Goal: Task Accomplishment & Management: Manage account settings

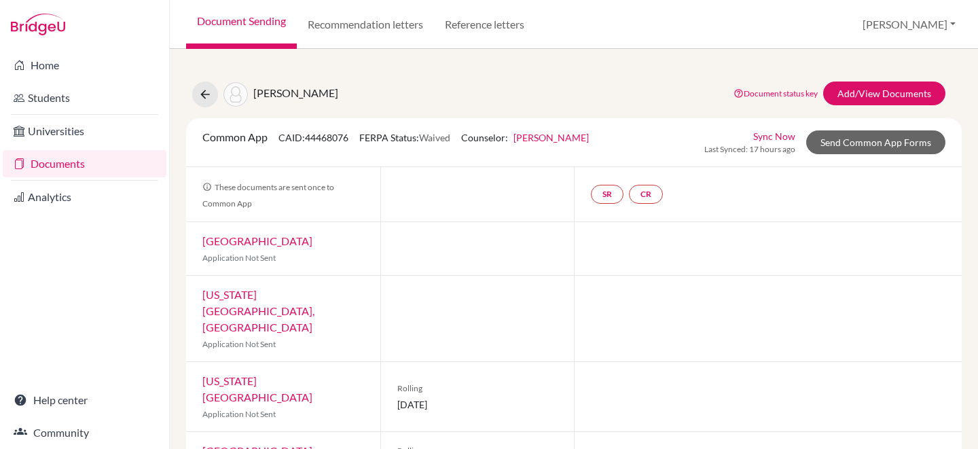
click at [240, 21] on link "Document Sending" at bounding box center [241, 24] width 111 height 49
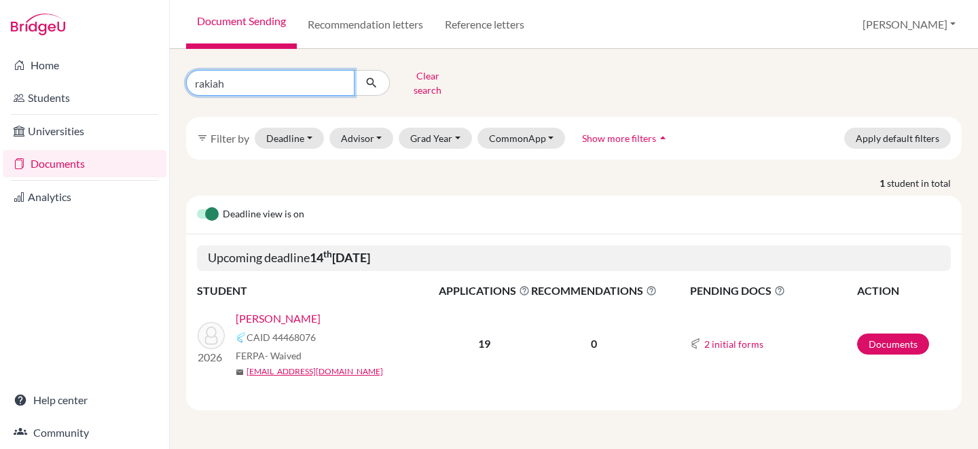
click at [337, 78] on input "rakiah" at bounding box center [270, 83] width 168 height 26
type input "isabella mcgee"
click at [377, 81] on icon "submit" at bounding box center [372, 83] width 14 height 14
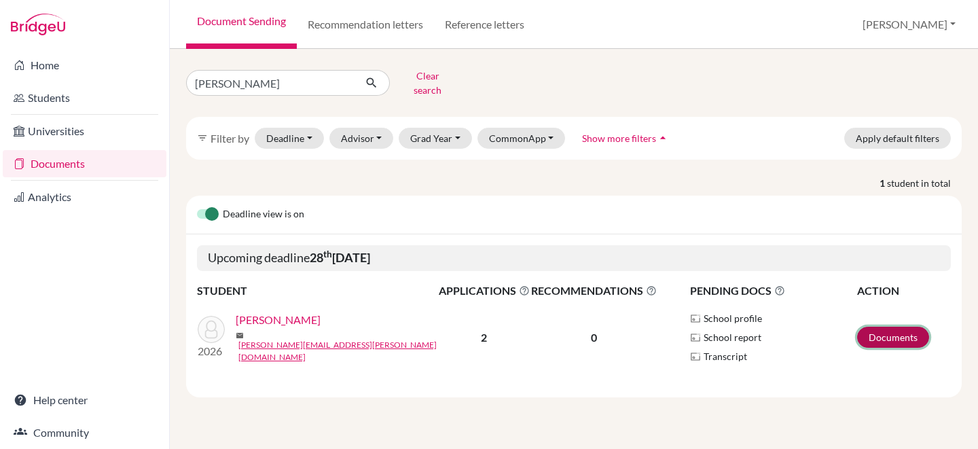
click at [871, 330] on link "Documents" at bounding box center [893, 337] width 72 height 21
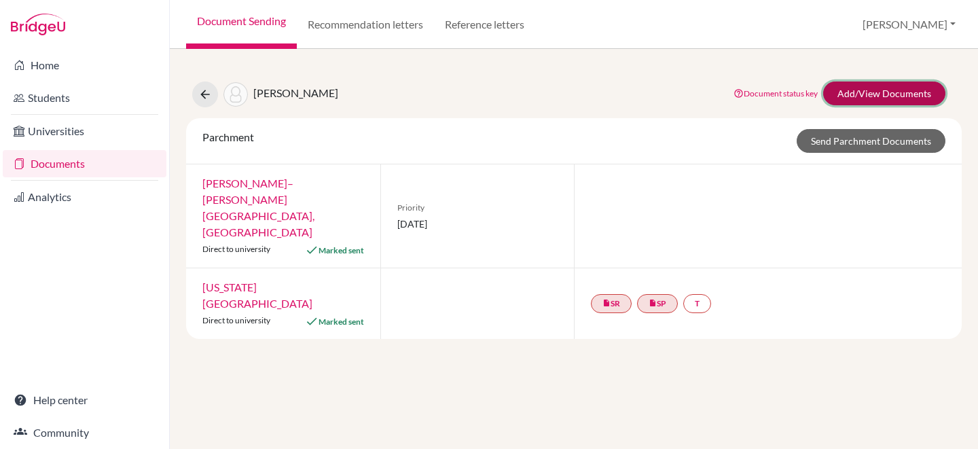
click at [857, 81] on link "Add/View Documents" at bounding box center [884, 93] width 122 height 24
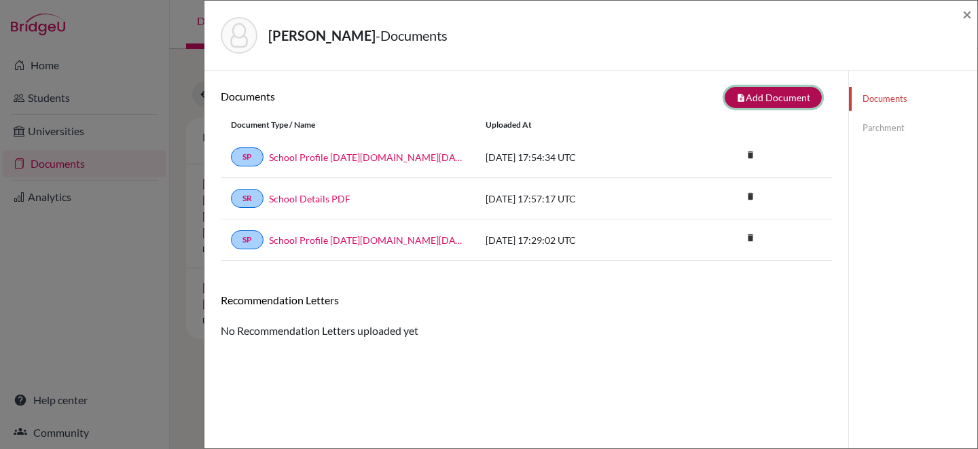
click at [801, 94] on button "note_add Add Document" at bounding box center [772, 97] width 97 height 21
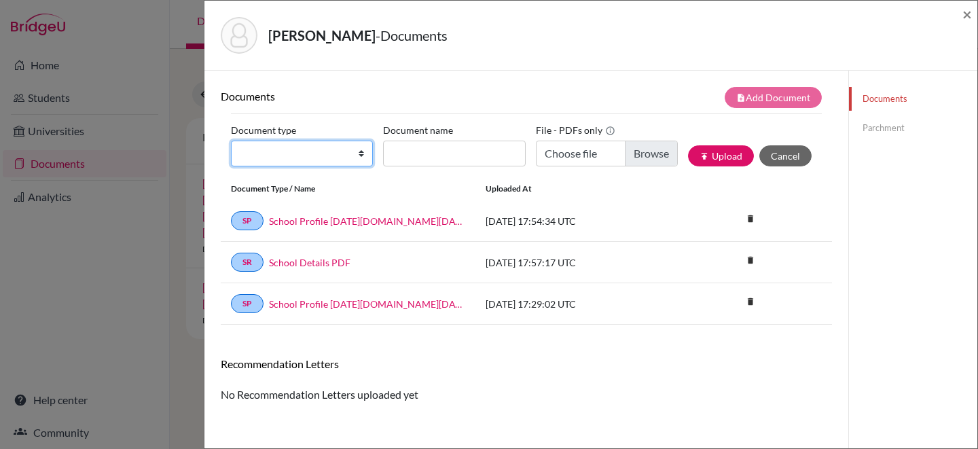
click at [334, 147] on select "Change explanation for Common App reports Counselor recommendation Internationa…" at bounding box center [302, 154] width 142 height 26
select select "2"
click at [231, 141] on select "Change explanation for Common App reports Counselor recommendation Internationa…" at bounding box center [302, 154] width 142 height 26
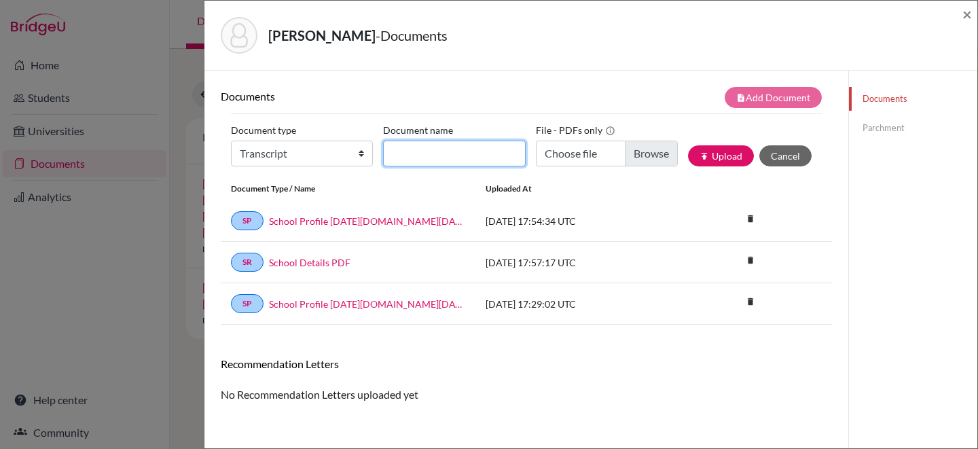
click at [415, 155] on input "Document name" at bounding box center [454, 154] width 142 height 26
type input "Initial Transcript"
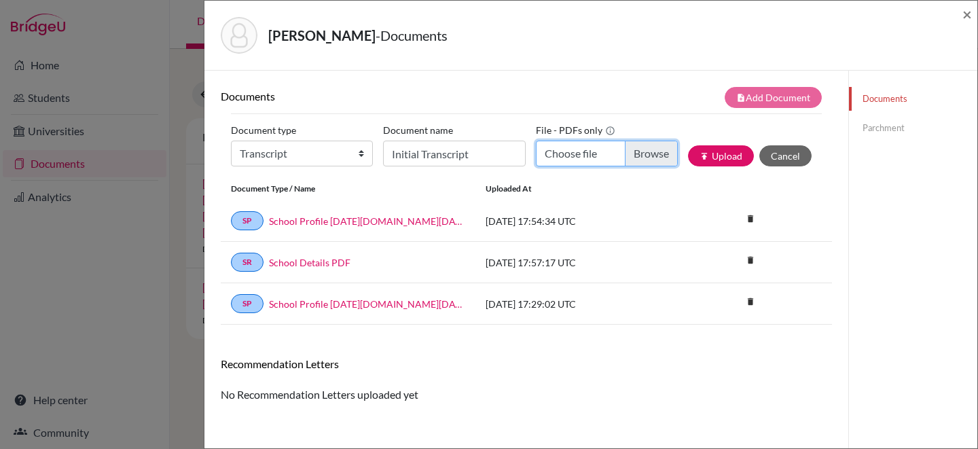
click at [629, 158] on input "Choose file" at bounding box center [607, 154] width 142 height 26
type input "C:\fakepath\McGee, Isabella.pdf"
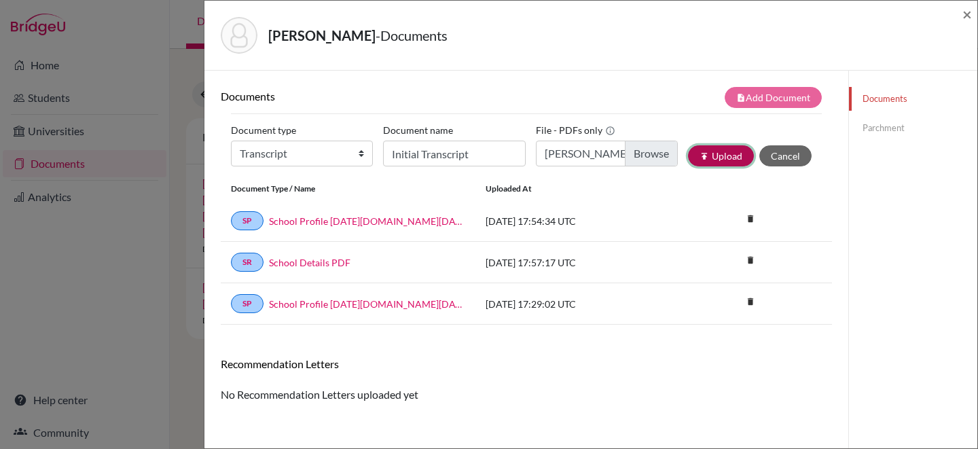
click at [712, 158] on button "publish Upload" at bounding box center [721, 155] width 66 height 21
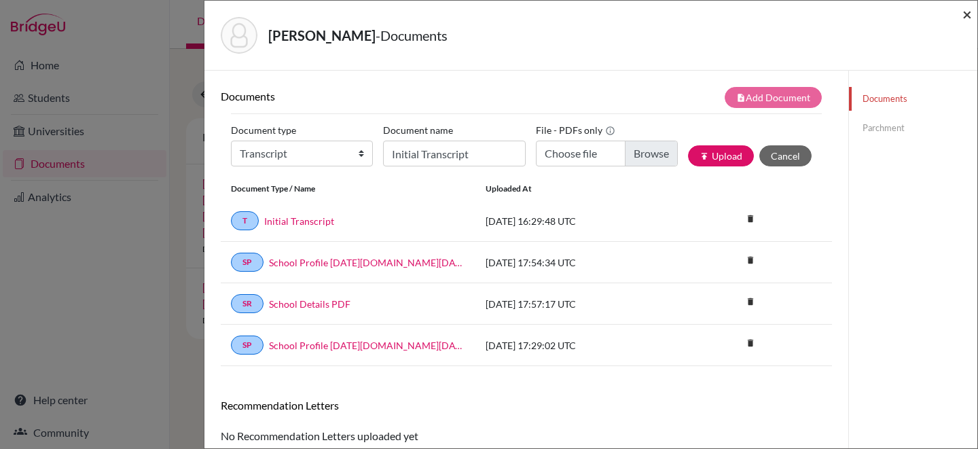
click at [966, 15] on span "×" at bounding box center [967, 14] width 10 height 20
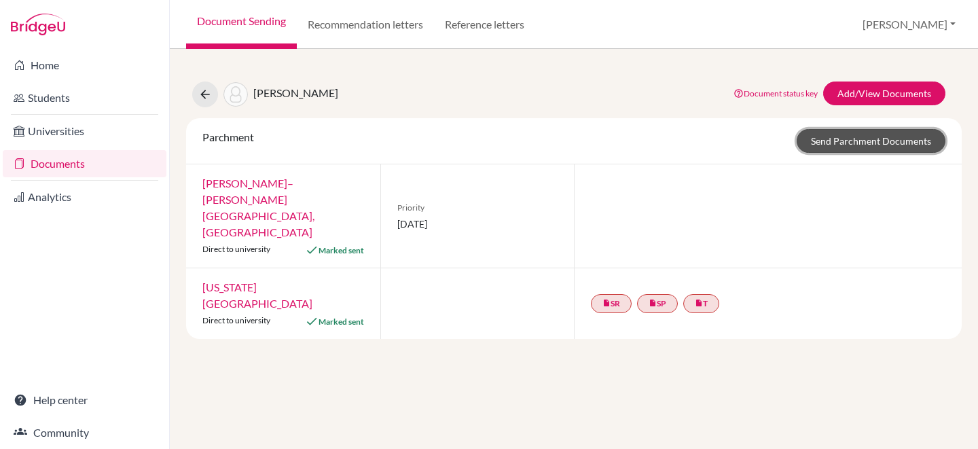
click at [824, 136] on link "Send Parchment Documents" at bounding box center [870, 141] width 149 height 24
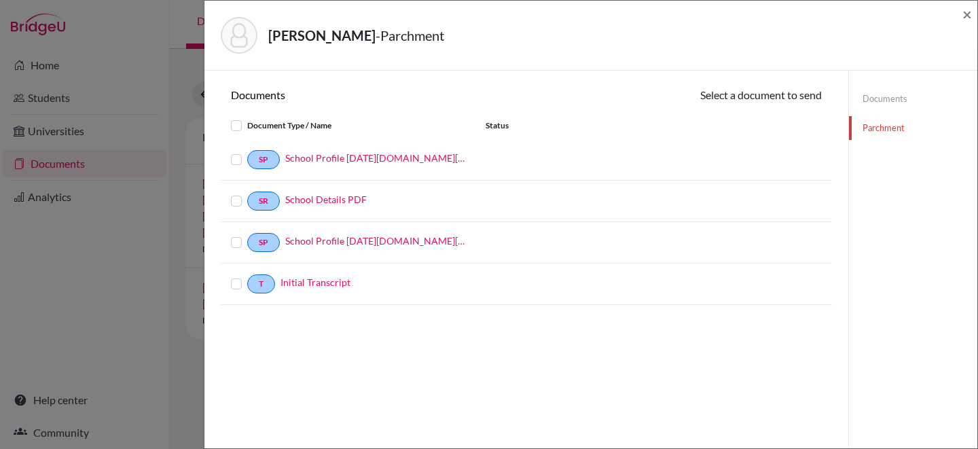
click at [247, 276] on label at bounding box center [247, 276] width 0 height 0
click at [0, 0] on input "checkbox" at bounding box center [0, 0] width 0 height 0
click at [764, 90] on button "Continue" at bounding box center [783, 97] width 75 height 21
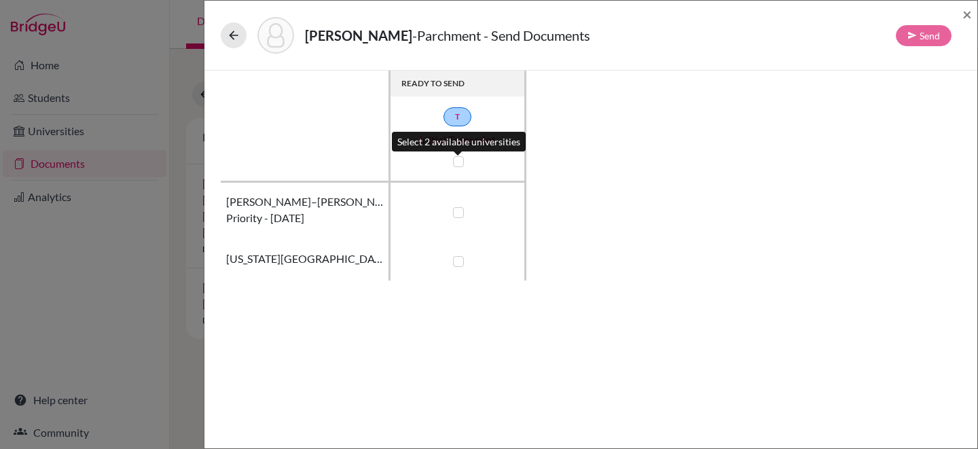
click at [460, 163] on label at bounding box center [458, 161] width 11 height 11
click at [460, 163] on input "checkbox" at bounding box center [454, 160] width 11 height 14
checkbox input "true"
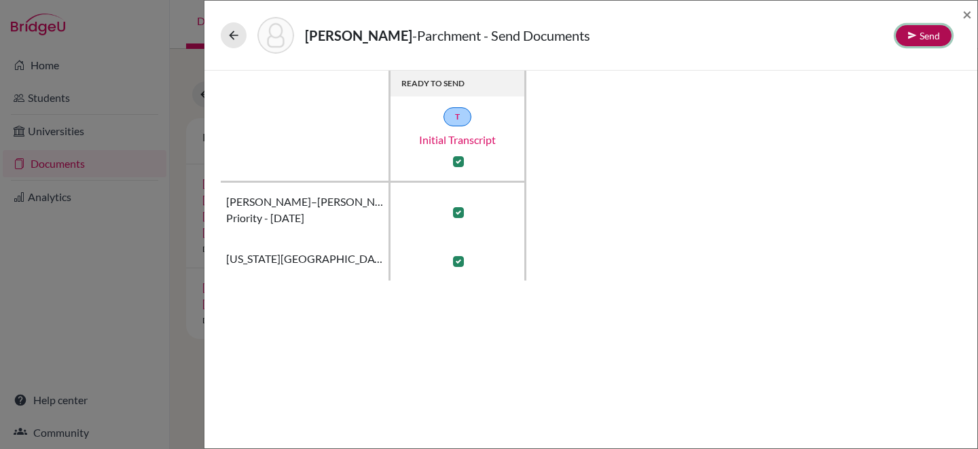
click at [915, 37] on icon at bounding box center [912, 36] width 10 height 10
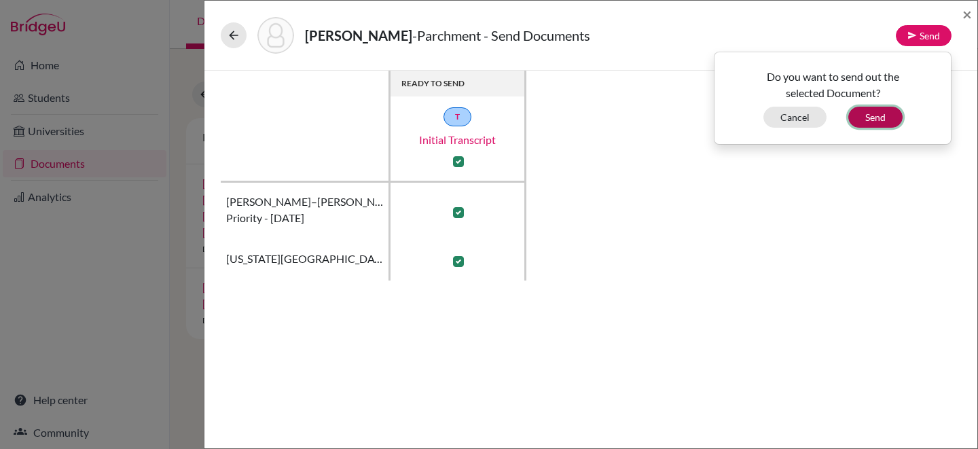
click at [882, 121] on button "Send" at bounding box center [875, 117] width 54 height 21
checkbox input "false"
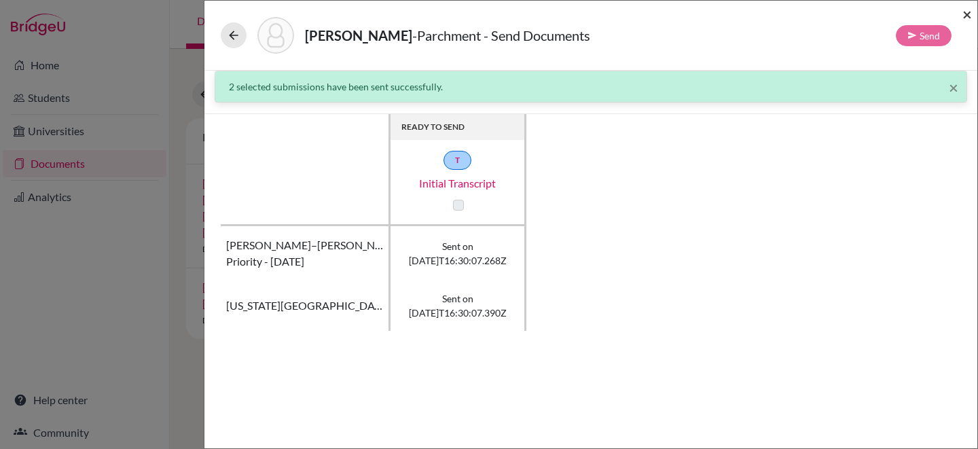
click at [970, 15] on span "×" at bounding box center [967, 14] width 10 height 20
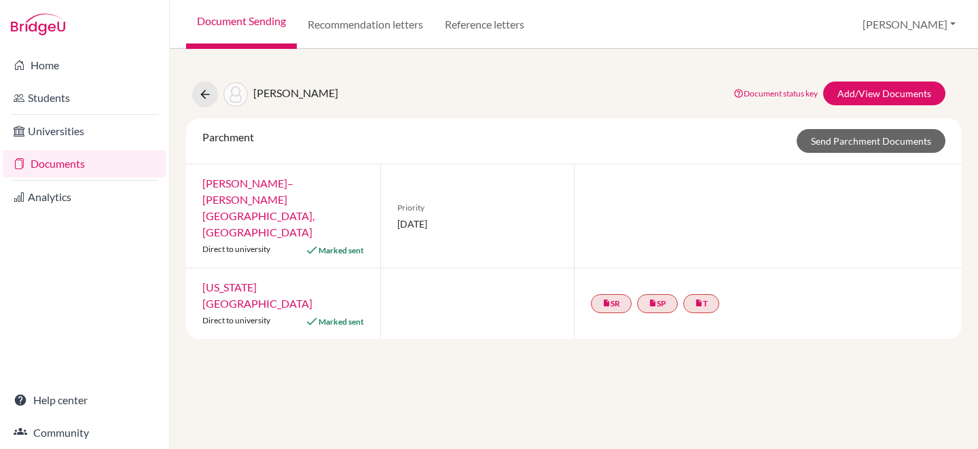
click at [223, 24] on link "Document Sending" at bounding box center [241, 24] width 111 height 49
click at [222, 20] on link "Document Sending" at bounding box center [241, 24] width 111 height 49
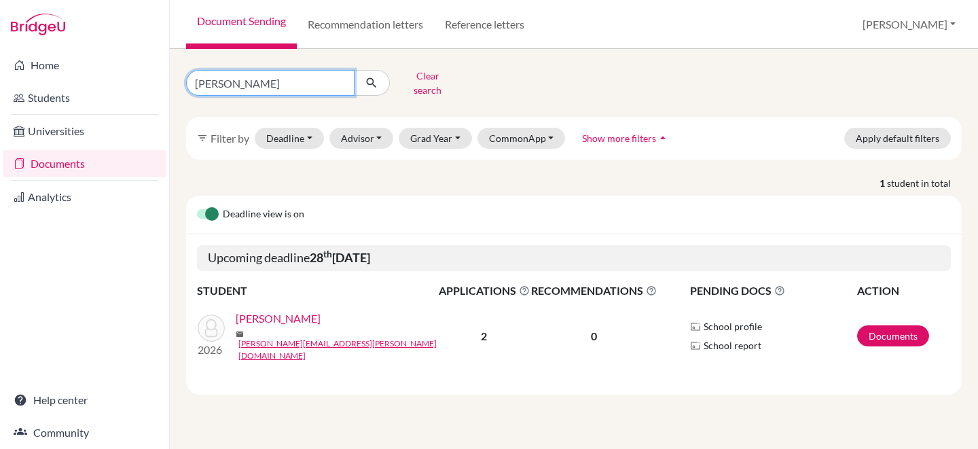
click at [338, 78] on input "isabella mcgee" at bounding box center [270, 83] width 168 height 26
type input "karina"
click button "submit" at bounding box center [372, 83] width 36 height 26
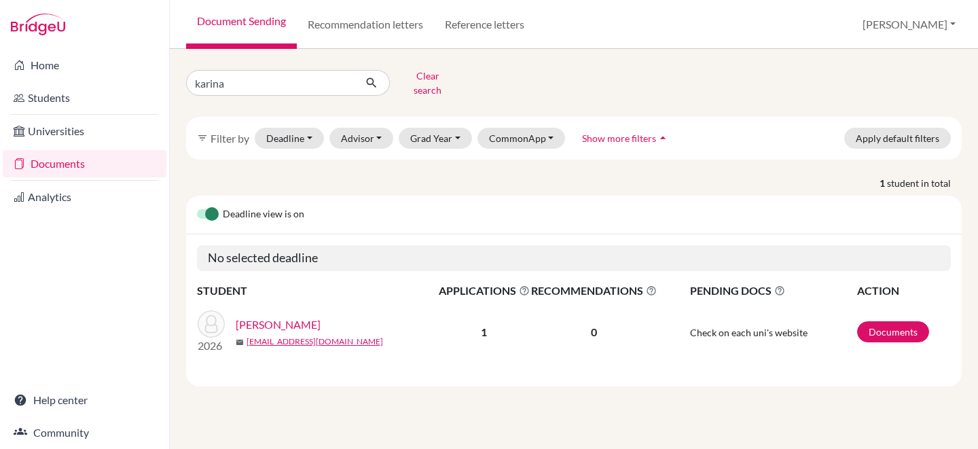
click at [253, 317] on link "Miramontes, Karina" at bounding box center [278, 324] width 85 height 16
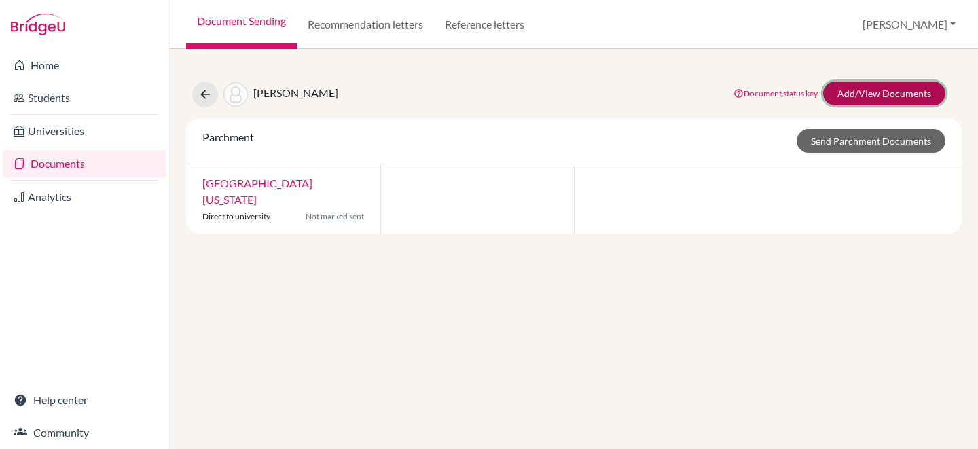
click at [849, 88] on link "Add/View Documents" at bounding box center [884, 93] width 122 height 24
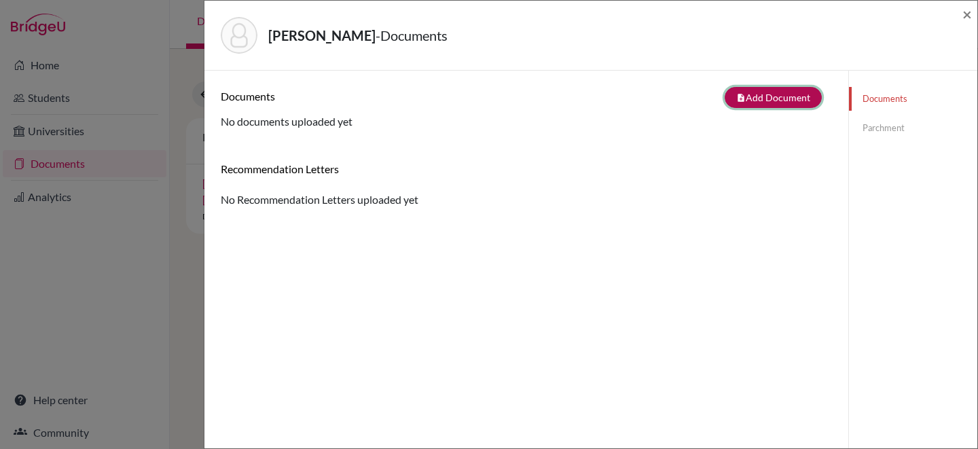
click at [790, 99] on button "note_add Add Document" at bounding box center [772, 97] width 97 height 21
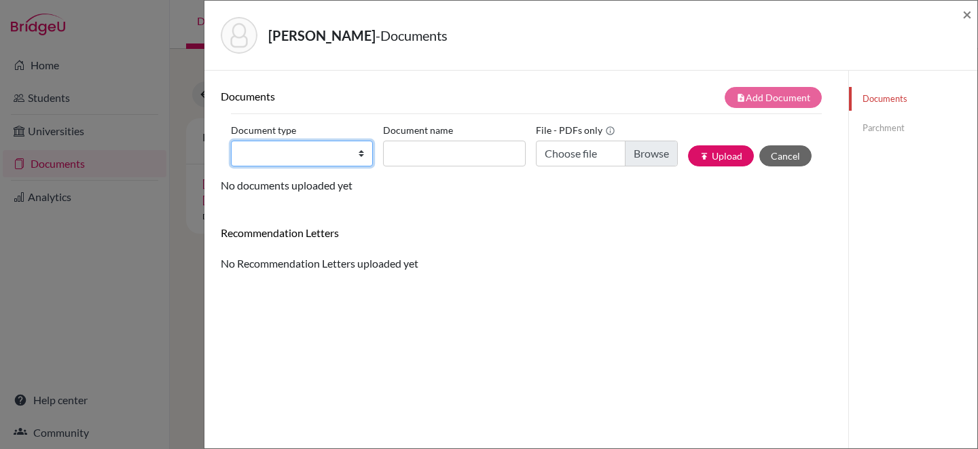
click at [339, 147] on select "Change explanation for Common App reports Counselor recommendation Internationa…" at bounding box center [302, 154] width 142 height 26
select select "2"
click at [231, 141] on select "Change explanation for Common App reports Counselor recommendation Internationa…" at bounding box center [302, 154] width 142 height 26
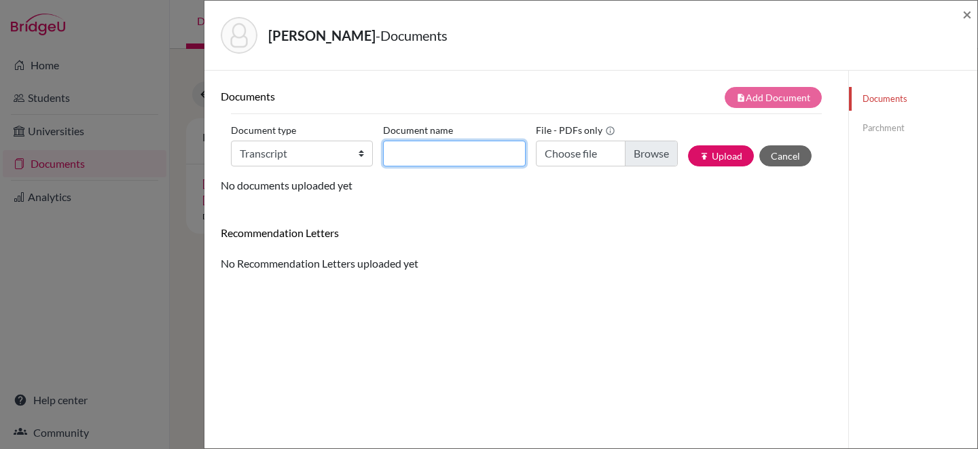
click at [437, 156] on input "Document name" at bounding box center [454, 154] width 142 height 26
type input "Initial Transcript"
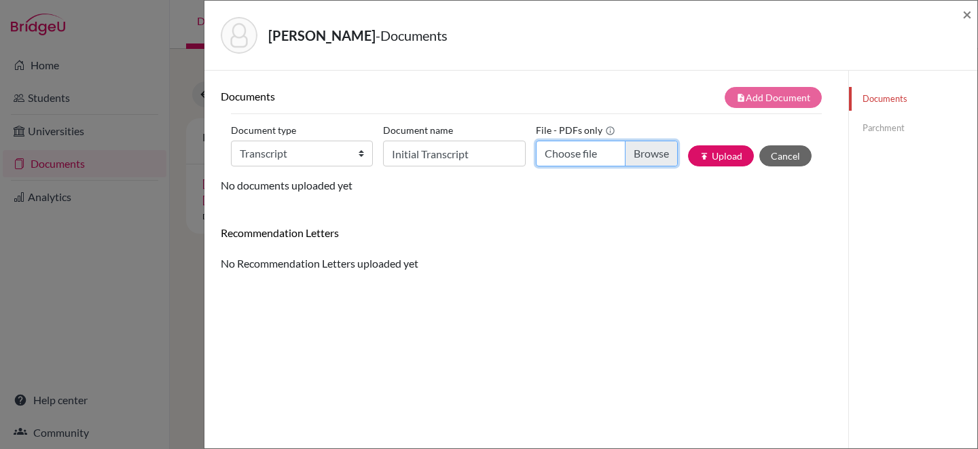
click at [596, 147] on input "Choose file" at bounding box center [607, 154] width 142 height 26
type input "C:\fakepath\Miramontes, Karina.pdf"
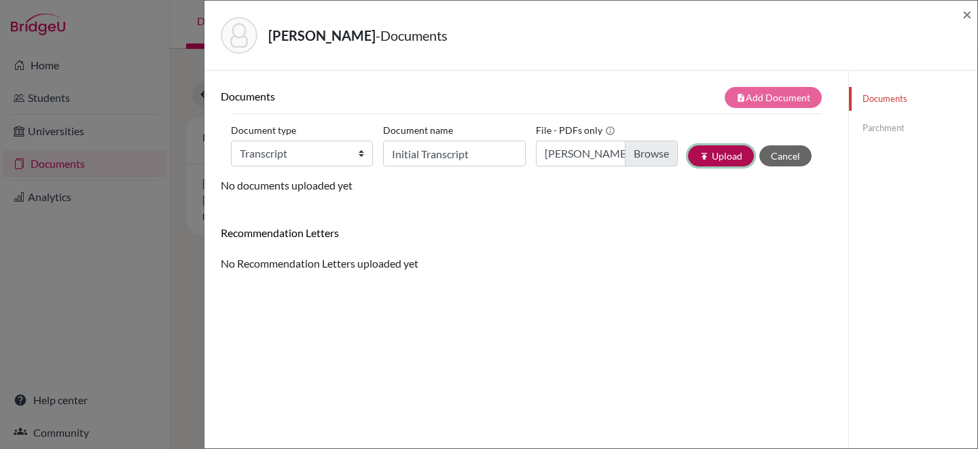
click at [725, 159] on button "publish Upload" at bounding box center [721, 155] width 66 height 21
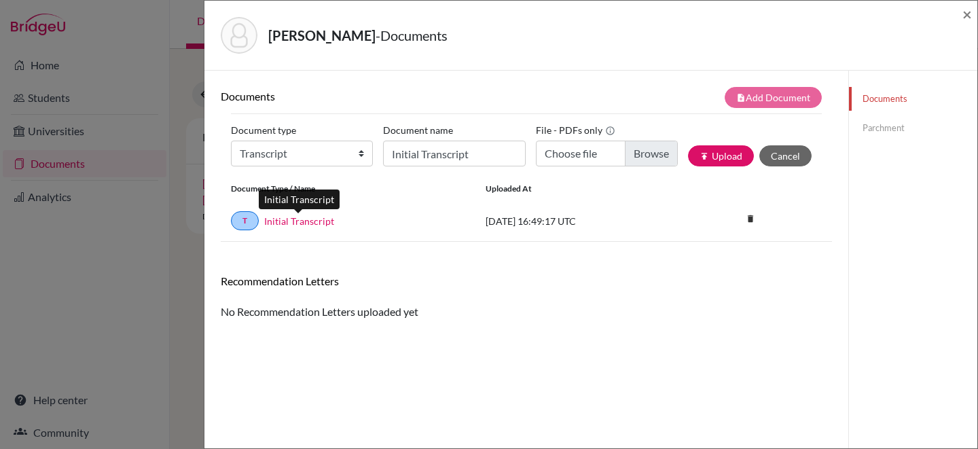
click at [326, 221] on link "Initial Transcript" at bounding box center [299, 221] width 70 height 14
click at [890, 124] on link "Parchment" at bounding box center [913, 128] width 128 height 24
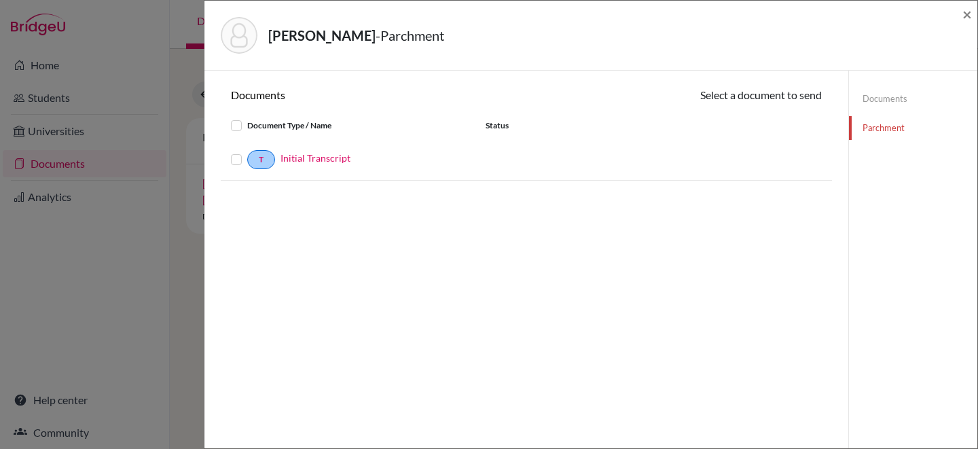
click at [247, 151] on label at bounding box center [247, 151] width 0 height 0
click at [0, 0] on input "checkbox" at bounding box center [0, 0] width 0 height 0
click at [772, 100] on button "Continue" at bounding box center [783, 97] width 75 height 21
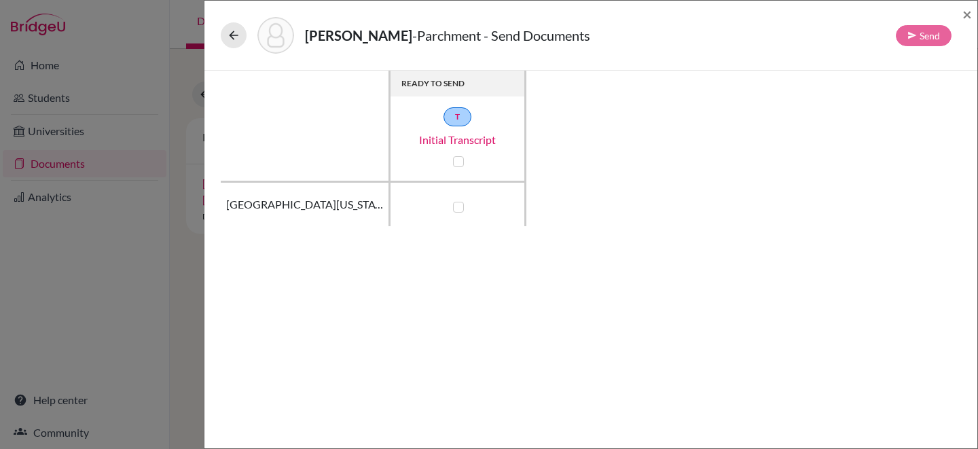
click at [464, 164] on div at bounding box center [457, 161] width 16 height 16
click at [458, 160] on label at bounding box center [458, 161] width 11 height 11
click at [458, 160] on input "checkbox" at bounding box center [454, 160] width 11 height 14
checkbox input "true"
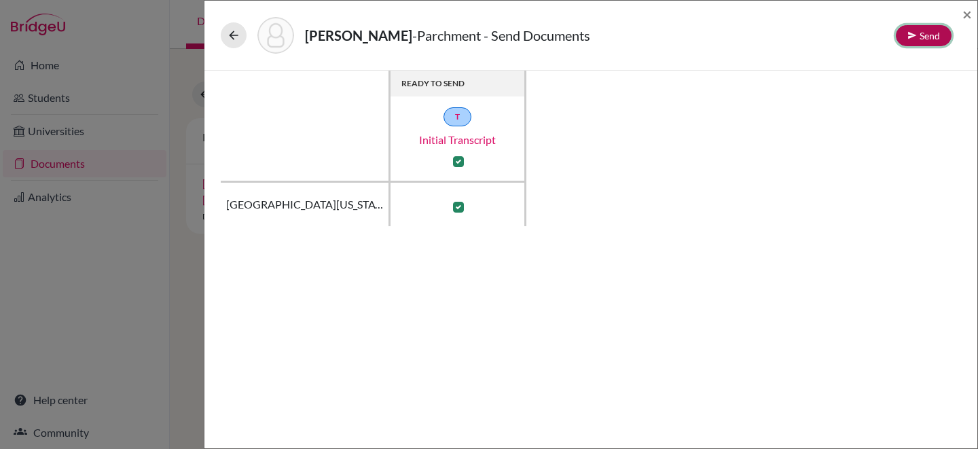
click at [925, 35] on button "Send" at bounding box center [924, 35] width 56 height 21
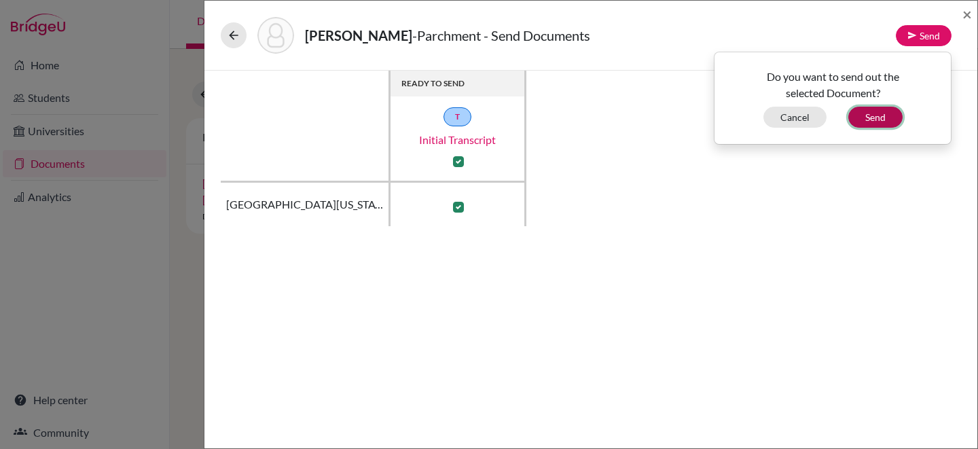
click at [887, 117] on button "Send" at bounding box center [875, 117] width 54 height 21
checkbox input "false"
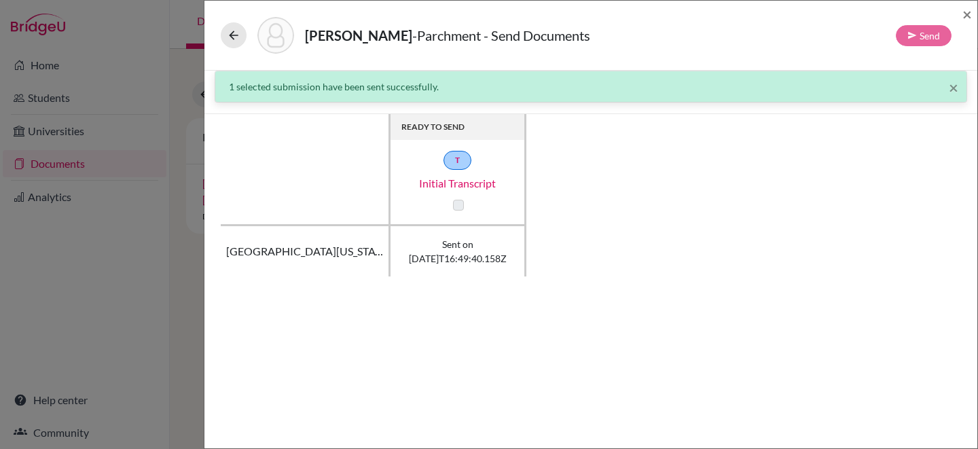
click at [361, 14] on div "Miramontes, Karina - Parchment - Send Documents Send ×" at bounding box center [591, 35] width 762 height 58
click at [234, 34] on icon at bounding box center [234, 36] width 14 height 14
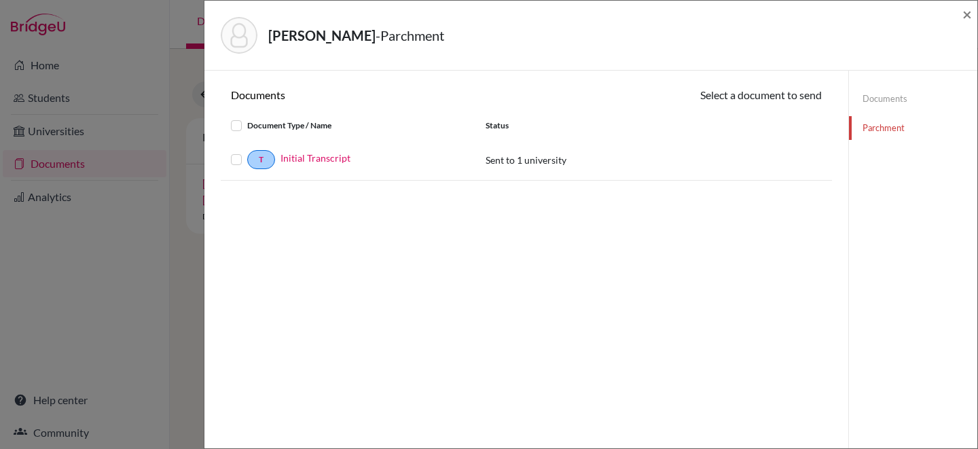
click at [959, 18] on div "Miramontes, Karina - Parchment ×" at bounding box center [591, 35] width 762 height 58
click at [966, 17] on span "×" at bounding box center [967, 14] width 10 height 20
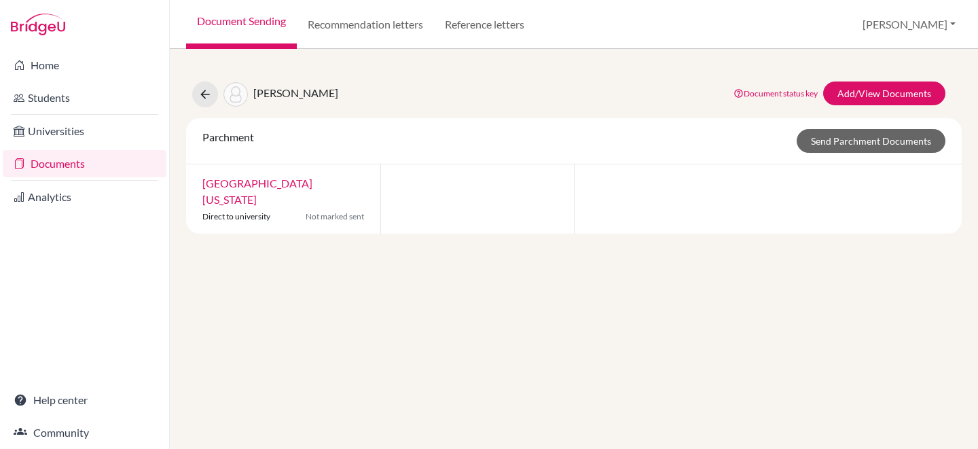
click at [277, 22] on link "Document Sending" at bounding box center [241, 24] width 111 height 49
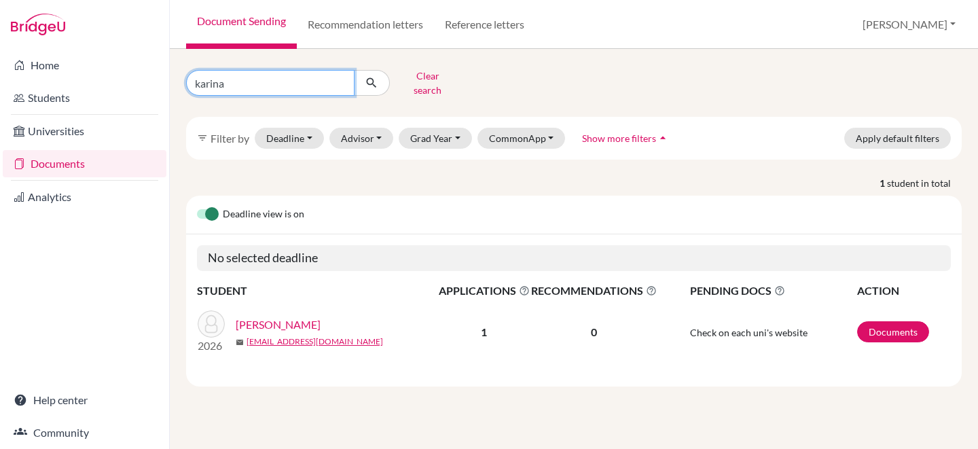
click at [339, 78] on input "karina" at bounding box center [270, 83] width 168 height 26
type input "rakiah"
click button "submit" at bounding box center [372, 83] width 36 height 26
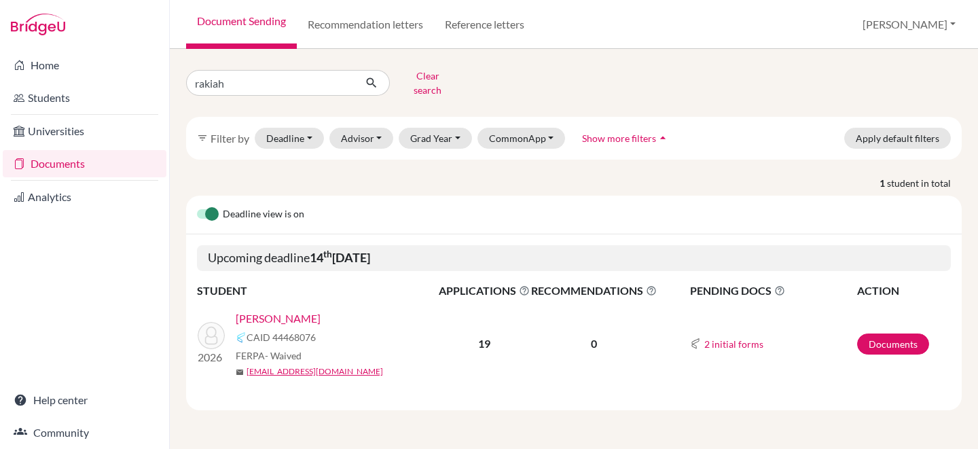
click at [256, 310] on link "[PERSON_NAME]" at bounding box center [278, 318] width 85 height 16
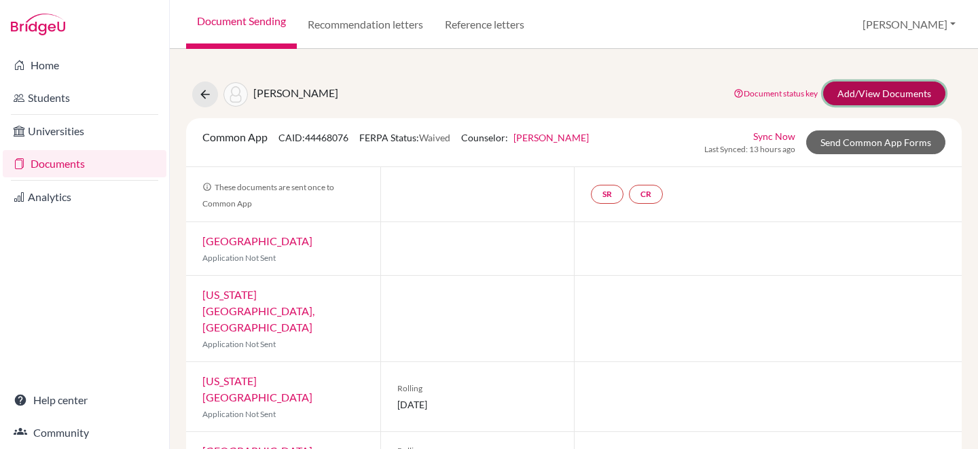
click at [876, 92] on link "Add/View Documents" at bounding box center [884, 93] width 122 height 24
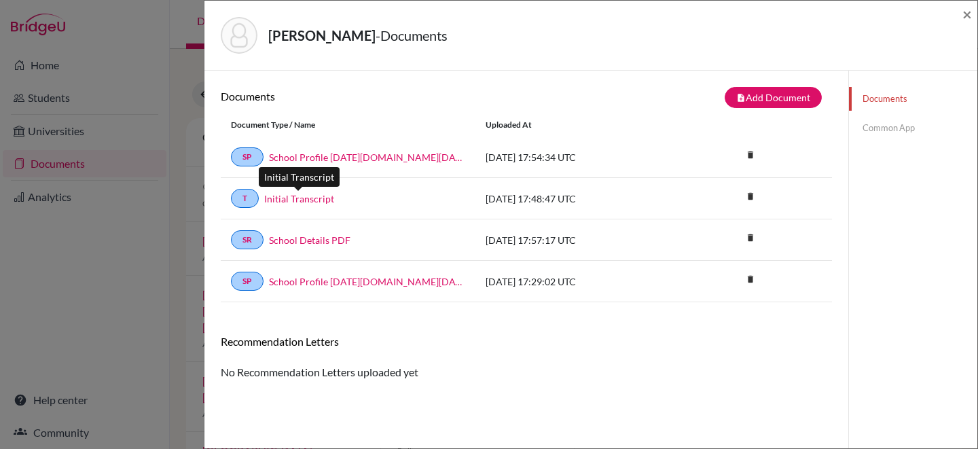
click at [299, 200] on link "Initial Transcript" at bounding box center [299, 198] width 70 height 14
click at [883, 128] on link "Common App" at bounding box center [913, 128] width 128 height 24
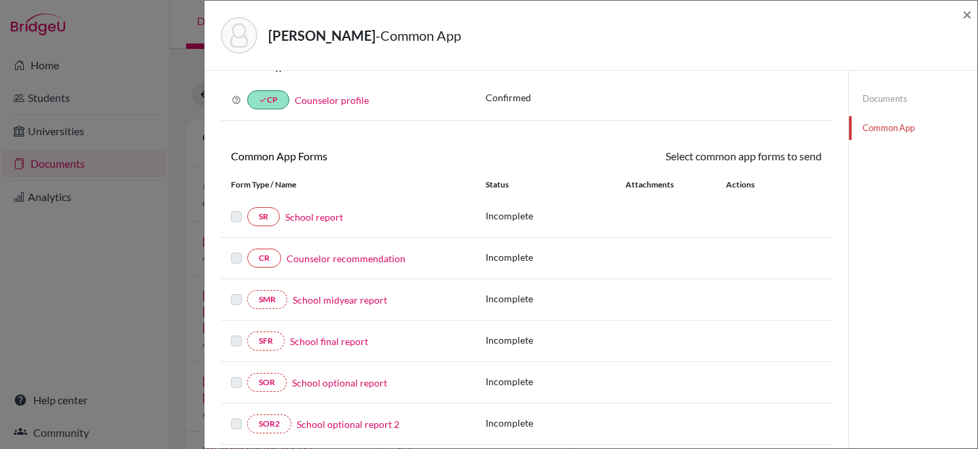
scroll to position [60, 0]
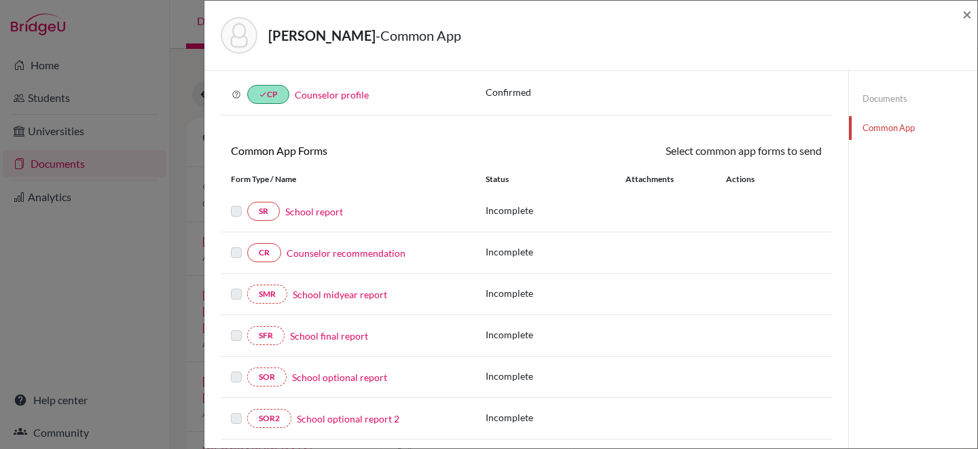
click at [327, 211] on link "School report" at bounding box center [314, 211] width 58 height 14
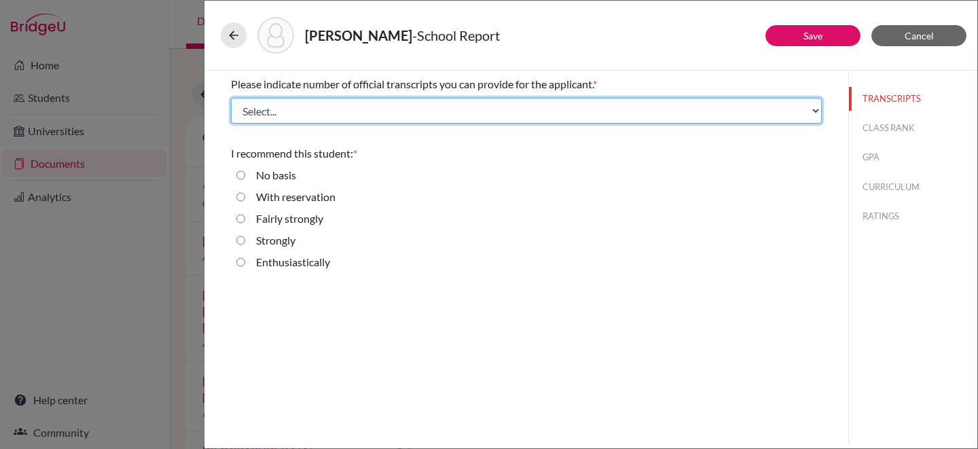
click at [502, 111] on select "Select... 1 2 3 4" at bounding box center [526, 111] width 591 height 26
select select "1"
click at [231, 98] on select "Select... 1 2 3 4" at bounding box center [526, 111] width 591 height 26
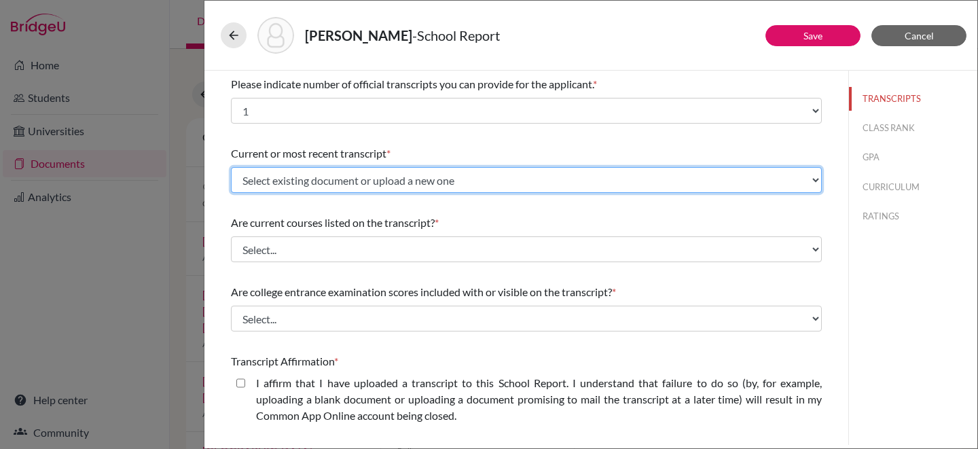
click at [485, 176] on select "Select existing document or upload a new one Initial Transcript Upload New File" at bounding box center [526, 180] width 591 height 26
select select "668500"
click at [231, 167] on select "Select existing document or upload a new one Initial Transcript Upload New File" at bounding box center [526, 180] width 591 height 26
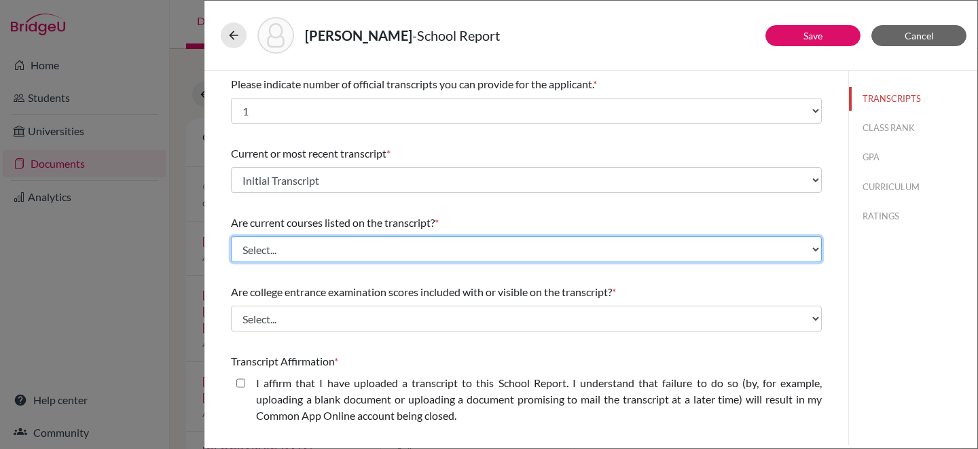
click at [464, 241] on select "Select... Yes No" at bounding box center [526, 249] width 591 height 26
select select "1"
click at [231, 236] on select "Select... Yes No" at bounding box center [526, 249] width 591 height 26
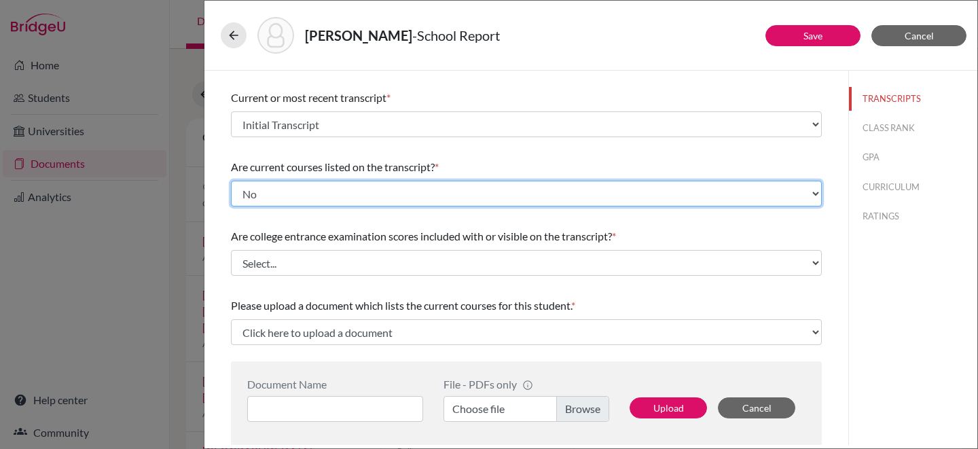
scroll to position [65, 0]
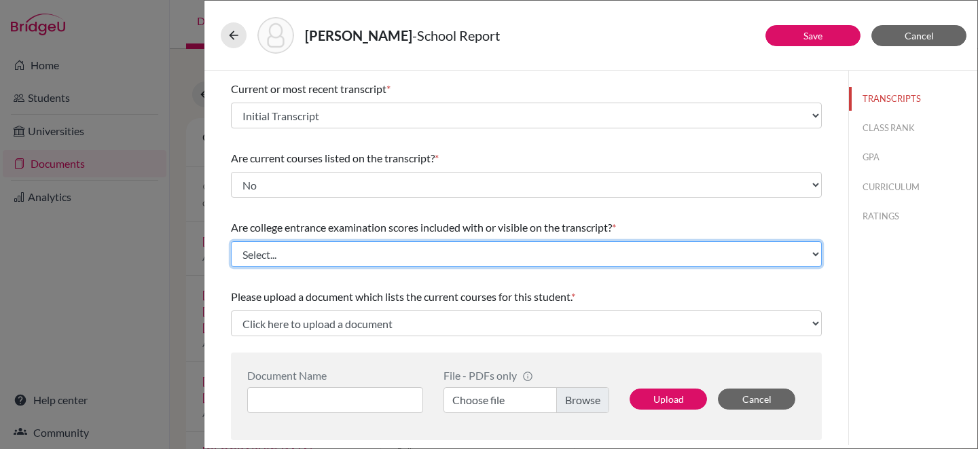
click at [453, 251] on select "Select... Yes No" at bounding box center [526, 254] width 591 height 26
select select "1"
click at [231, 241] on select "Select... Yes No" at bounding box center [526, 254] width 591 height 26
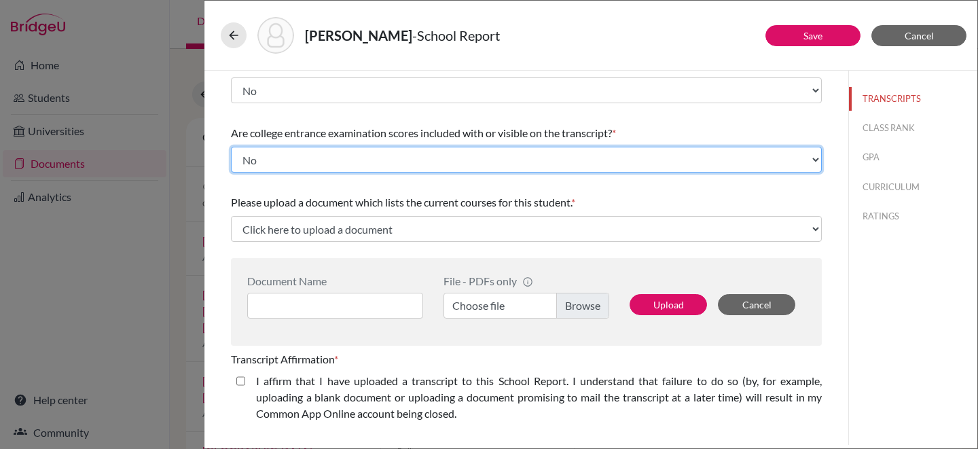
scroll to position [160, 0]
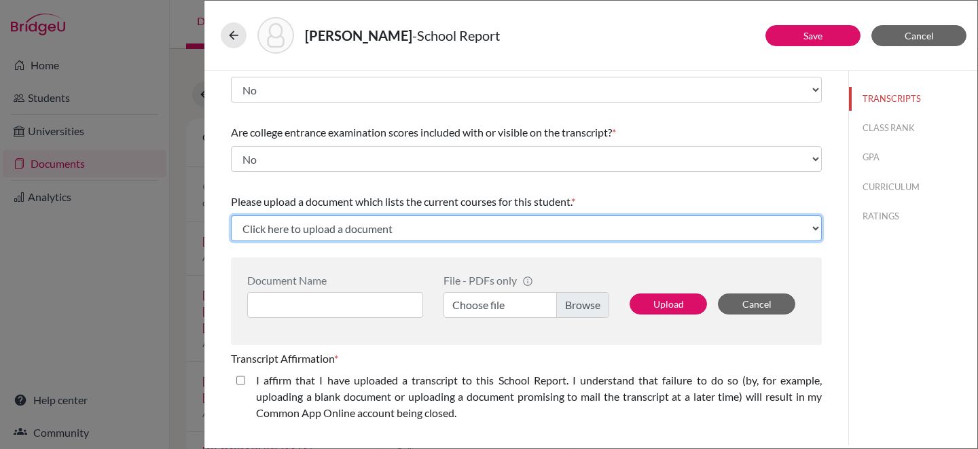
click at [530, 224] on select "Click here to upload a document Upload New File" at bounding box center [526, 228] width 591 height 26
select select "Upload New File"
click at [231, 215] on select "Click here to upload a document Upload New File" at bounding box center [526, 228] width 591 height 26
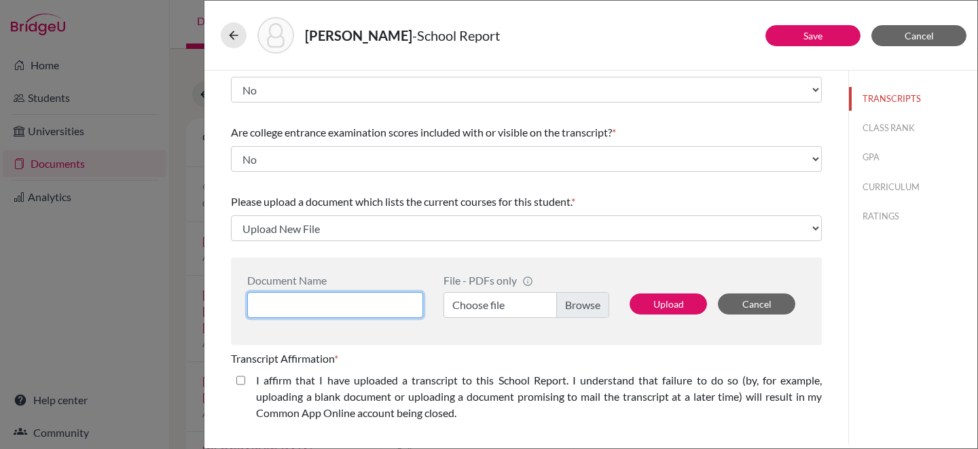
click at [400, 300] on input at bounding box center [335, 305] width 176 height 26
type input "WIP Transcript"
click at [588, 304] on label "Choose file" at bounding box center [526, 305] width 166 height 26
click at [588, 304] on input "Choose file" at bounding box center [526, 305] width 166 height 26
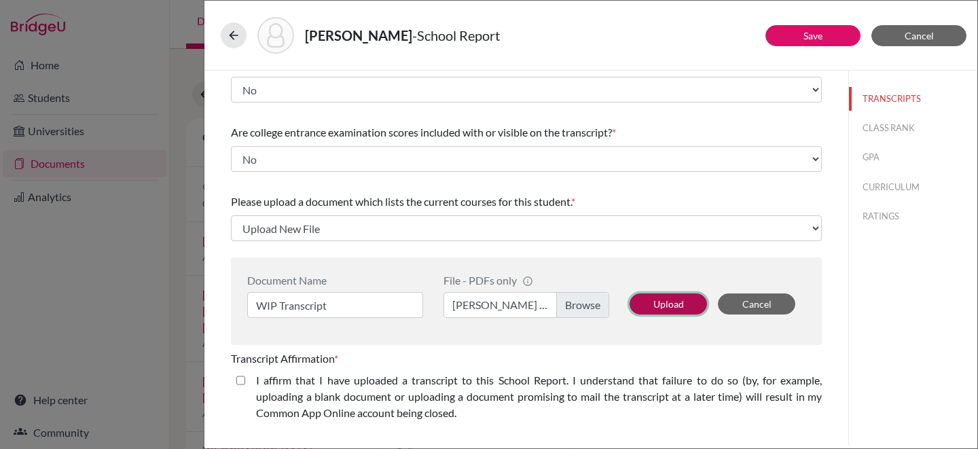
click at [657, 298] on button "Upload" at bounding box center [667, 303] width 77 height 21
select select "682097"
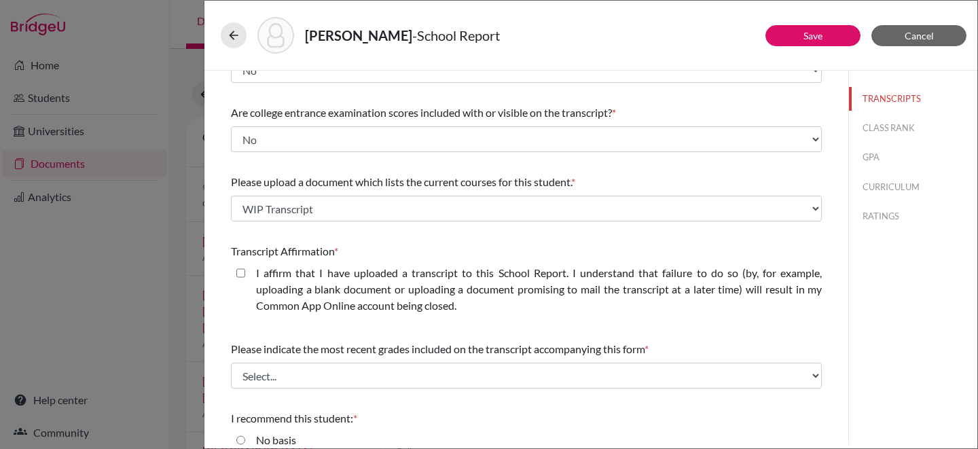
scroll to position [183, 0]
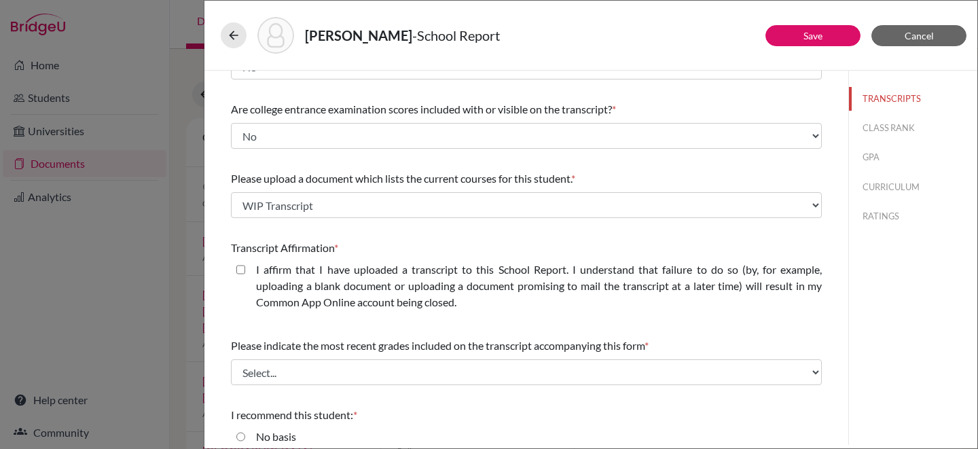
click at [242, 269] on closed\ "I affirm that I have uploaded a transcript to this School Report. I understand …" at bounding box center [240, 269] width 9 height 16
checkbox closed\ "true"
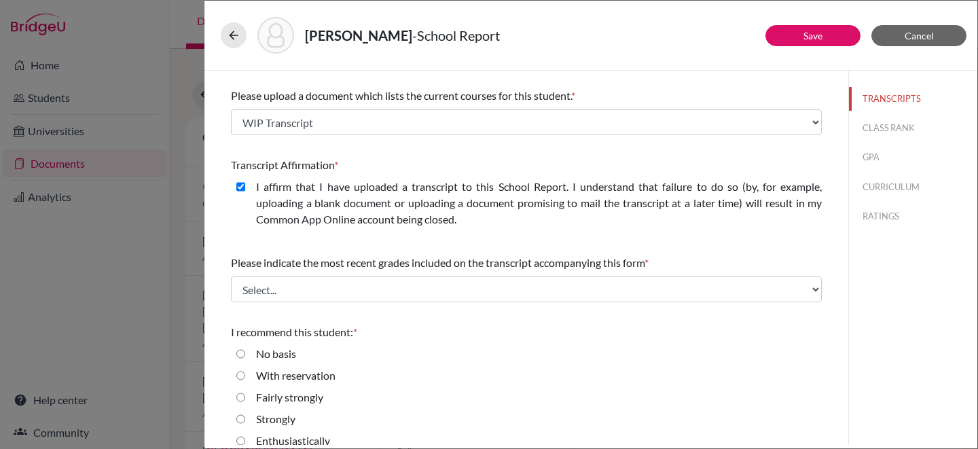
scroll to position [280, 0]
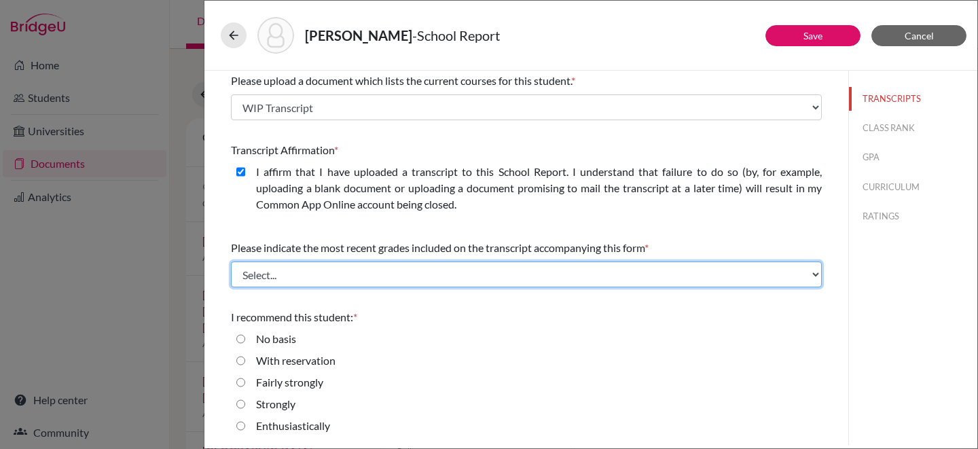
click at [452, 275] on select "Select... Final junior year grades 1st Quarter senior year grades 2nd Quarter/1…" at bounding box center [526, 274] width 591 height 26
select select "0"
click at [231, 261] on select "Select... Final junior year grades 1st Quarter senior year grades 2nd Quarter/1…" at bounding box center [526, 274] width 591 height 26
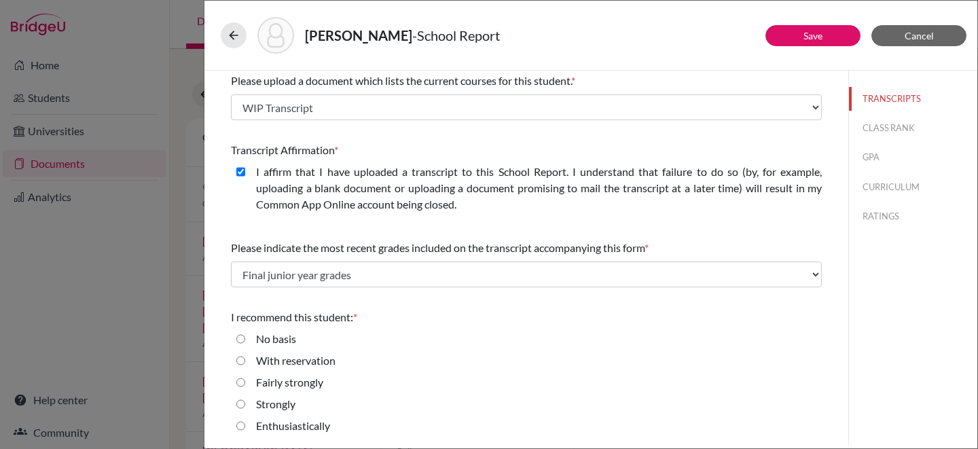
click at [440, 299] on div "Please indicate number of official transcripts you can provide for the applican…" at bounding box center [526, 117] width 591 height 655
click at [242, 382] on strongly "Fairly strongly" at bounding box center [240, 382] width 9 height 16
radio strongly "true"
click at [807, 32] on link "Save" at bounding box center [812, 36] width 19 height 12
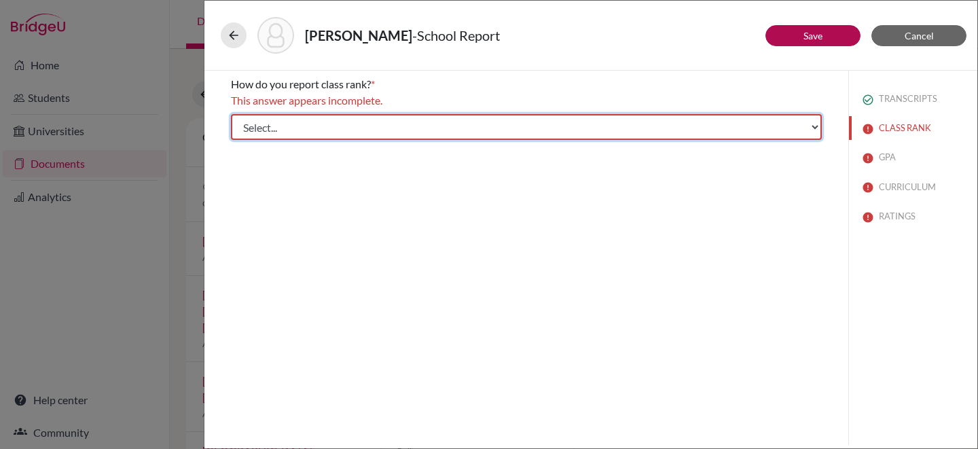
click at [773, 128] on select "Select... Exact Decile Quintile Quartile None" at bounding box center [526, 127] width 591 height 26
click at [231, 114] on select "Select... Exact Decile Quintile Quartile None" at bounding box center [526, 127] width 591 height 26
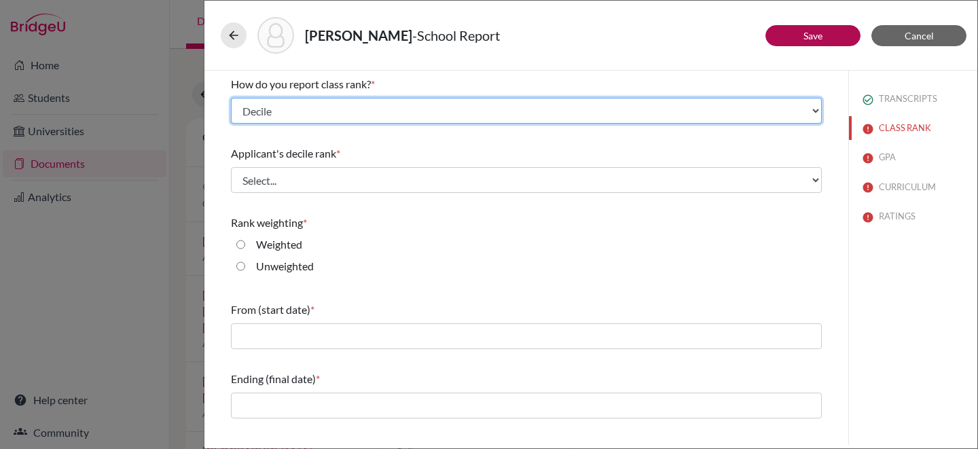
click at [756, 104] on select "Select... Exact Decile Quintile Quartile None" at bounding box center [526, 111] width 591 height 26
select select "1"
click at [231, 98] on select "Select... Exact Decile Quintile Quartile None" at bounding box center [526, 111] width 591 height 26
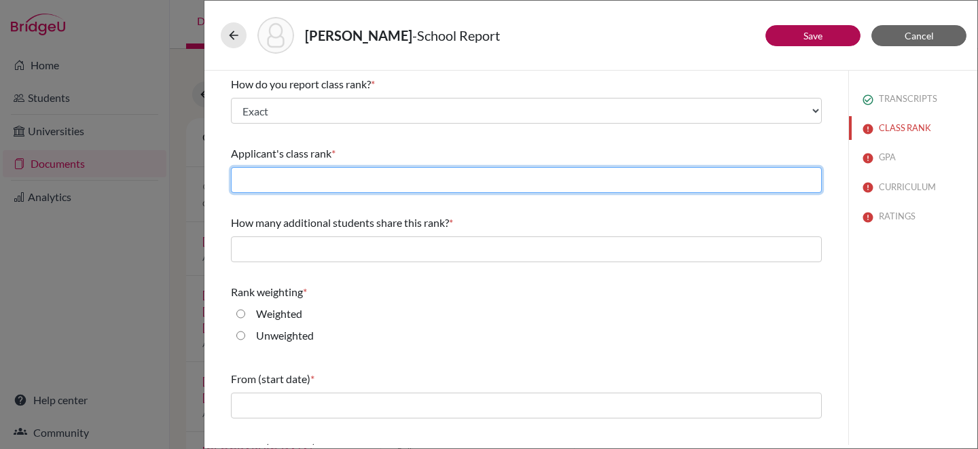
click at [559, 182] on input "text" at bounding box center [526, 180] width 591 height 26
type input "139"
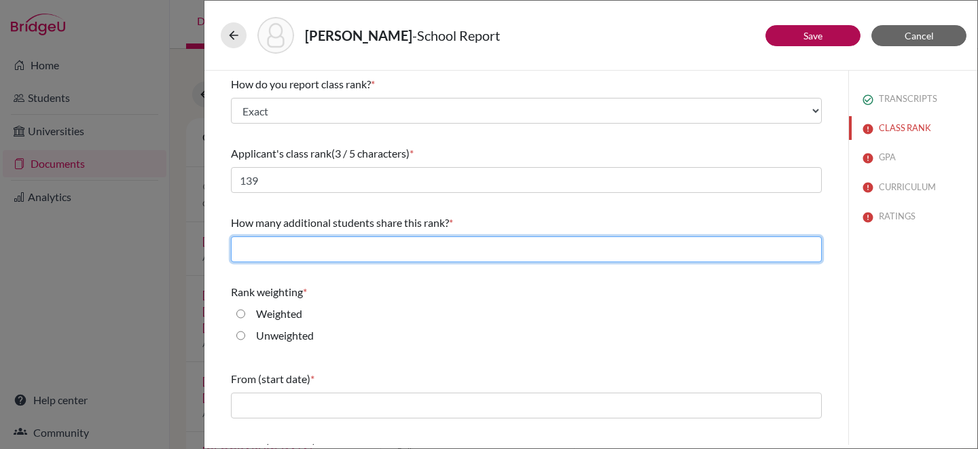
click at [445, 251] on input "text" at bounding box center [526, 249] width 591 height 26
type input "0"
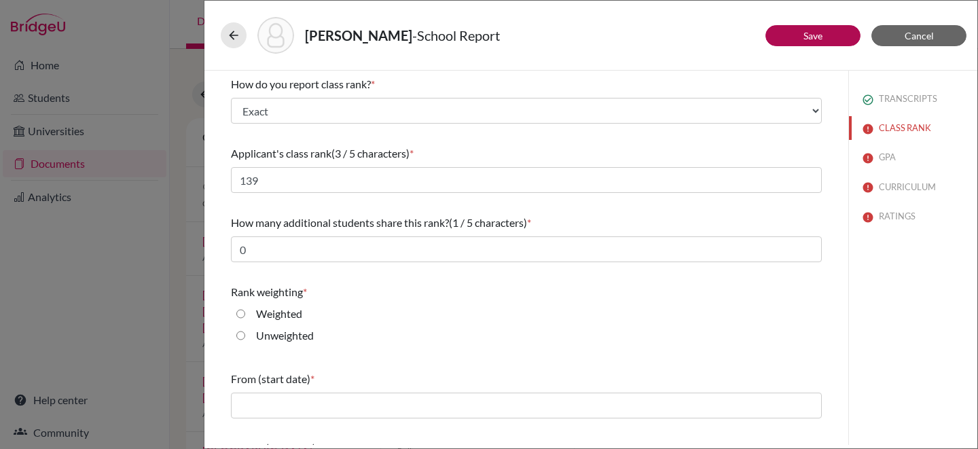
click at [240, 313] on input "Weighted" at bounding box center [240, 314] width 9 height 16
radio input "true"
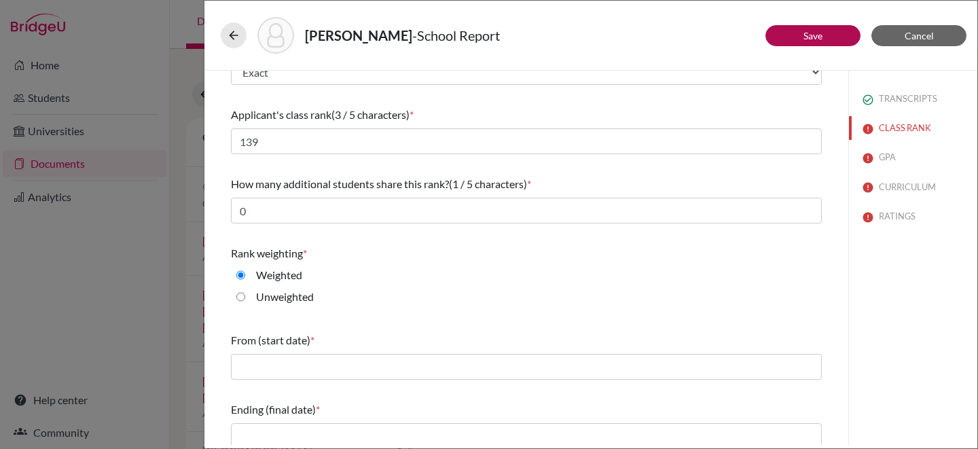
scroll to position [48, 0]
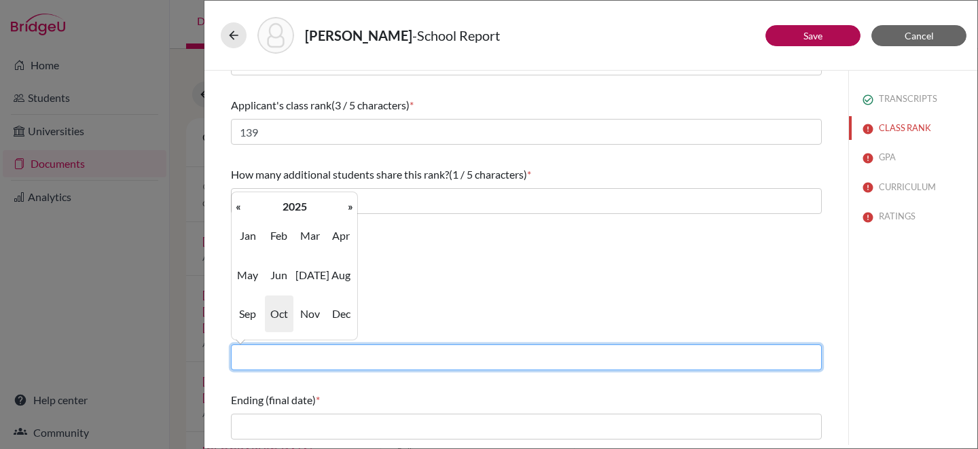
click at [329, 354] on input "text" at bounding box center [526, 357] width 591 height 26
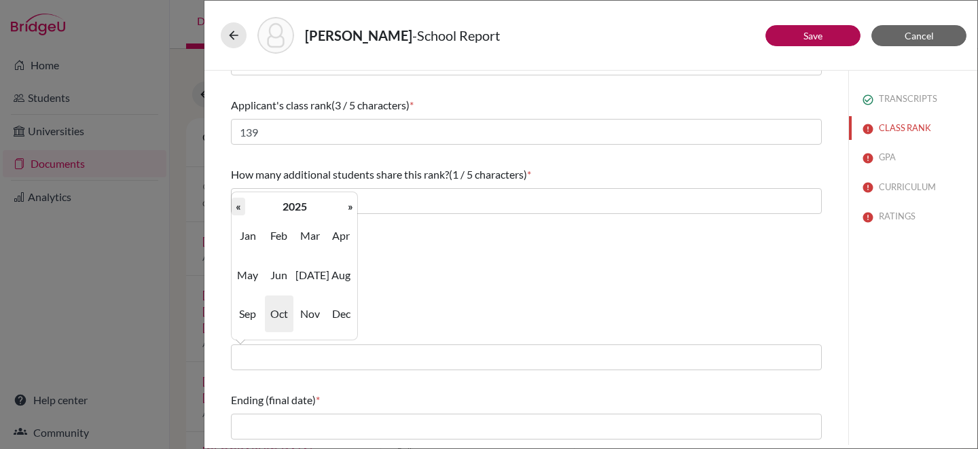
click at [240, 206] on th "«" at bounding box center [239, 207] width 14 height 18
click at [240, 205] on th "«" at bounding box center [239, 207] width 14 height 18
click at [337, 280] on span "Aug" at bounding box center [341, 275] width 29 height 37
type input "08/2022"
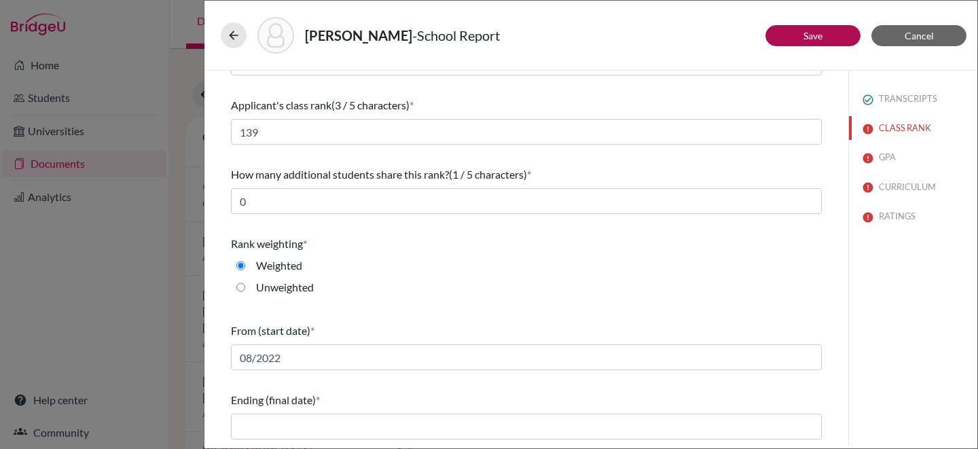
click at [378, 295] on div "Unweighted" at bounding box center [526, 290] width 591 height 22
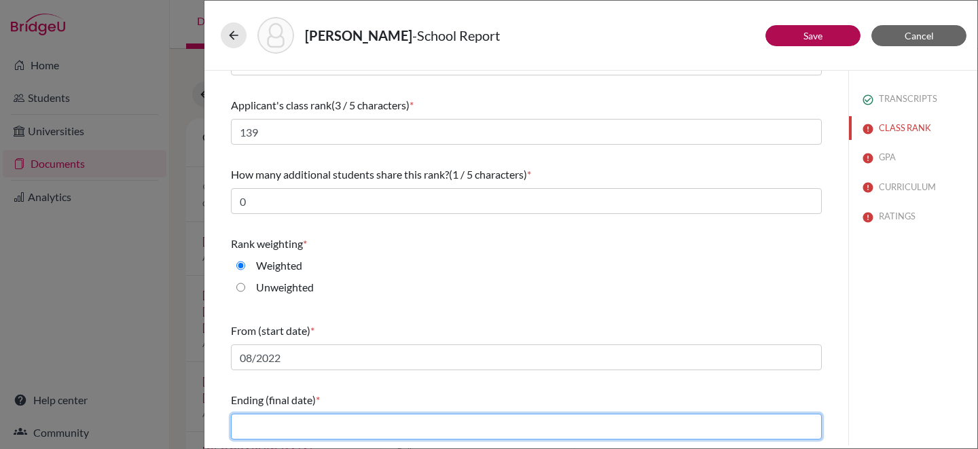
click at [310, 424] on input "text" at bounding box center [526, 427] width 591 height 26
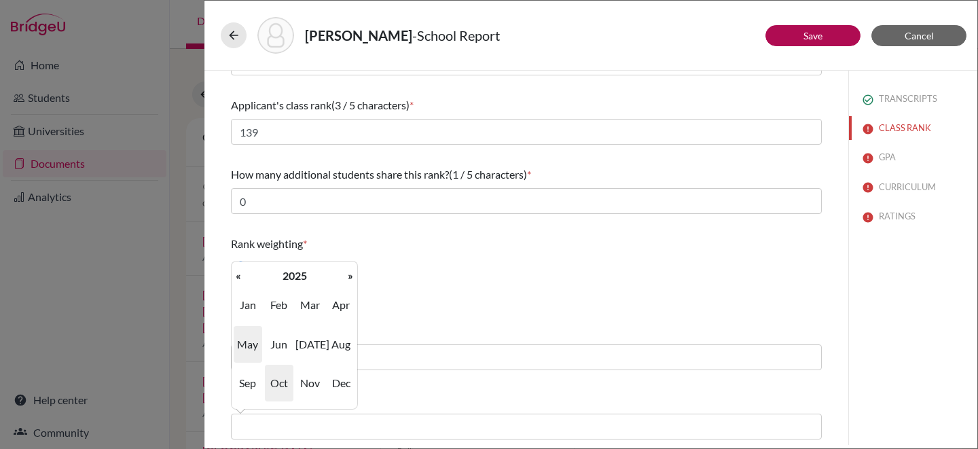
click at [257, 334] on span "May" at bounding box center [248, 344] width 29 height 37
type input "05/2025"
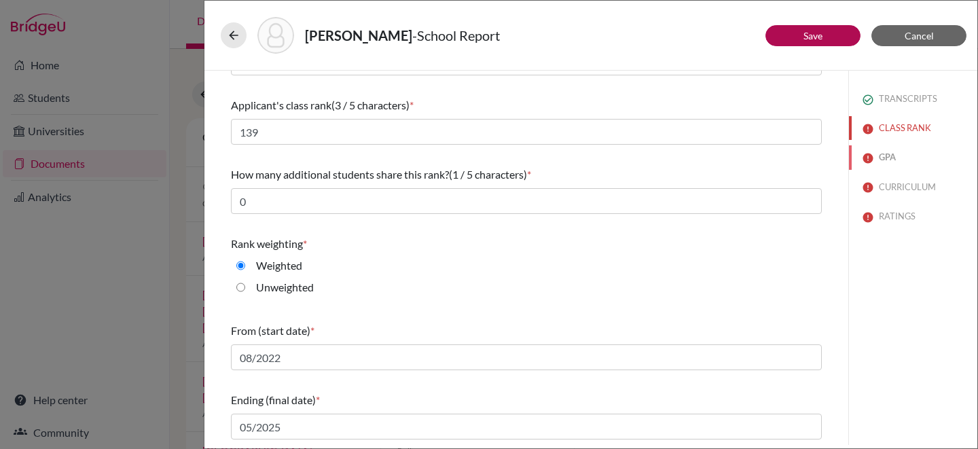
click at [890, 158] on button "GPA" at bounding box center [913, 157] width 128 height 24
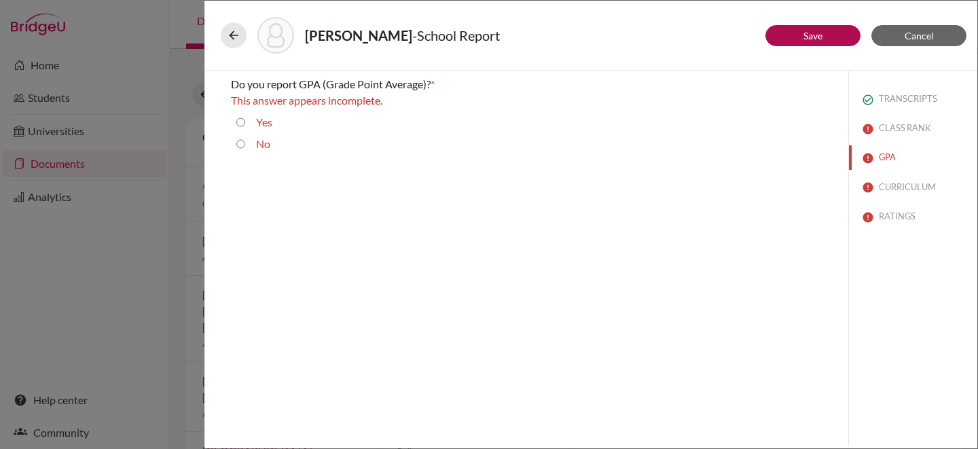
click at [238, 119] on input "Yes" at bounding box center [240, 122] width 9 height 16
radio input "true"
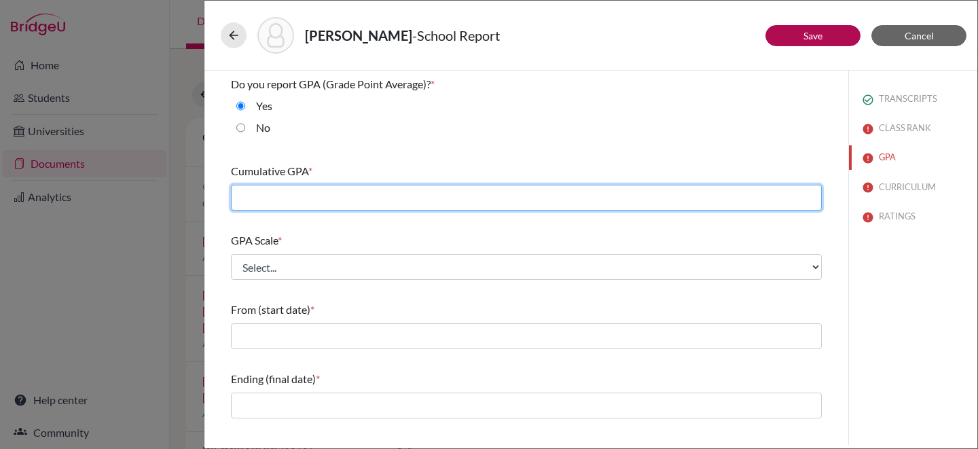
click at [283, 200] on input "text" at bounding box center [526, 198] width 591 height 26
type input "2.971"
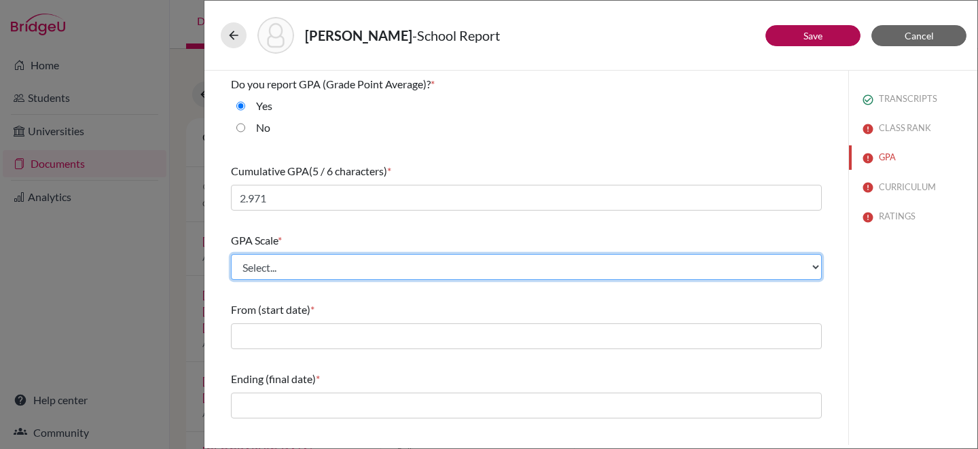
click at [365, 262] on select "Select... 4 5 6 7 8 9 10 11 12 13 14 15 16 17 18 19 20 100" at bounding box center [526, 267] width 591 height 26
select select "5"
click at [231, 254] on select "Select... 4 5 6 7 8 9 10 11 12 13 14 15 16 17 18 19 20 100" at bounding box center [526, 267] width 591 height 26
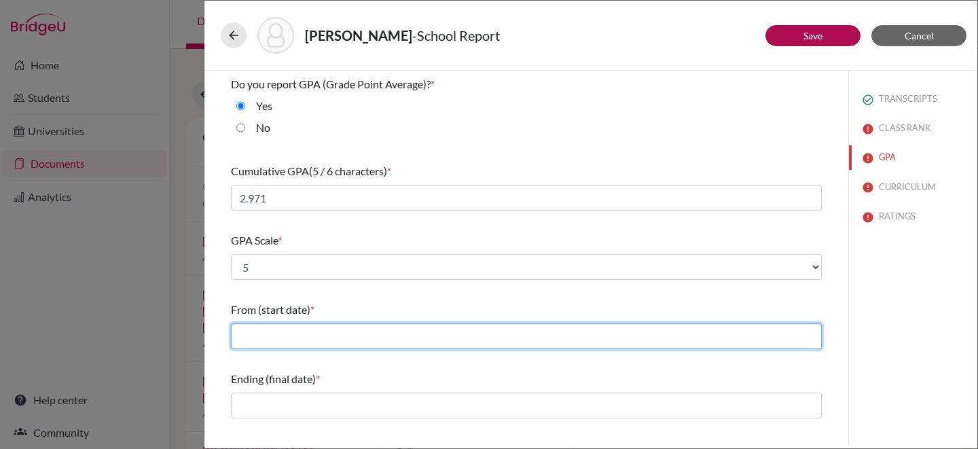
click at [343, 331] on input "text" at bounding box center [526, 336] width 591 height 26
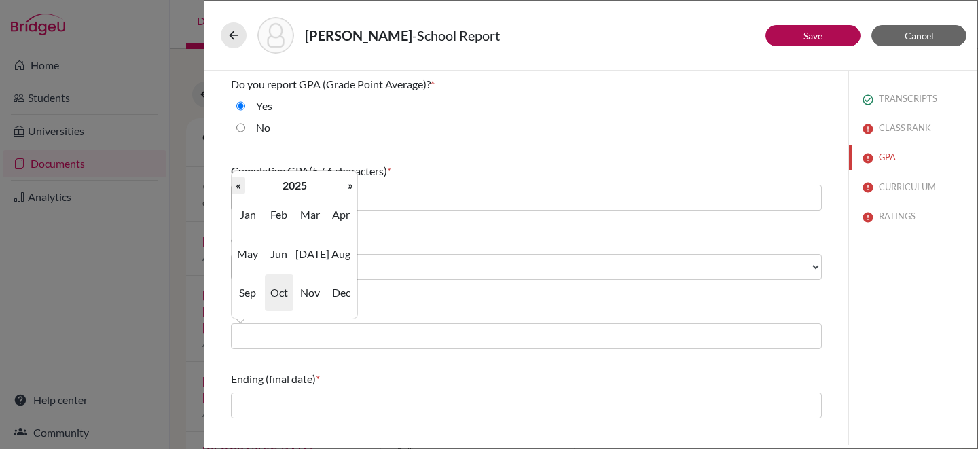
click at [243, 189] on th "«" at bounding box center [239, 186] width 14 height 18
click at [337, 258] on span "Aug" at bounding box center [341, 254] width 29 height 37
type input "08/2022"
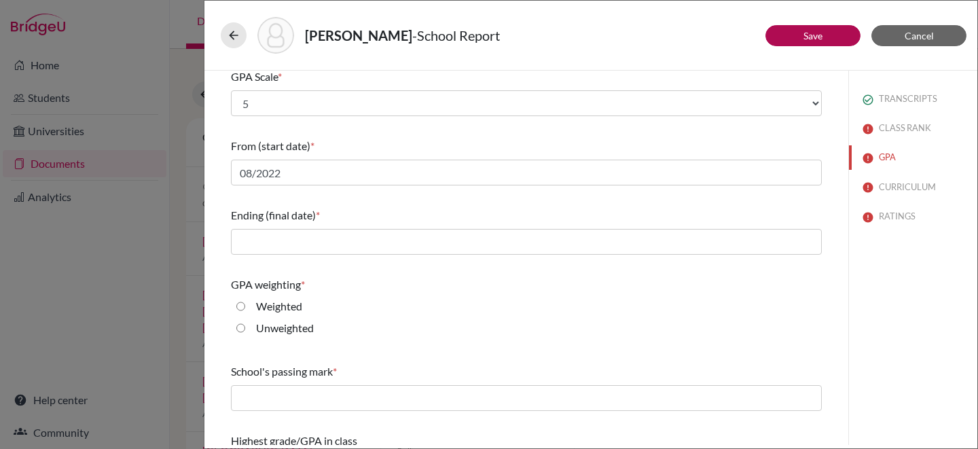
scroll to position [204, 0]
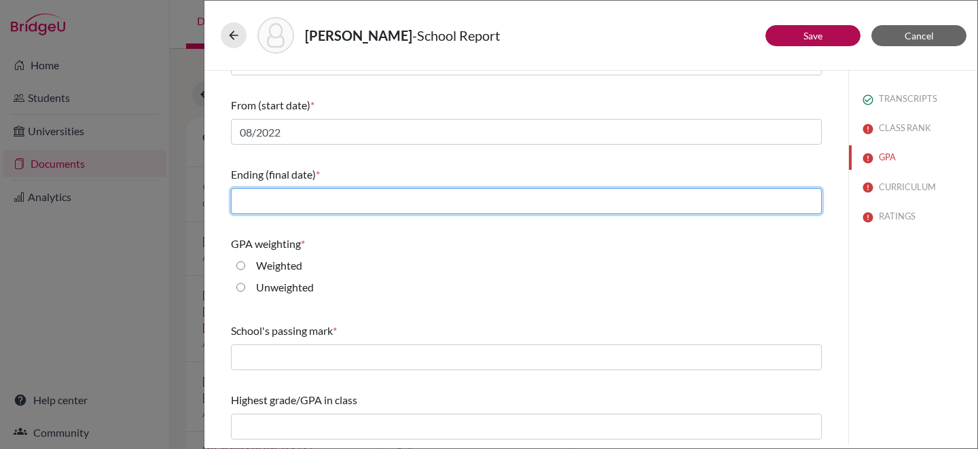
click at [329, 198] on input "text" at bounding box center [526, 201] width 591 height 26
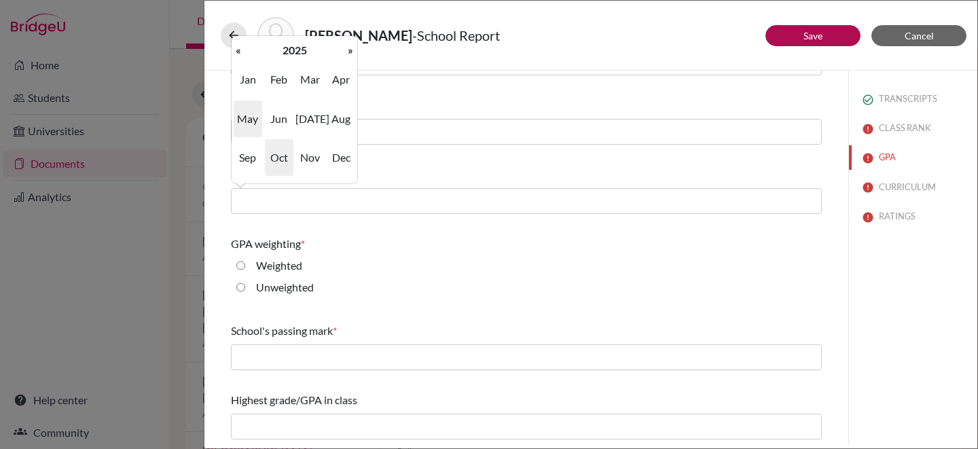
click at [257, 112] on span "May" at bounding box center [248, 118] width 29 height 37
type input "05/2025"
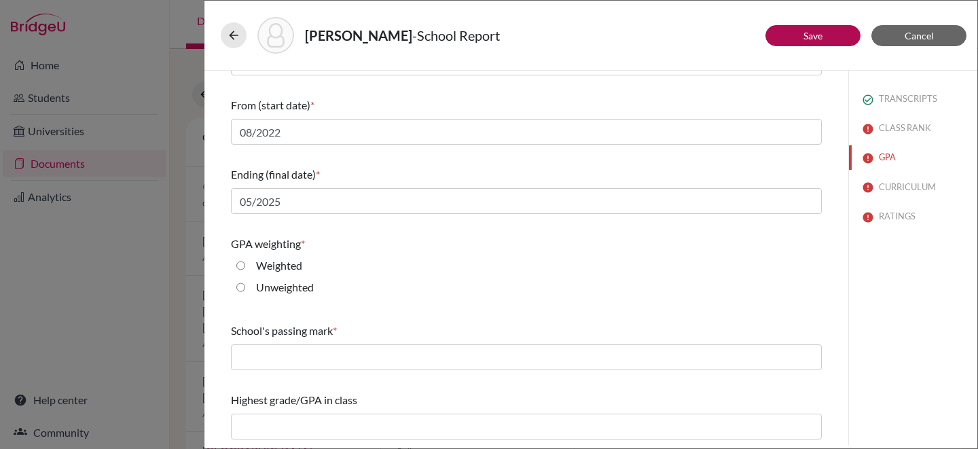
click at [240, 263] on input "Weighted" at bounding box center [240, 265] width 9 height 16
radio input "true"
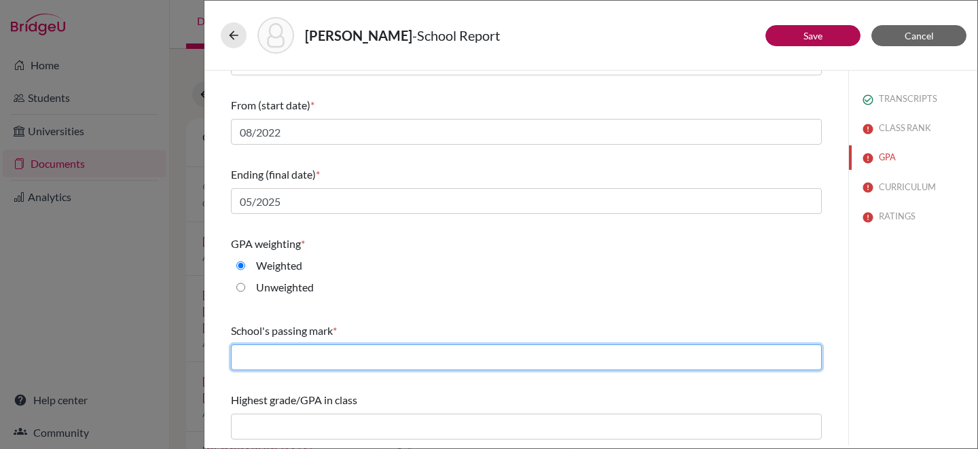
click at [365, 367] on input "text" at bounding box center [526, 357] width 591 height 26
type input "60"
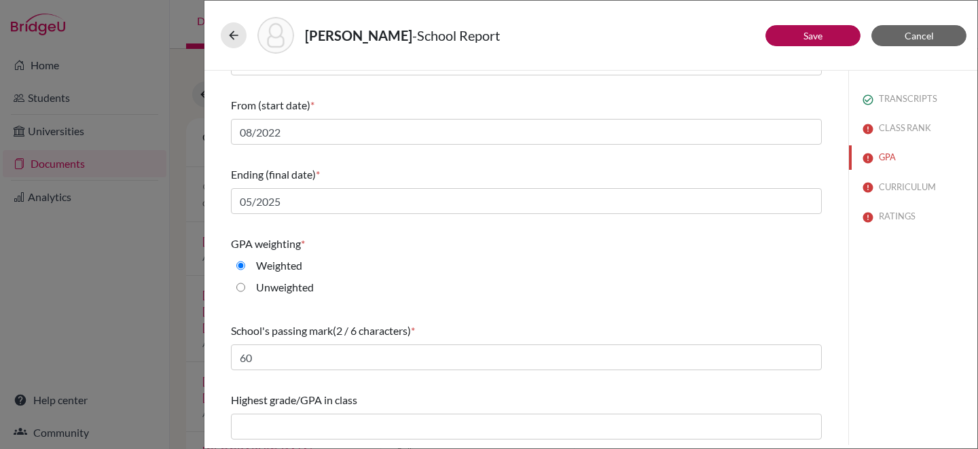
click at [439, 388] on div "Highest grade/GPA in class" at bounding box center [526, 415] width 591 height 58
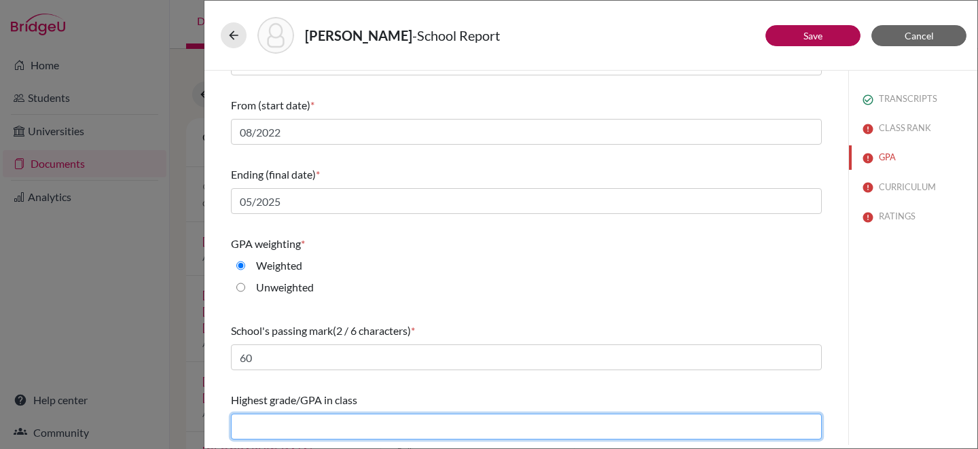
click at [414, 427] on input "text" at bounding box center [526, 427] width 591 height 26
click at [273, 424] on input "text" at bounding box center [526, 427] width 591 height 26
type input "4.684"
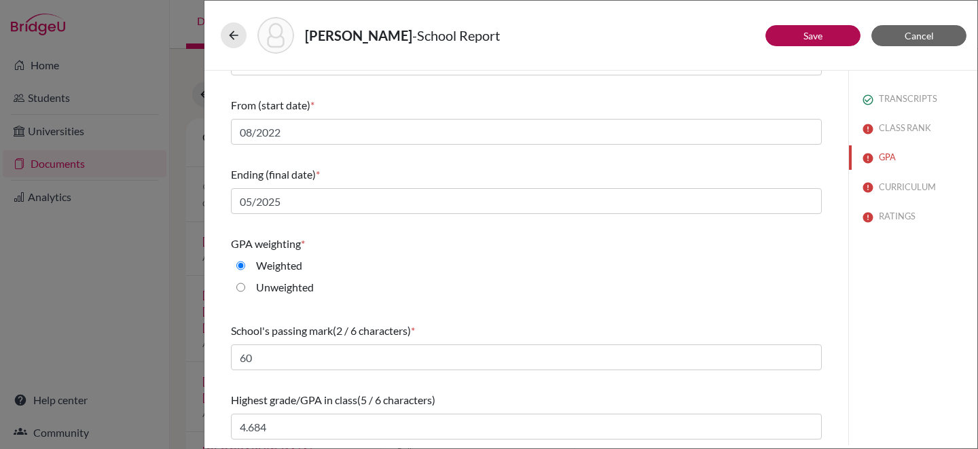
click at [559, 317] on div "School's passing mark (2 / 6 characters) * 60" at bounding box center [526, 346] width 591 height 58
click at [892, 186] on button "CURRICULUM" at bounding box center [913, 187] width 128 height 24
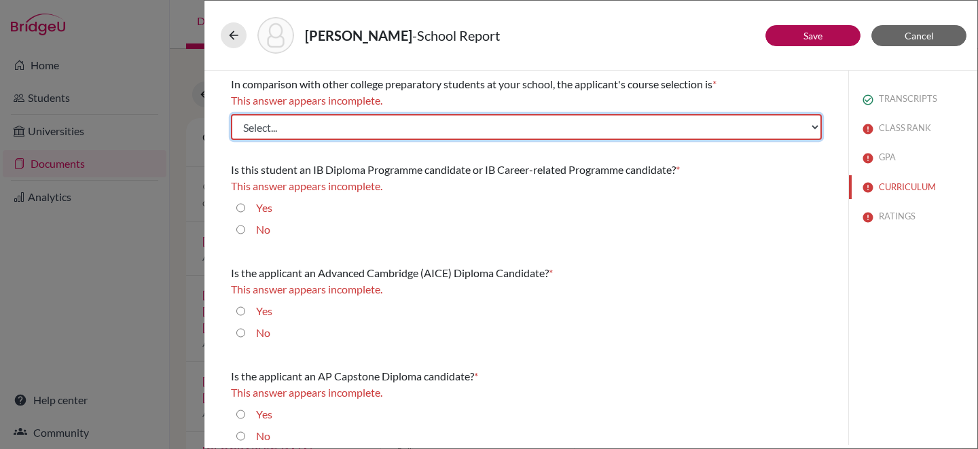
click at [635, 128] on select "Select... Less than demanding Average Demanding Very demanding Most demanding P…" at bounding box center [526, 127] width 591 height 26
select select "1"
click at [231, 114] on select "Select... Less than demanding Average Demanding Very demanding Most demanding P…" at bounding box center [526, 127] width 591 height 26
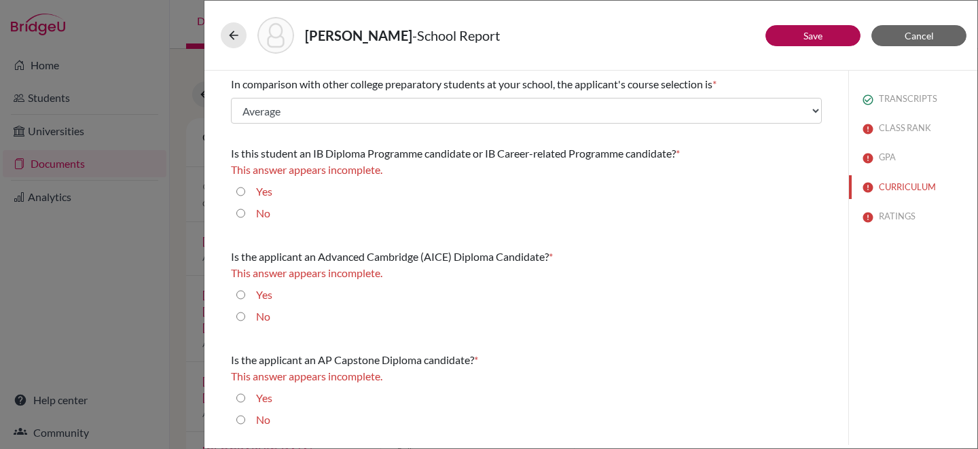
click at [238, 216] on input "No" at bounding box center [240, 213] width 9 height 16
radio input "true"
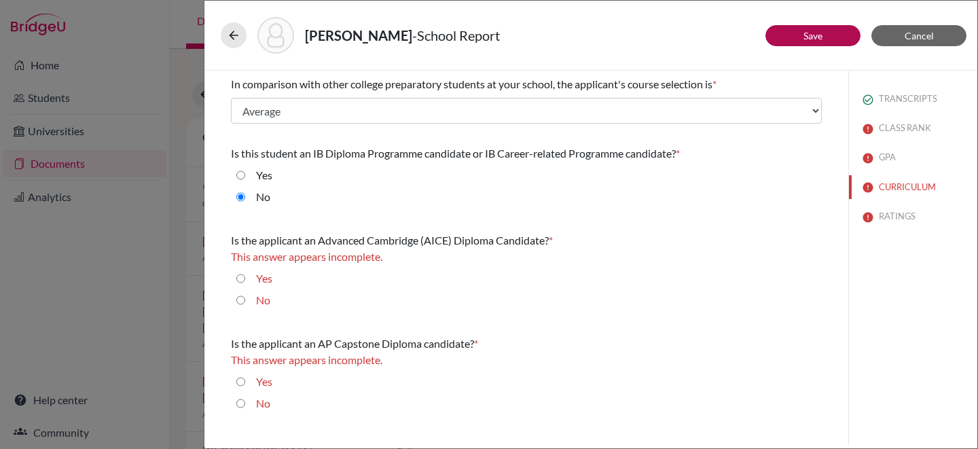
click at [240, 299] on input "No" at bounding box center [240, 300] width 9 height 16
radio input "true"
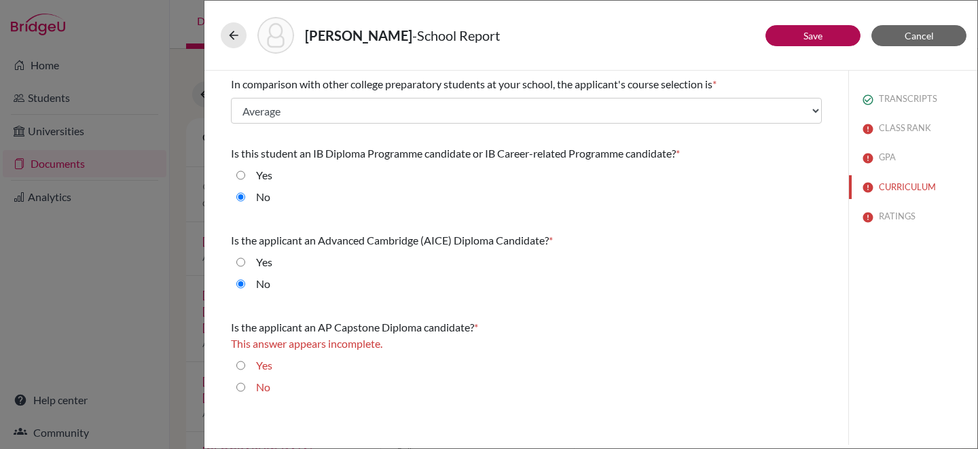
click at [239, 389] on input "No" at bounding box center [240, 387] width 9 height 16
radio input "true"
click at [886, 213] on button "RATINGS" at bounding box center [913, 216] width 128 height 24
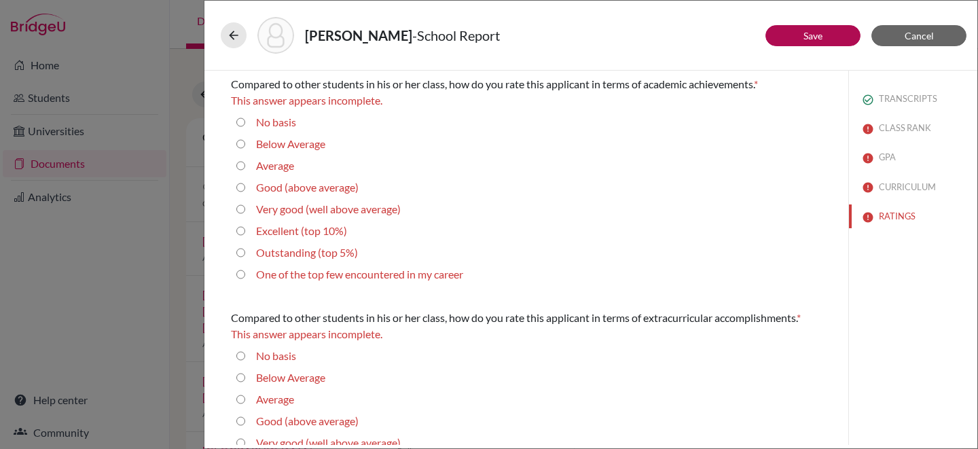
click at [240, 164] on input "Average" at bounding box center [240, 166] width 9 height 16
radio input "true"
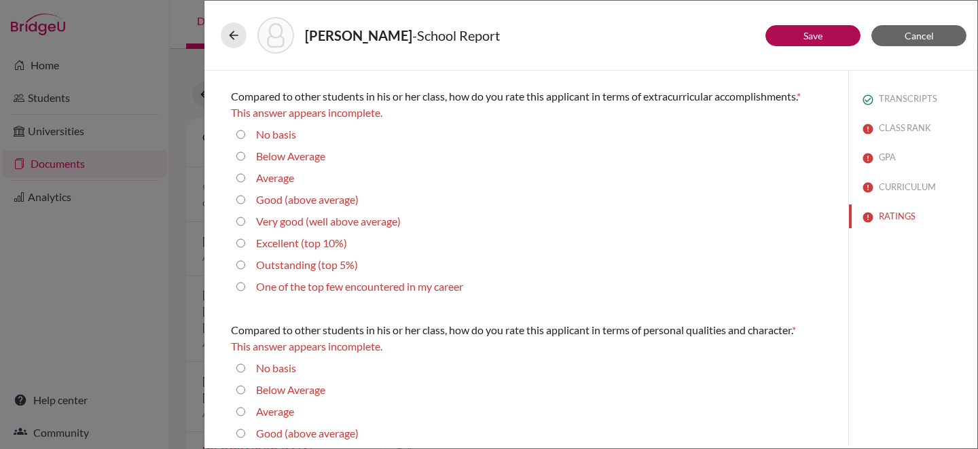
scroll to position [206, 0]
click at [240, 177] on input "Average" at bounding box center [240, 176] width 9 height 16
radio input "true"
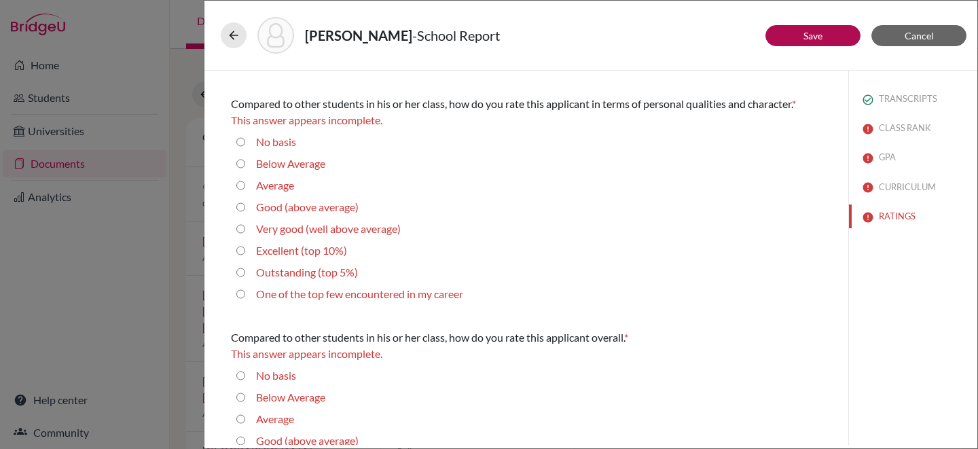
click at [240, 183] on input "Average" at bounding box center [240, 185] width 9 height 16
radio input "true"
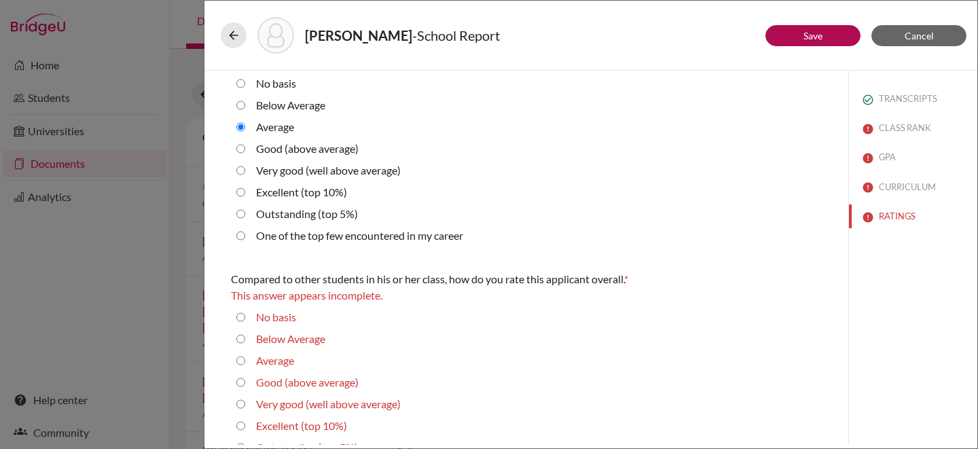
scroll to position [500, 0]
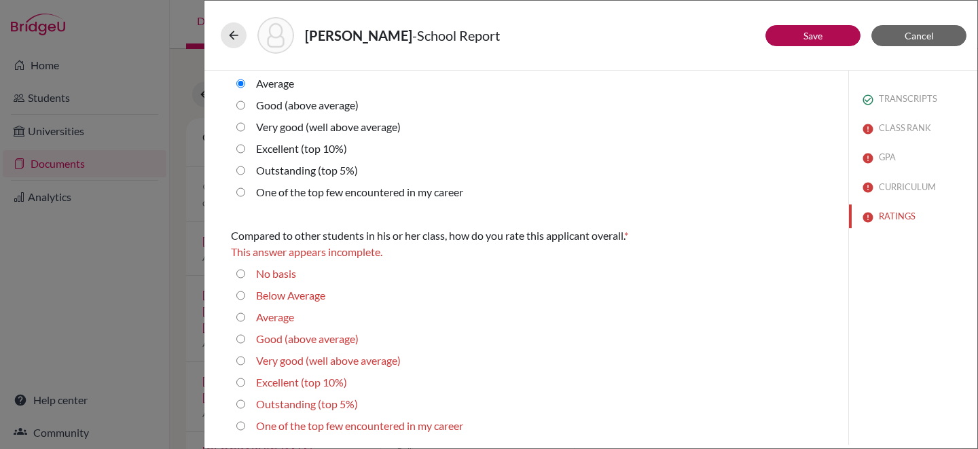
click at [242, 317] on input "Average" at bounding box center [240, 317] width 9 height 16
radio input "true"
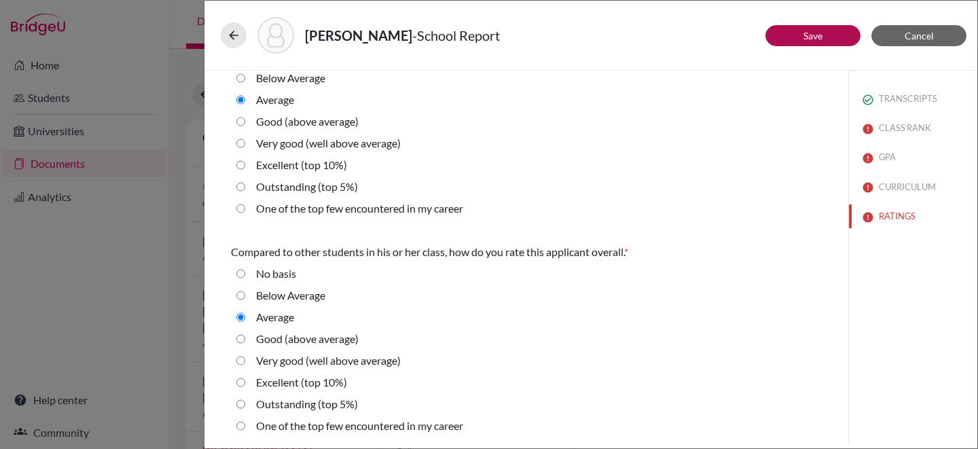
scroll to position [484, 0]
click at [827, 35] on button "Save" at bounding box center [812, 35] width 95 height 21
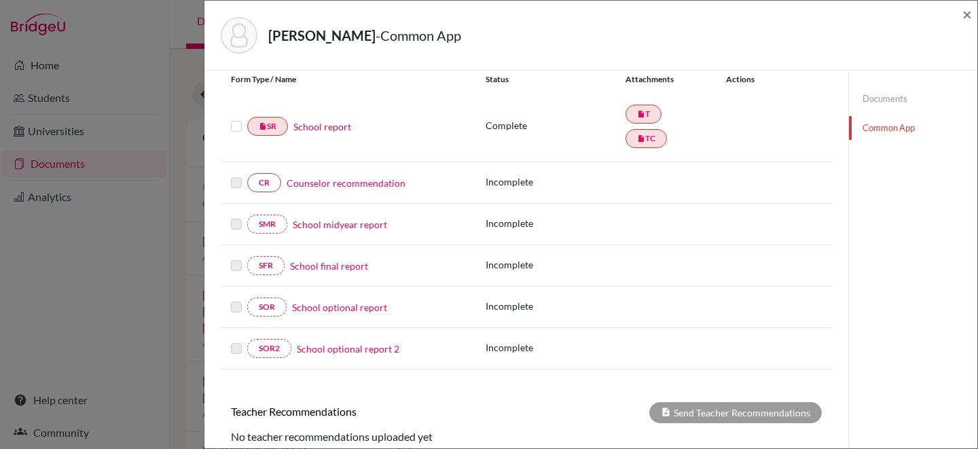
scroll to position [164, 0]
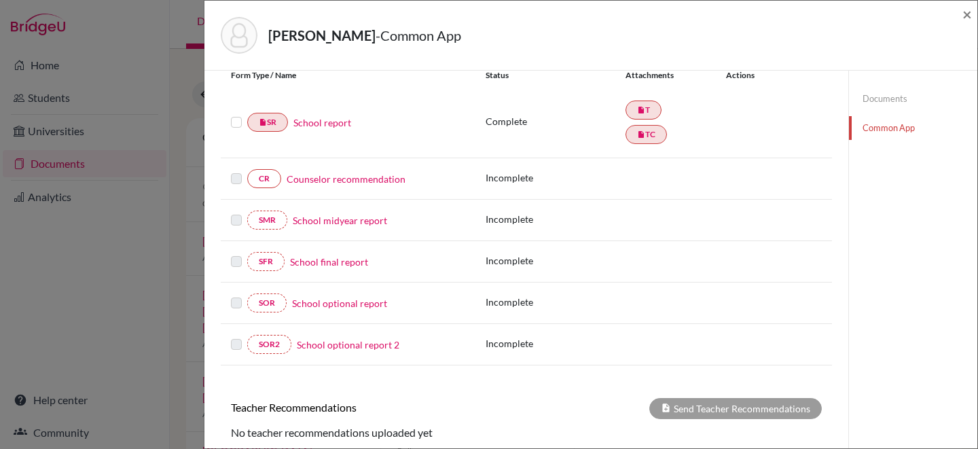
click at [388, 178] on link "Counselor recommendation" at bounding box center [346, 179] width 119 height 14
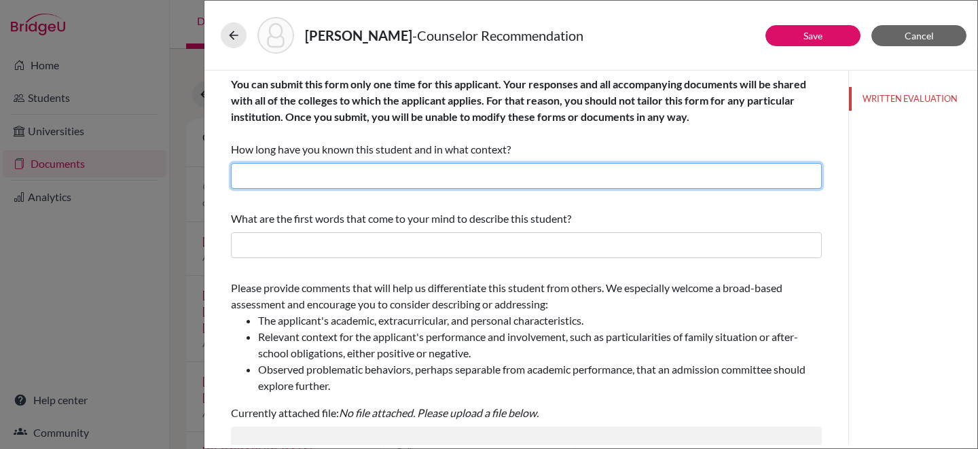
click at [396, 176] on input "text" at bounding box center [526, 176] width 591 height 26
type input "3 years, school counselor"
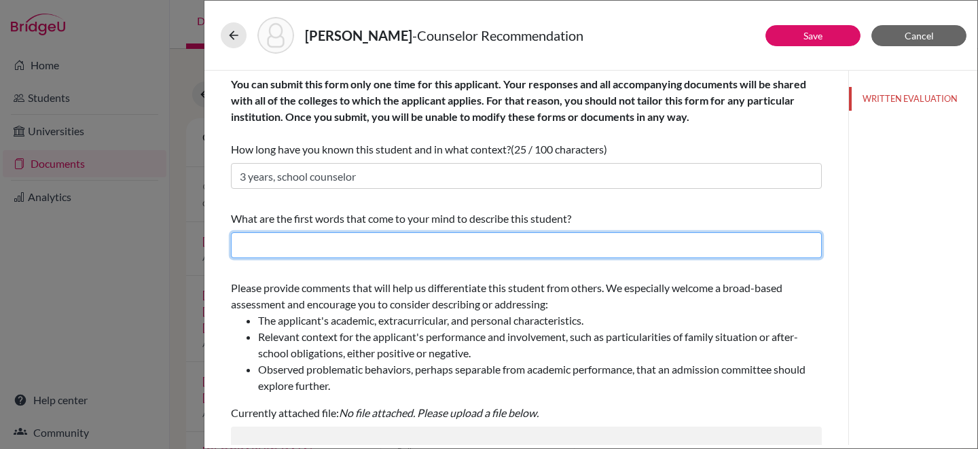
click at [377, 249] on input "text" at bounding box center [526, 245] width 591 height 26
type input "Self-assured and decisive"
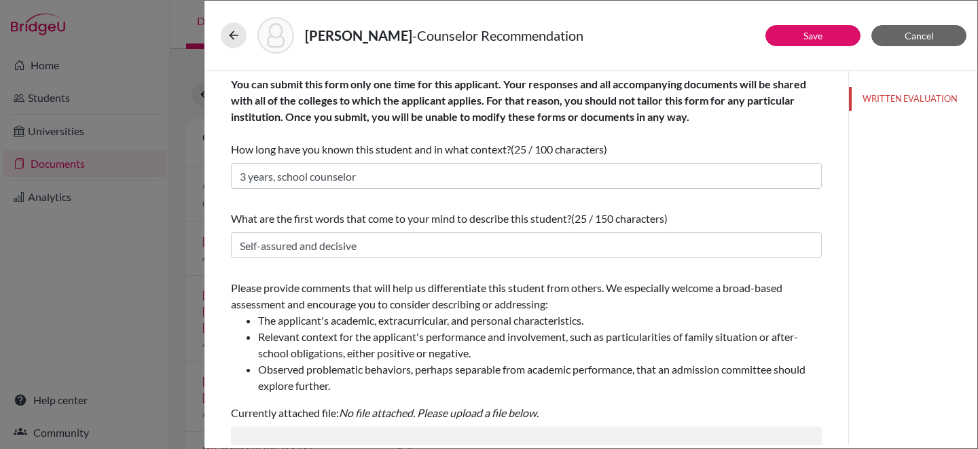
click at [483, 258] on div "What are the first words that come to your mind to describe this student? (25 /…" at bounding box center [526, 234] width 591 height 58
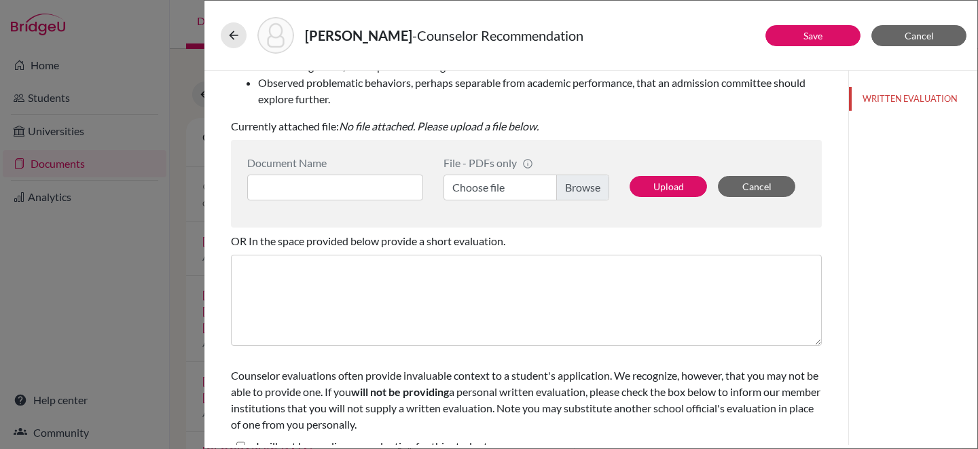
scroll to position [307, 0]
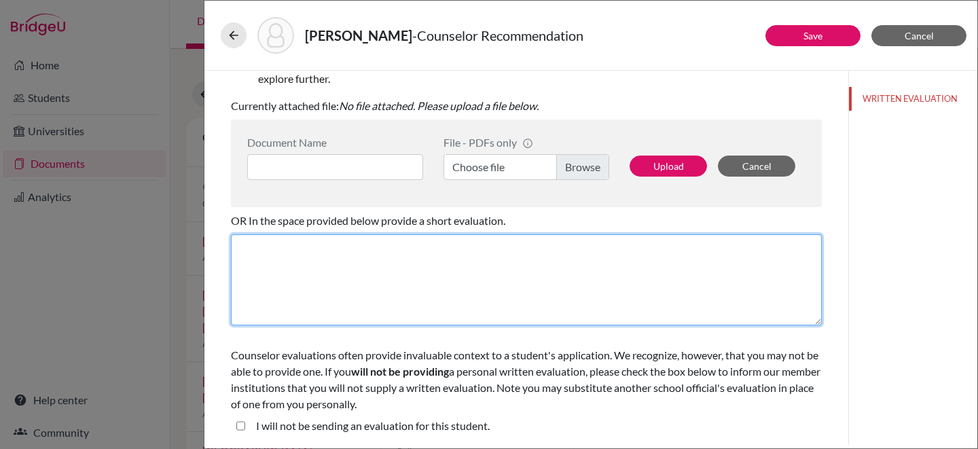
click at [337, 253] on textarea at bounding box center [526, 279] width 591 height 91
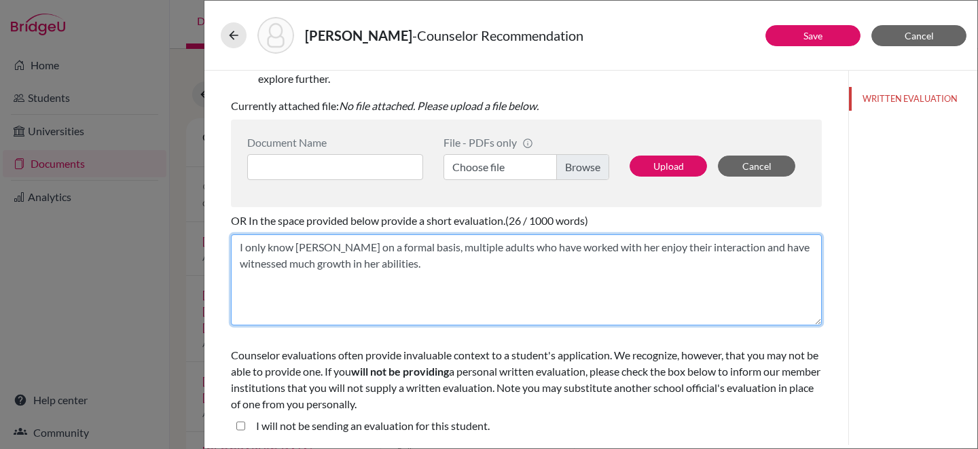
click at [414, 270] on textarea "I only know Rakiah on a formal basis, multiple adults who have worked with her …" at bounding box center [526, 279] width 591 height 91
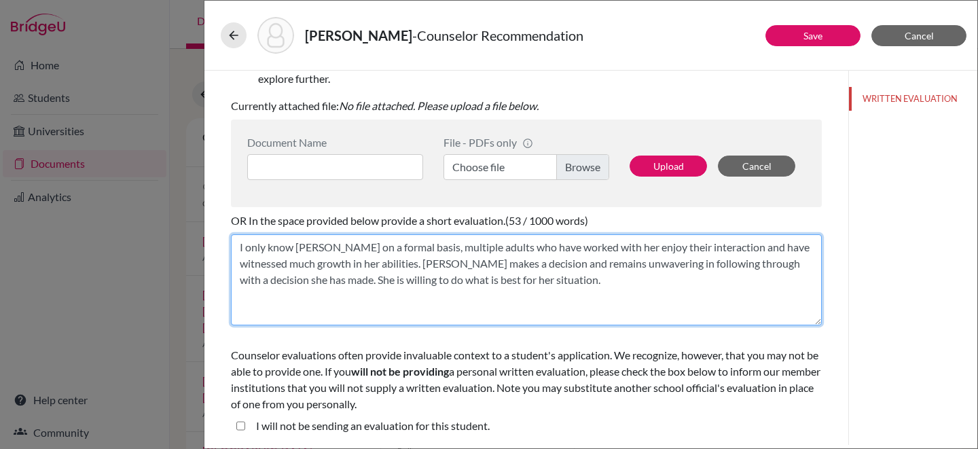
type textarea "I only know Rakiah on a formal basis, multiple adults who have worked with her …"
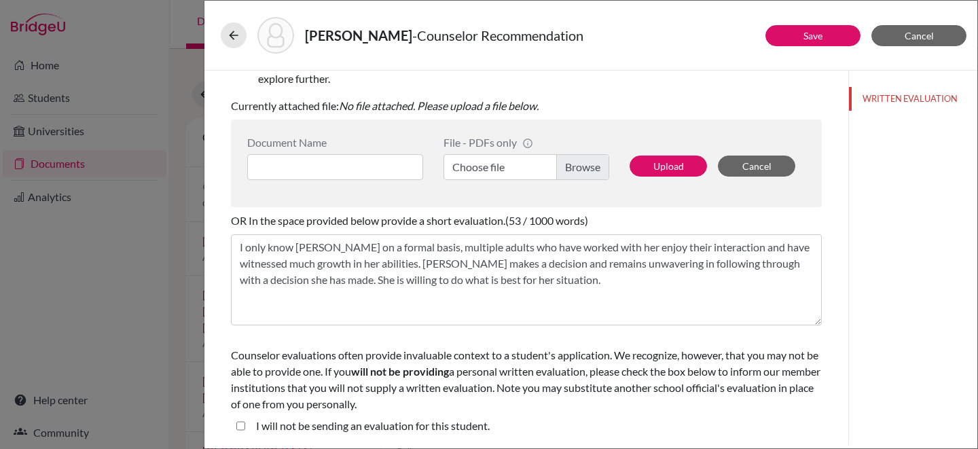
click at [242, 424] on student\ "I will not be sending an evaluation for this student." at bounding box center [240, 426] width 9 height 16
checkbox student\ "true"
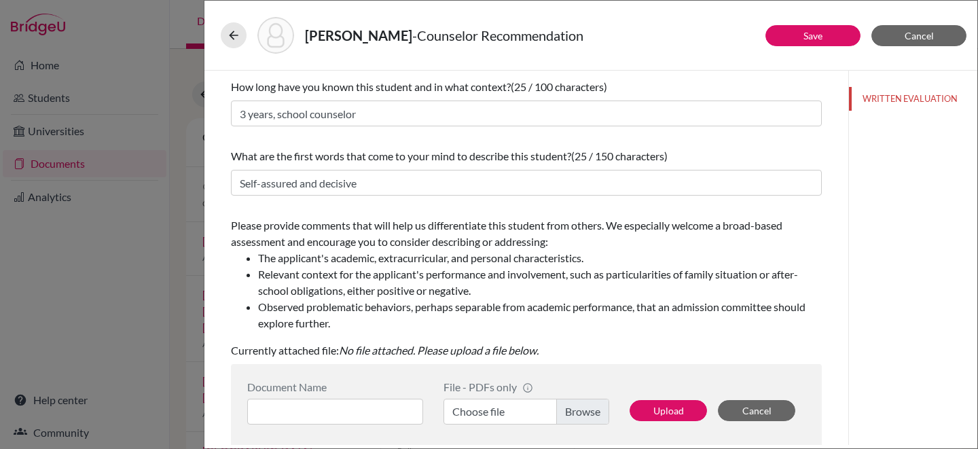
scroll to position [0, 0]
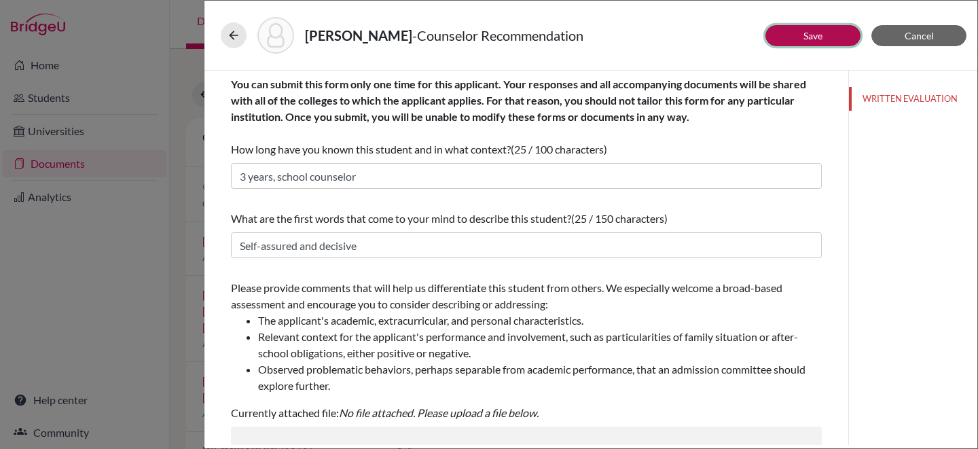
click at [810, 36] on link "Save" at bounding box center [812, 36] width 19 height 12
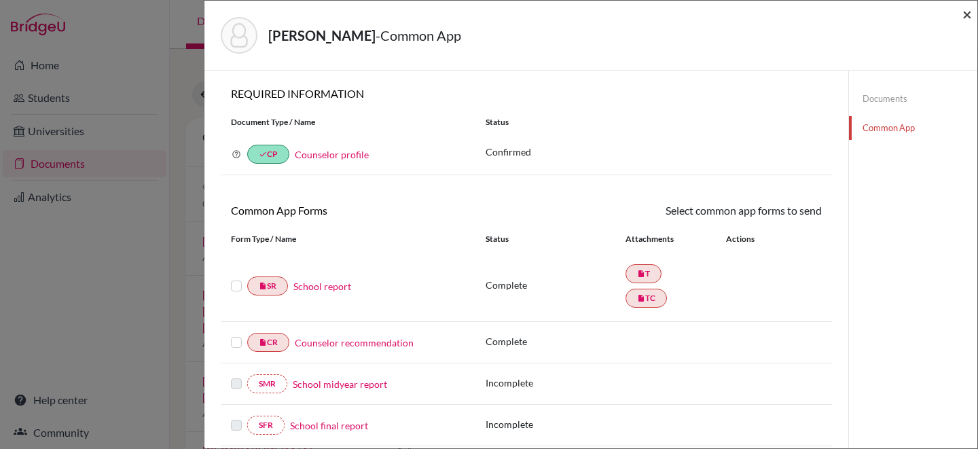
click at [963, 16] on span "×" at bounding box center [967, 14] width 10 height 20
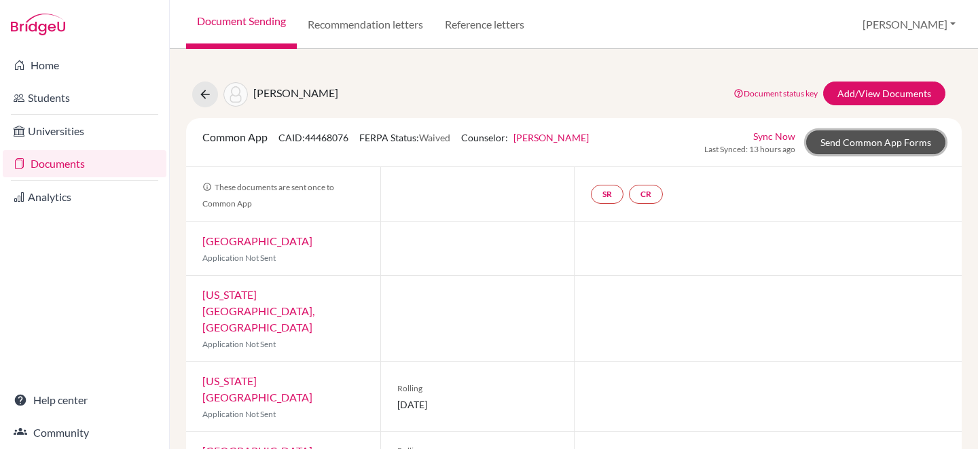
click at [850, 142] on link "Send Common App Forms" at bounding box center [875, 142] width 139 height 24
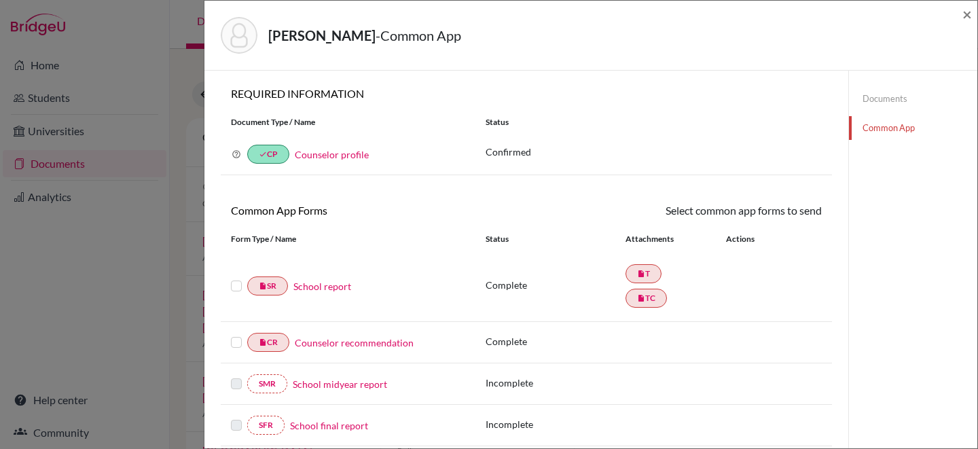
click at [235, 278] on label at bounding box center [236, 278] width 11 height 0
click at [0, 0] on input "checkbox" at bounding box center [0, 0] width 0 height 0
click at [789, 216] on link "Send" at bounding box center [793, 212] width 56 height 21
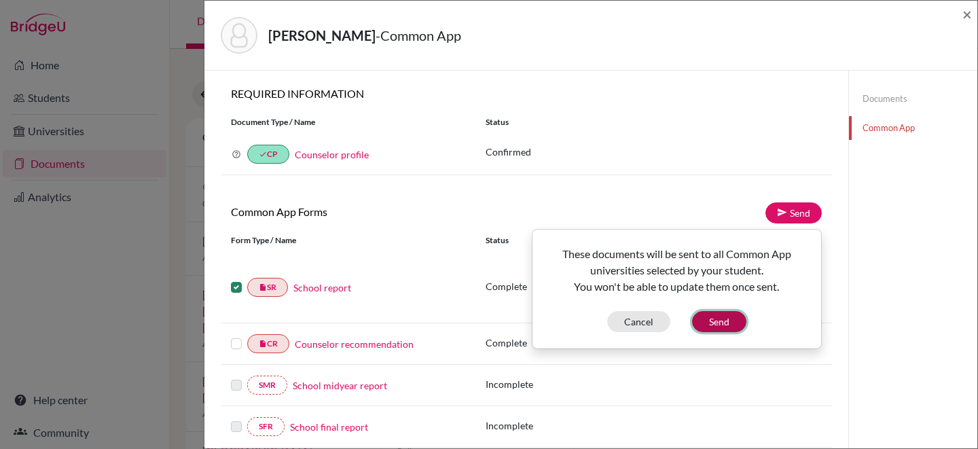
click at [728, 318] on button "Send" at bounding box center [719, 321] width 54 height 21
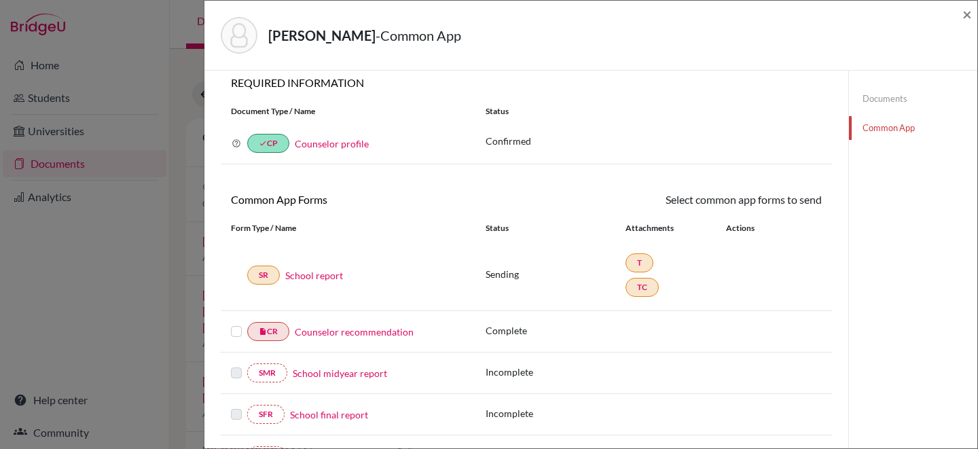
scroll to position [9, 0]
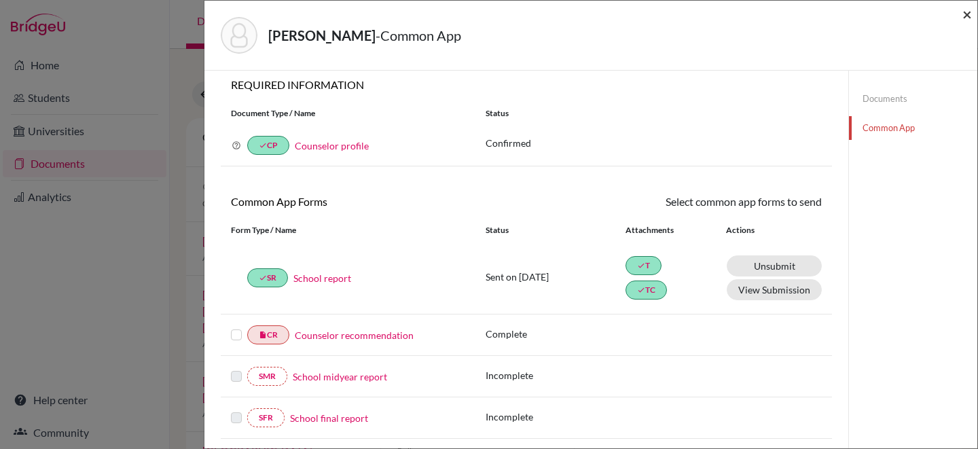
click at [968, 16] on span "×" at bounding box center [967, 14] width 10 height 20
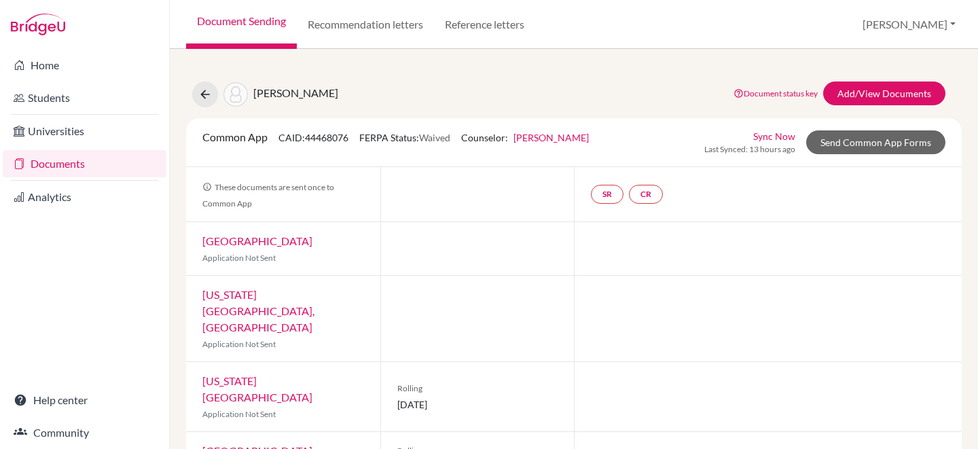
click at [272, 19] on link "Document Sending" at bounding box center [241, 24] width 111 height 49
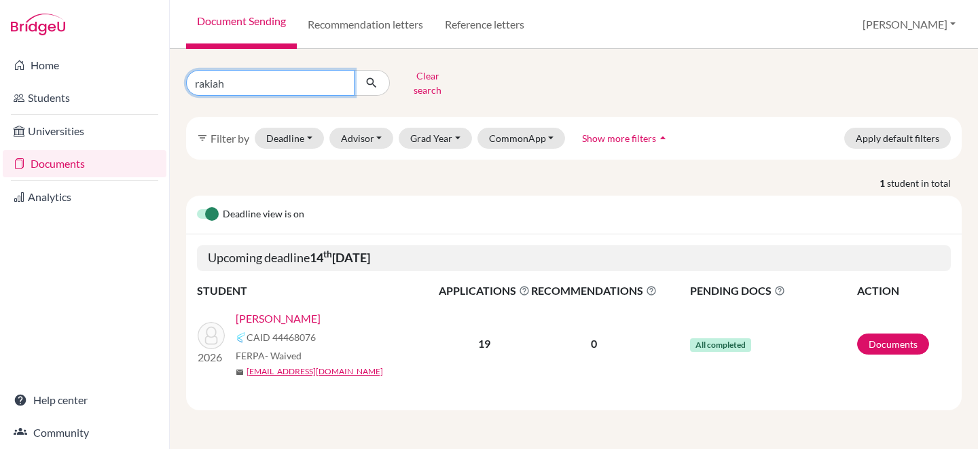
click at [340, 78] on input "rakiah" at bounding box center [270, 83] width 168 height 26
type input "[PERSON_NAME]"
click button "submit" at bounding box center [372, 83] width 36 height 26
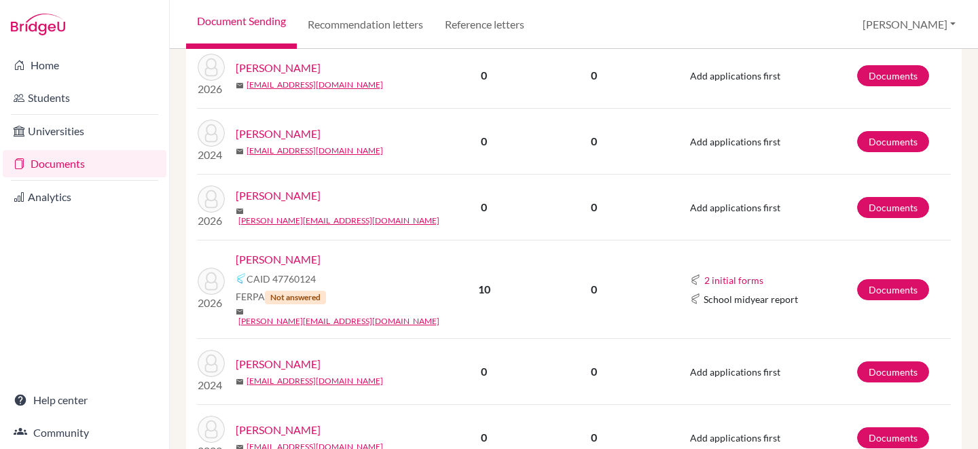
scroll to position [415, 0]
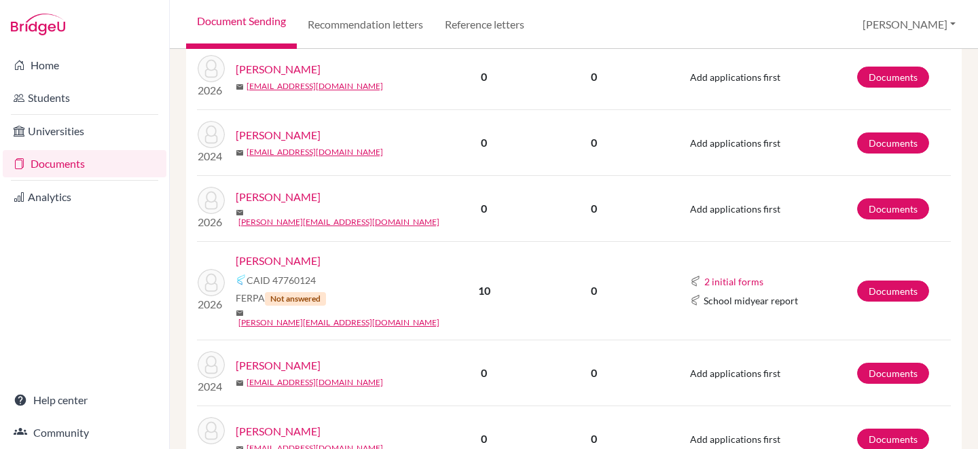
click at [296, 253] on link "[PERSON_NAME]" at bounding box center [278, 261] width 85 height 16
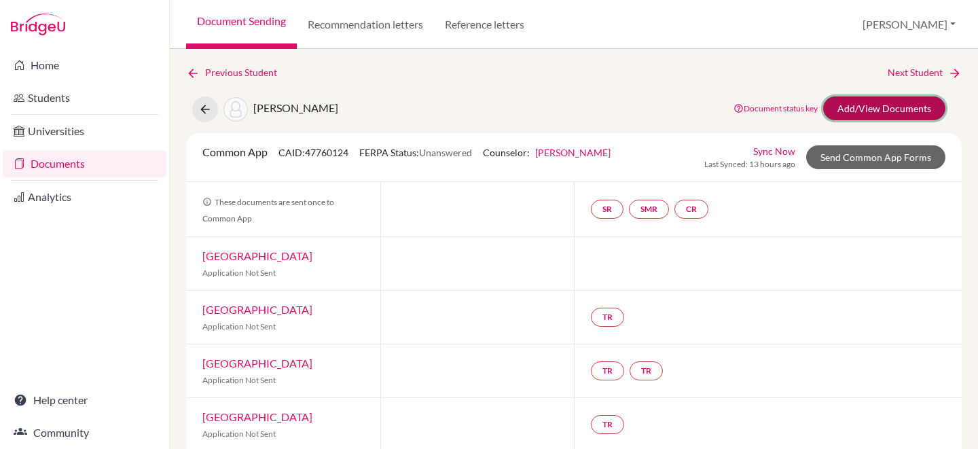
click at [856, 109] on link "Add/View Documents" at bounding box center [884, 108] width 122 height 24
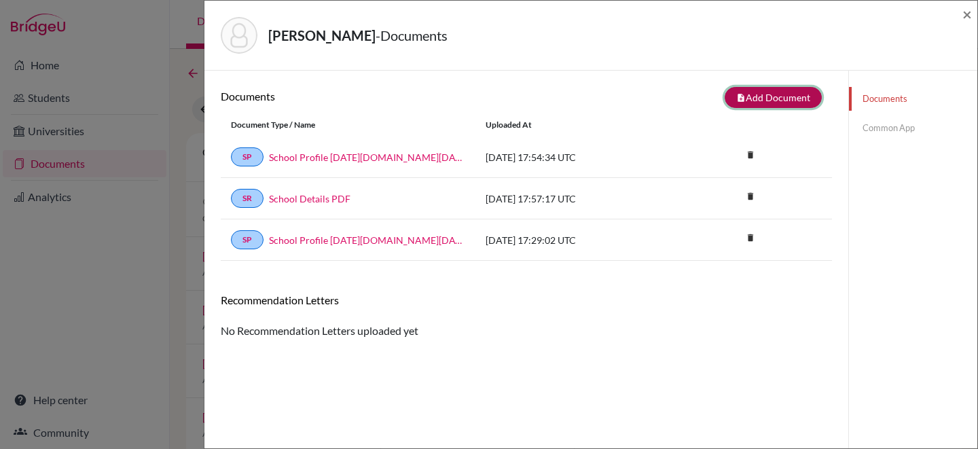
click at [790, 98] on button "note_add Add Document" at bounding box center [772, 97] width 97 height 21
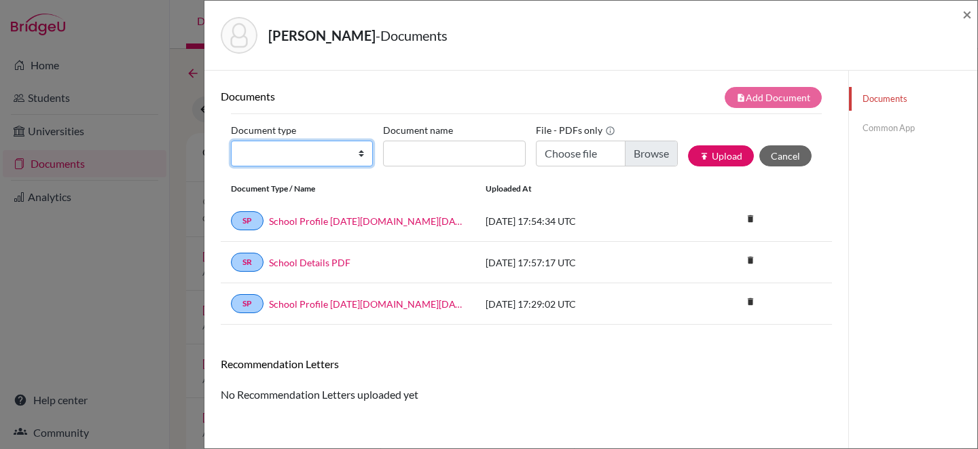
click at [345, 152] on select "Change explanation for Common App reports Counselor recommendation Internationa…" at bounding box center [302, 154] width 142 height 26
select select "2"
click at [231, 141] on select "Change explanation for Common App reports Counselor recommendation Internationa…" at bounding box center [302, 154] width 142 height 26
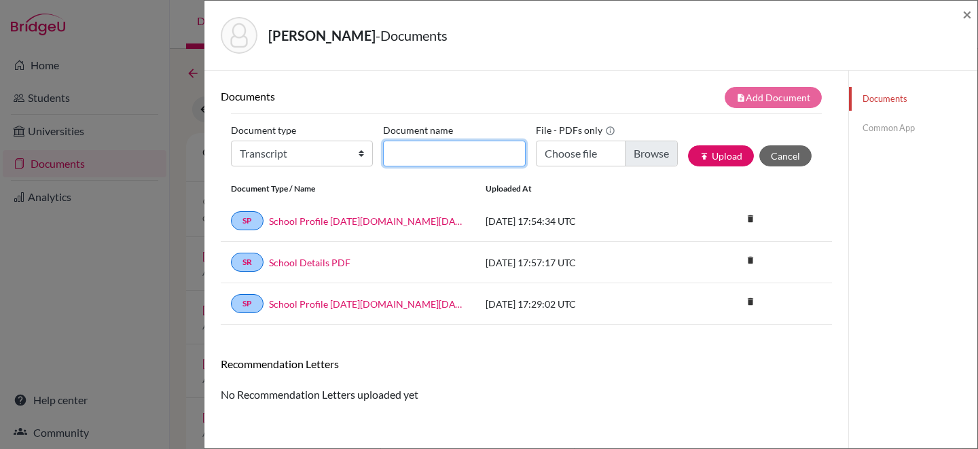
click at [449, 155] on input "Document name" at bounding box center [454, 154] width 142 height 26
type input "Initial Transcript"
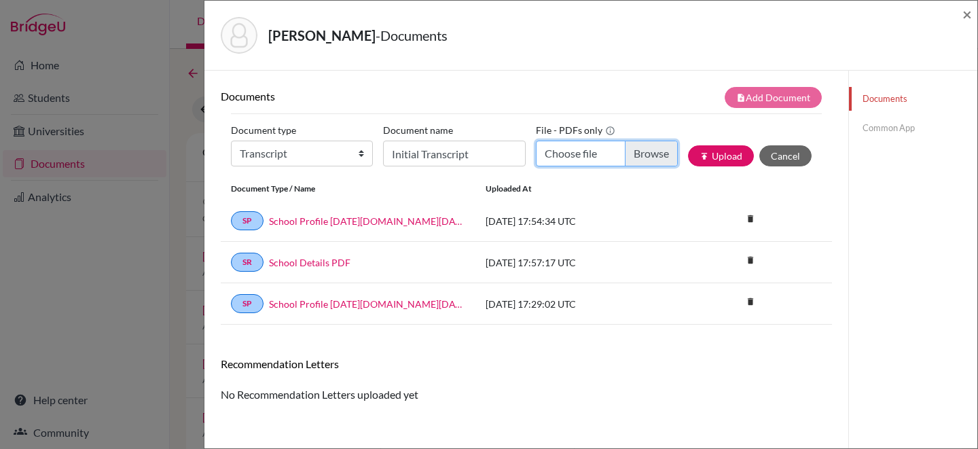
click at [583, 153] on input "Choose file" at bounding box center [607, 154] width 142 height 26
type input "C:\fakepath\Mitchell, Isabella.pdf"
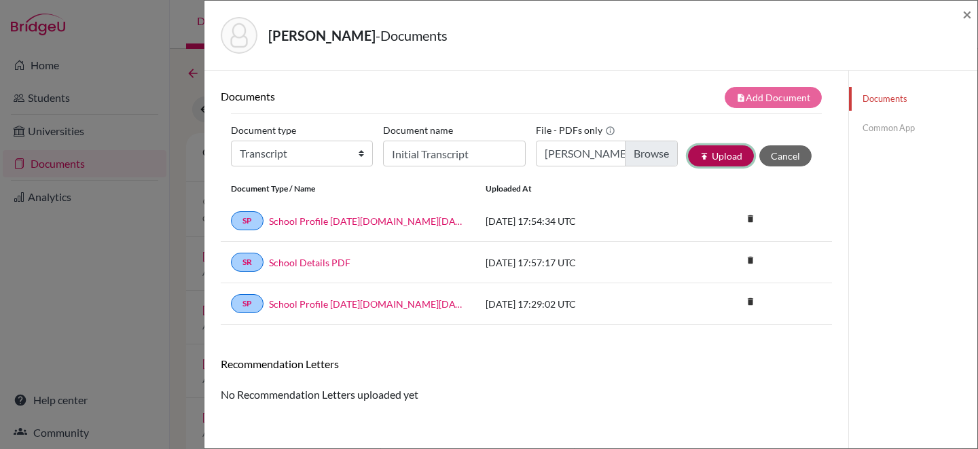
click at [709, 162] on button "publish Upload" at bounding box center [721, 155] width 66 height 21
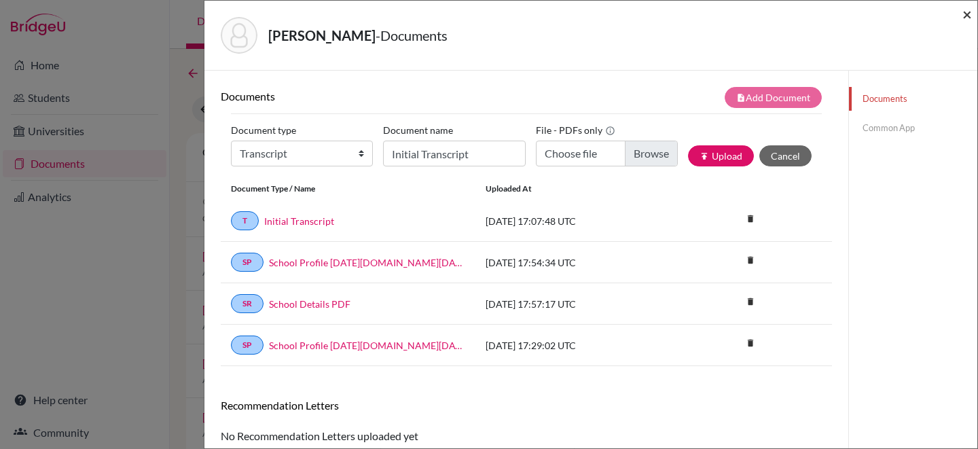
click at [969, 16] on span "×" at bounding box center [967, 14] width 10 height 20
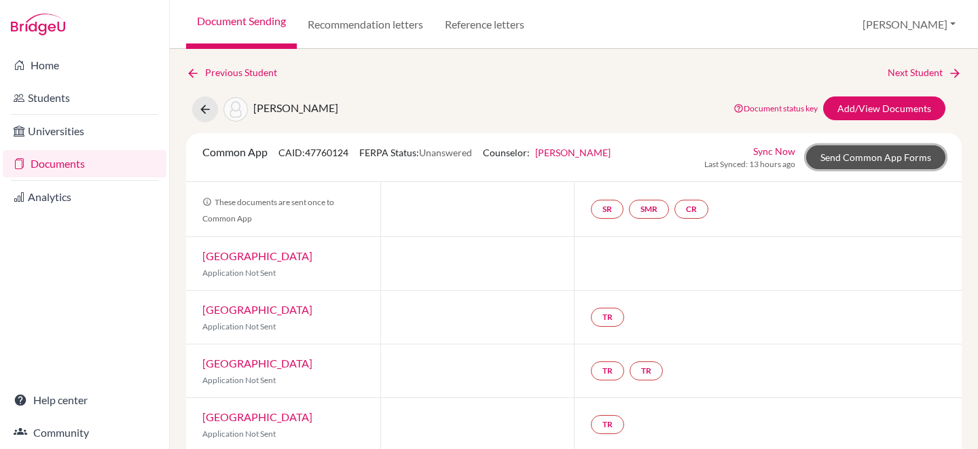
click at [856, 151] on link "Send Common App Forms" at bounding box center [875, 157] width 139 height 24
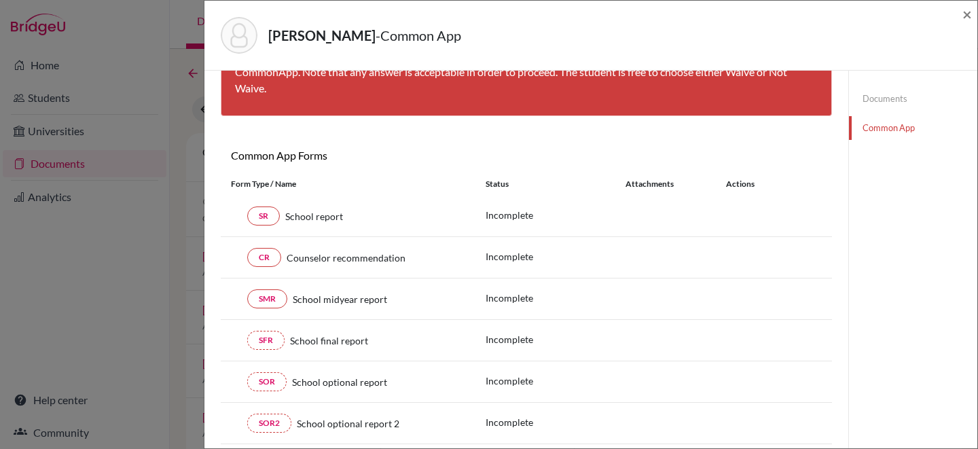
scroll to position [83, 0]
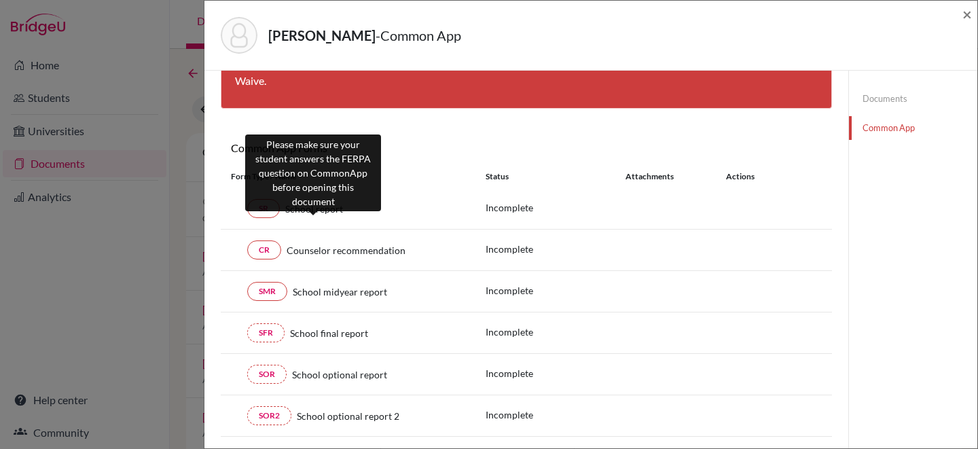
click at [323, 211] on span "School report" at bounding box center [314, 209] width 58 height 14
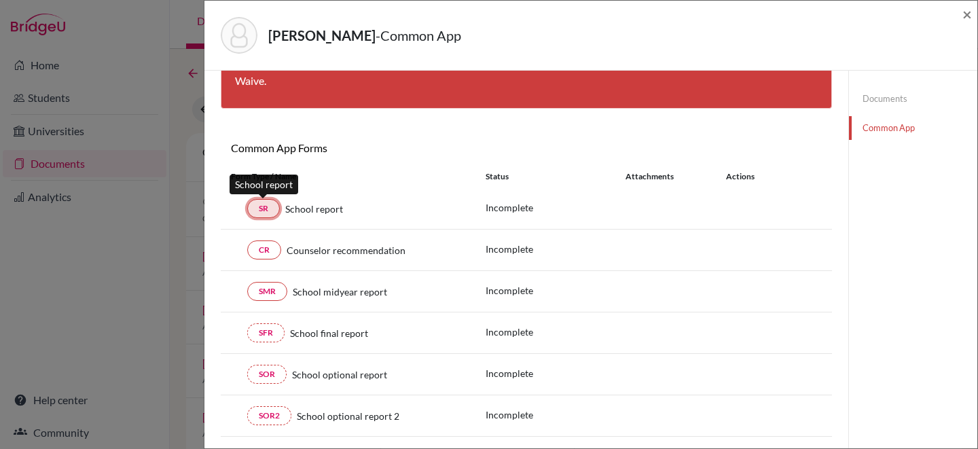
click at [267, 212] on link "SR" at bounding box center [263, 208] width 33 height 19
click at [970, 15] on span "×" at bounding box center [967, 14] width 10 height 20
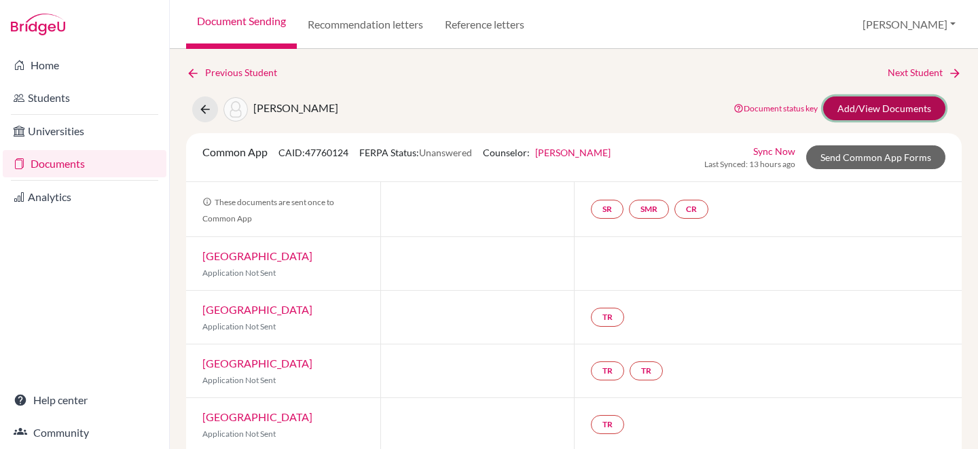
click at [849, 105] on link "Add/View Documents" at bounding box center [884, 108] width 122 height 24
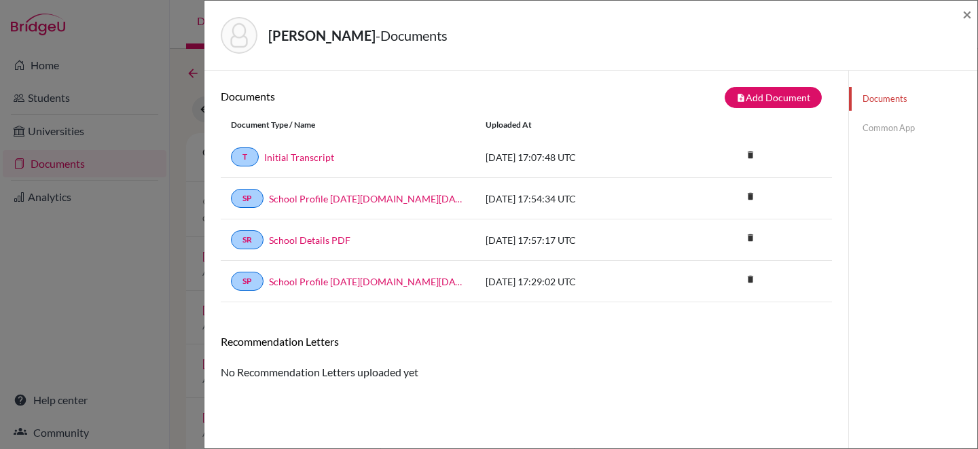
click at [883, 124] on link "Common App" at bounding box center [913, 128] width 128 height 24
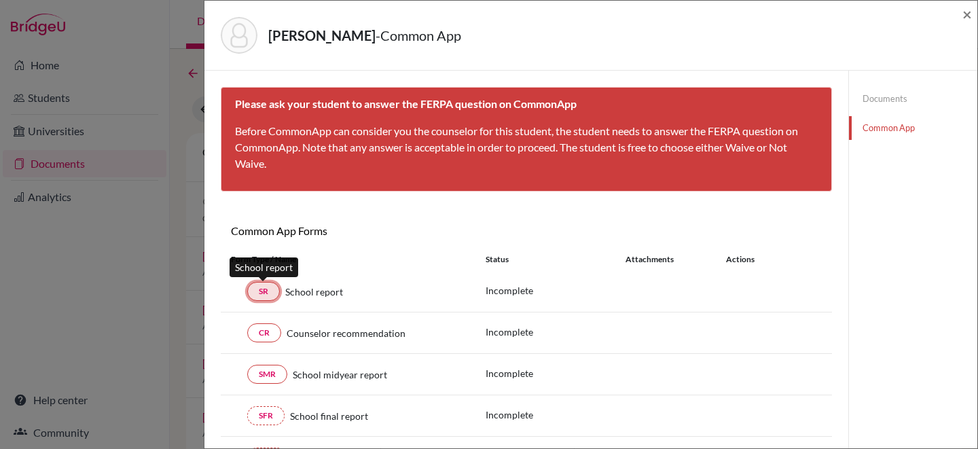
click at [269, 293] on link "SR" at bounding box center [263, 291] width 33 height 19
click at [487, 220] on div "× Please ask your student to answer the FERPA question on CommonApp Before Comm…" at bounding box center [526, 303] width 611 height 433
click at [964, 13] on span "×" at bounding box center [967, 14] width 10 height 20
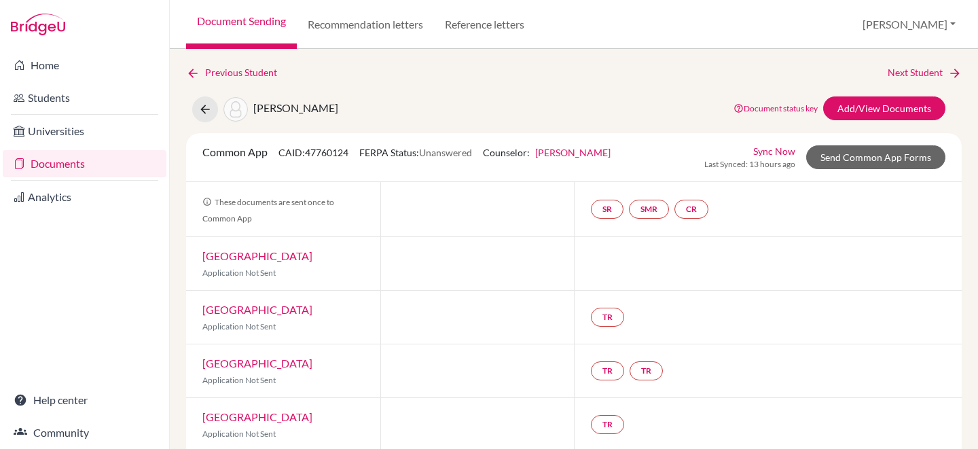
click at [232, 14] on link "Document Sending" at bounding box center [241, 24] width 111 height 49
click at [232, 19] on link "Document Sending" at bounding box center [241, 24] width 111 height 49
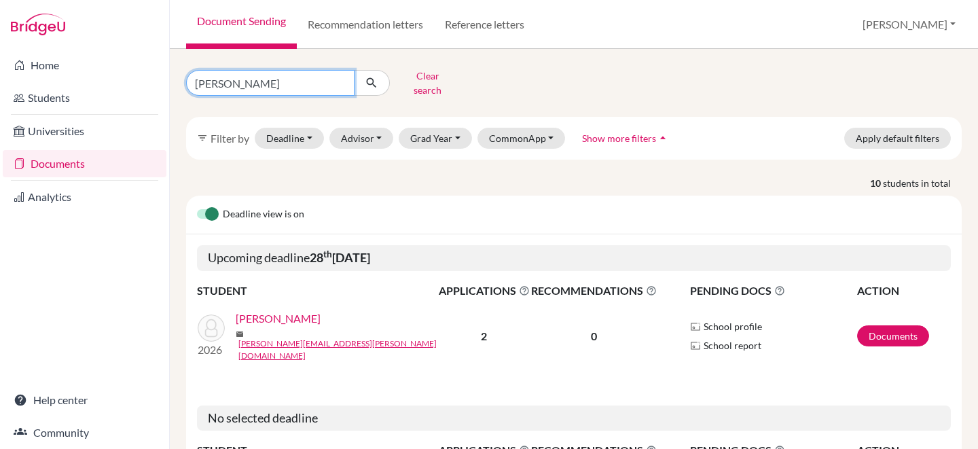
click at [341, 79] on input "[PERSON_NAME]" at bounding box center [270, 83] width 168 height 26
type input "[PERSON_NAME]"
click button "submit" at bounding box center [372, 83] width 36 height 26
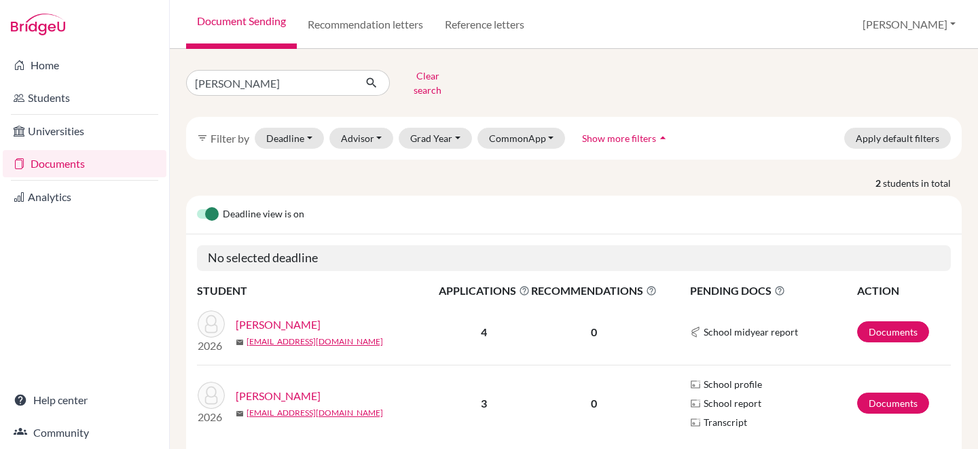
scroll to position [14, 0]
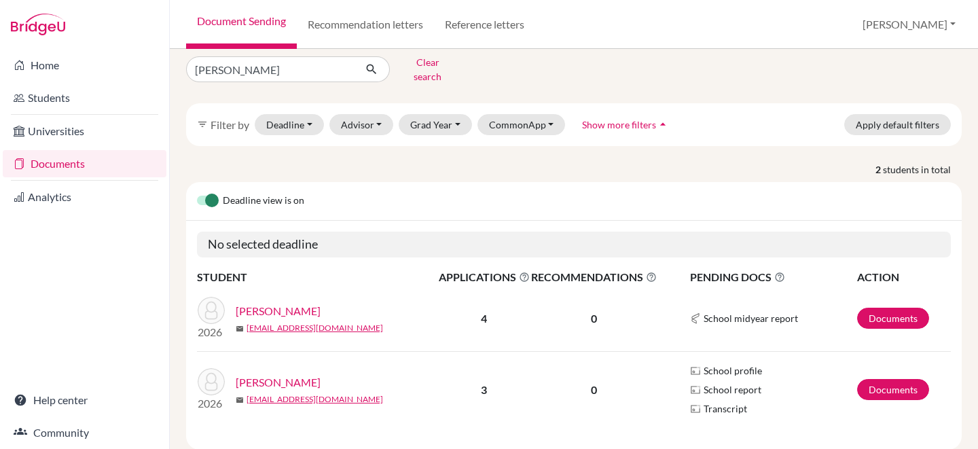
click at [308, 303] on link "[PERSON_NAME]" at bounding box center [278, 311] width 85 height 16
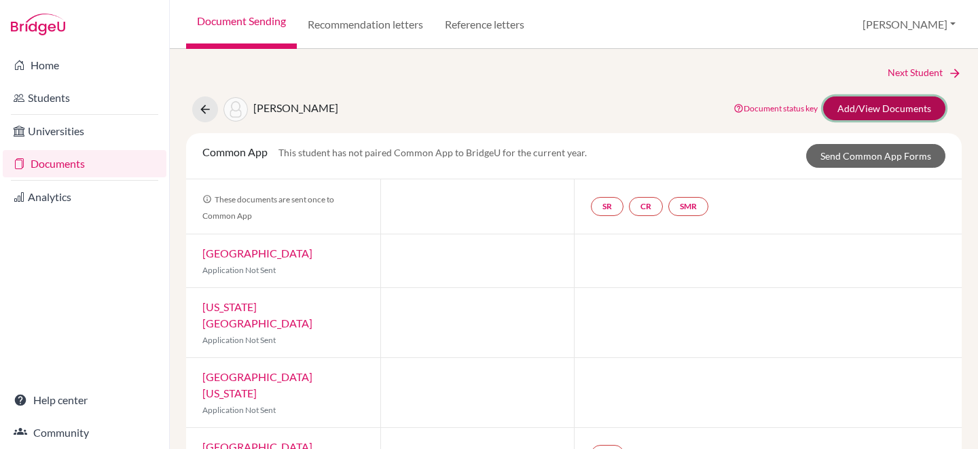
click at [853, 111] on link "Add/View Documents" at bounding box center [884, 108] width 122 height 24
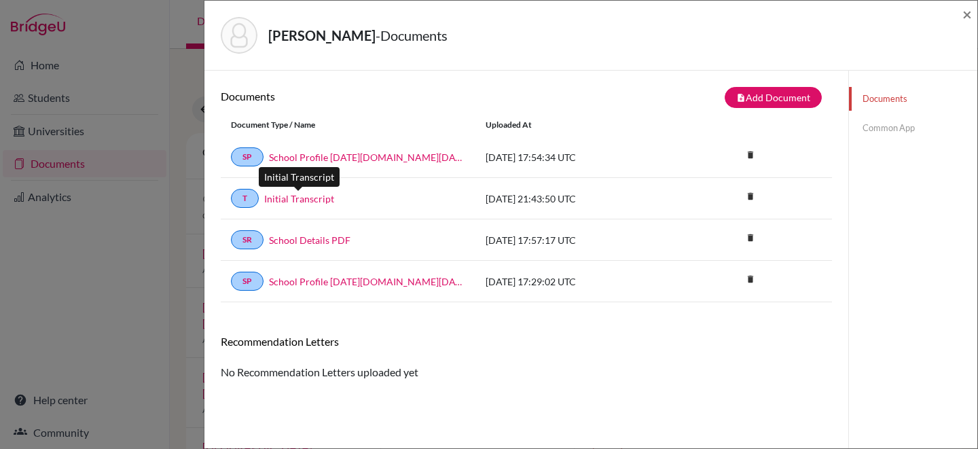
click at [306, 195] on link "Initial Transcript" at bounding box center [299, 198] width 70 height 14
click at [970, 12] on span "×" at bounding box center [967, 14] width 10 height 20
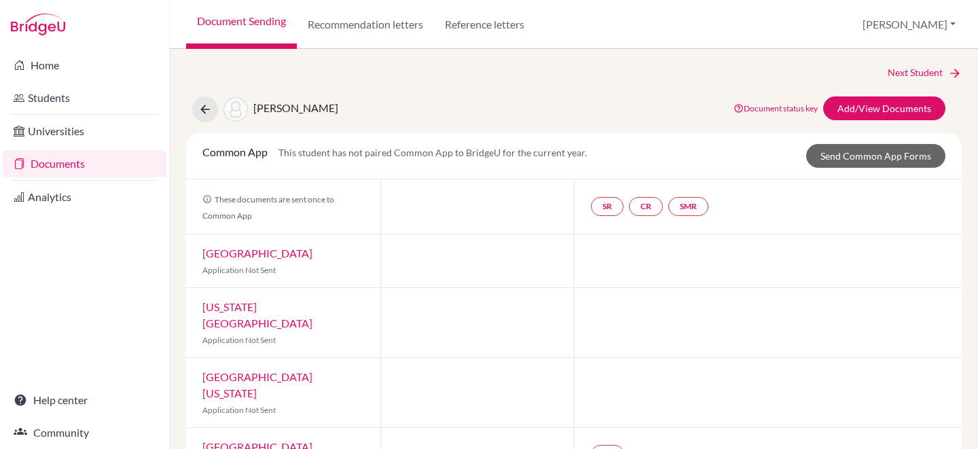
scroll to position [16, 0]
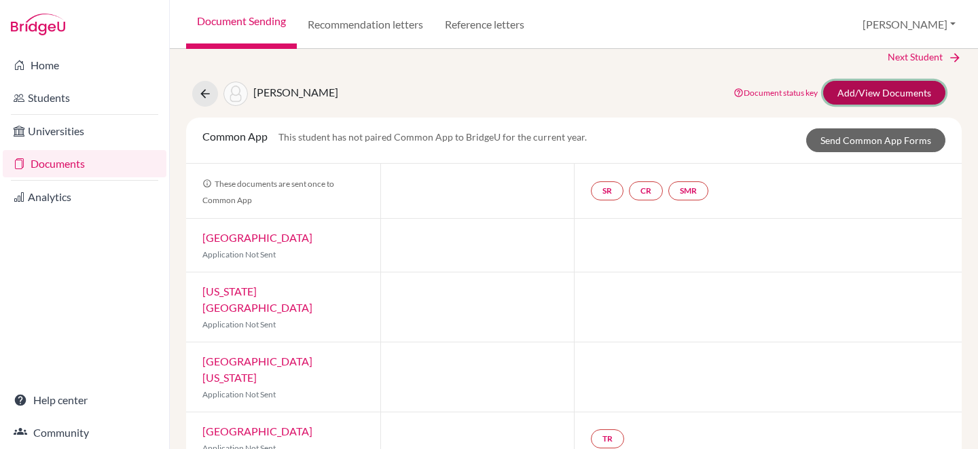
click at [838, 91] on link "Add/View Documents" at bounding box center [884, 93] width 122 height 24
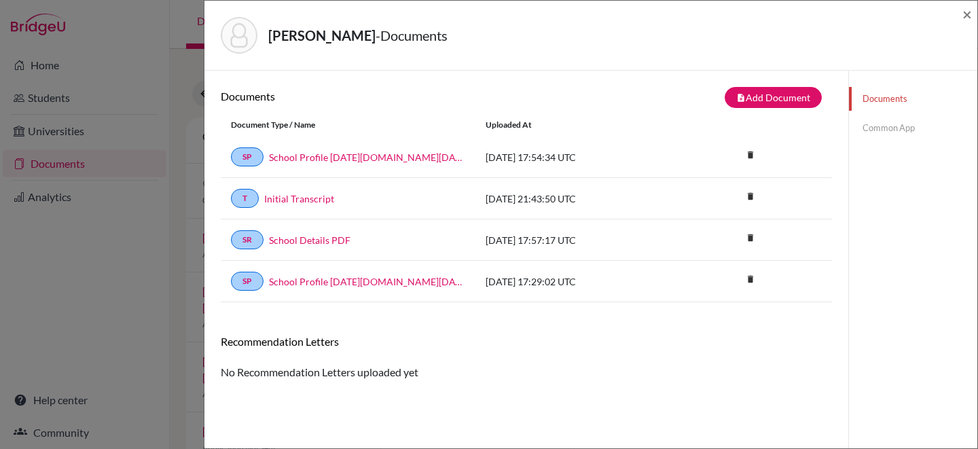
click at [878, 128] on link "Common App" at bounding box center [913, 128] width 128 height 24
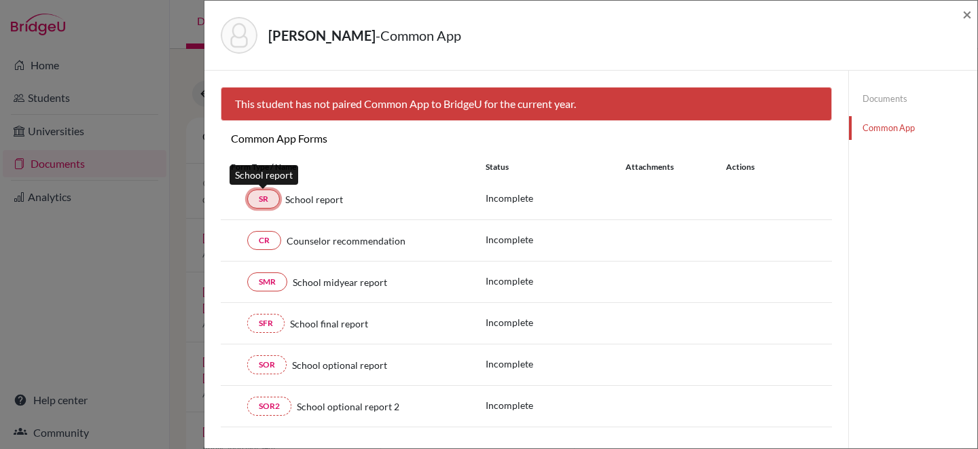
click at [255, 202] on link "SR" at bounding box center [263, 198] width 33 height 19
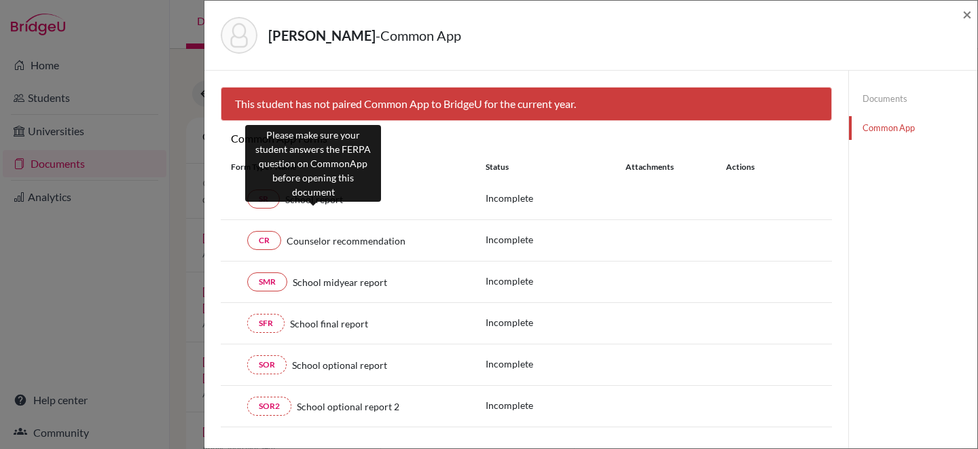
click at [329, 198] on span "School report" at bounding box center [314, 199] width 58 height 14
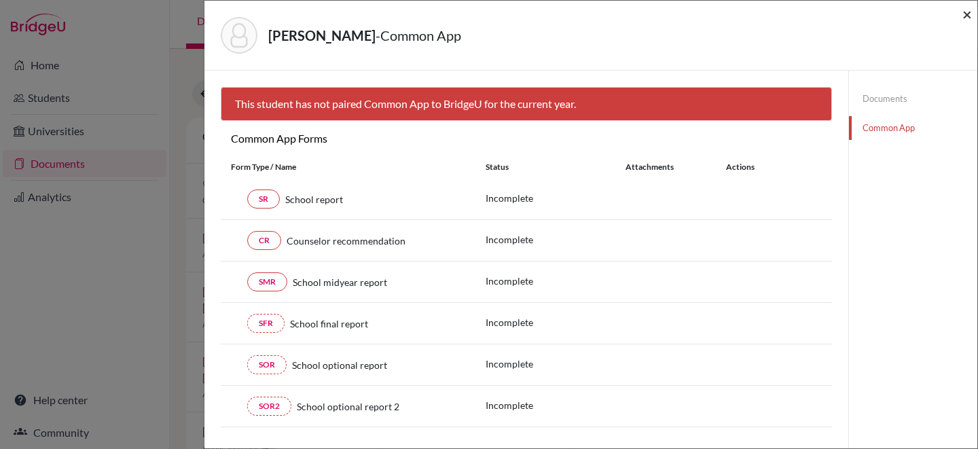
click at [966, 16] on span "×" at bounding box center [967, 14] width 10 height 20
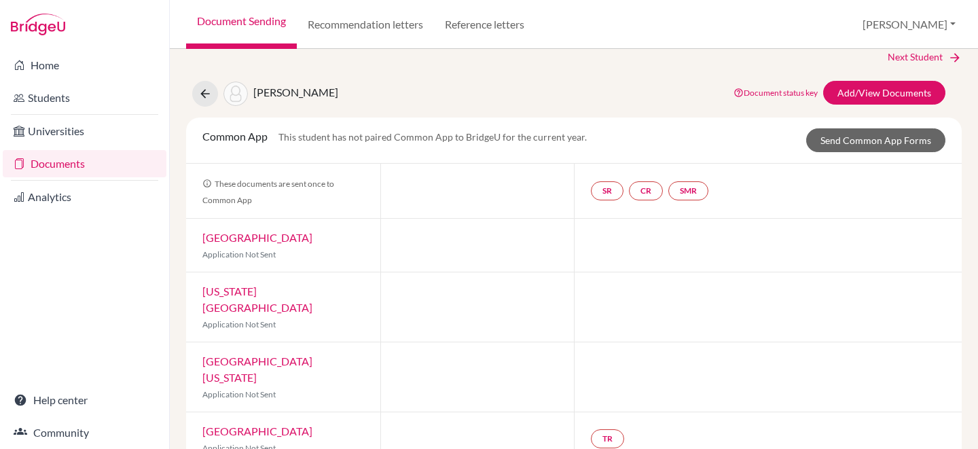
click at [267, 22] on link "Document Sending" at bounding box center [241, 24] width 111 height 49
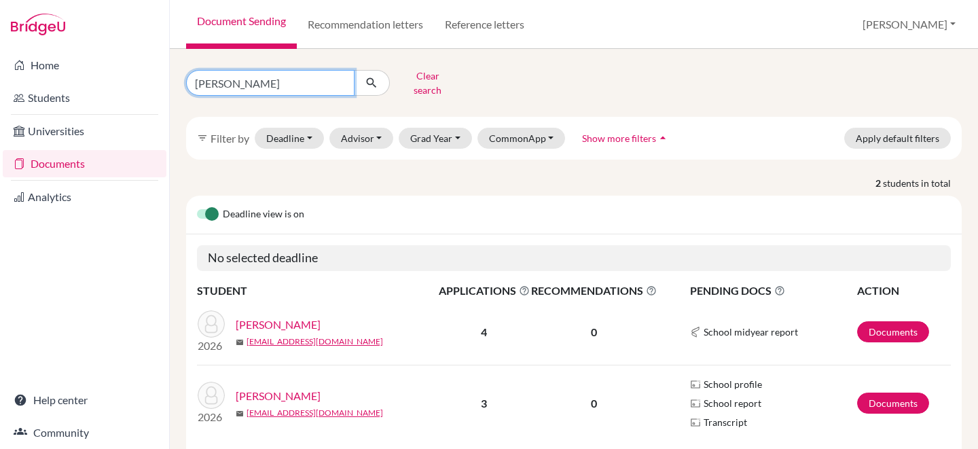
click at [340, 79] on input "[PERSON_NAME]" at bounding box center [270, 83] width 168 height 26
type input "tiffany rodriguez"
click button "submit" at bounding box center [372, 83] width 36 height 26
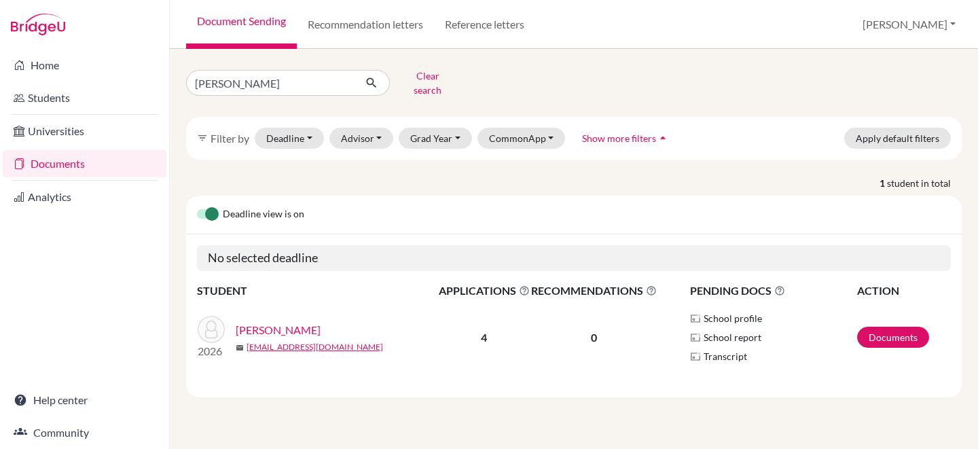
click at [283, 322] on link "[PERSON_NAME]" at bounding box center [278, 330] width 85 height 16
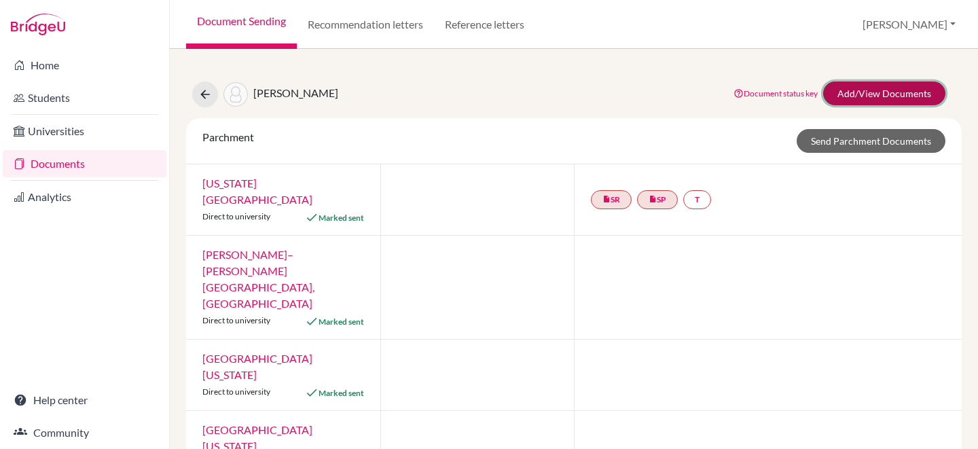
click at [860, 87] on link "Add/View Documents" at bounding box center [884, 93] width 122 height 24
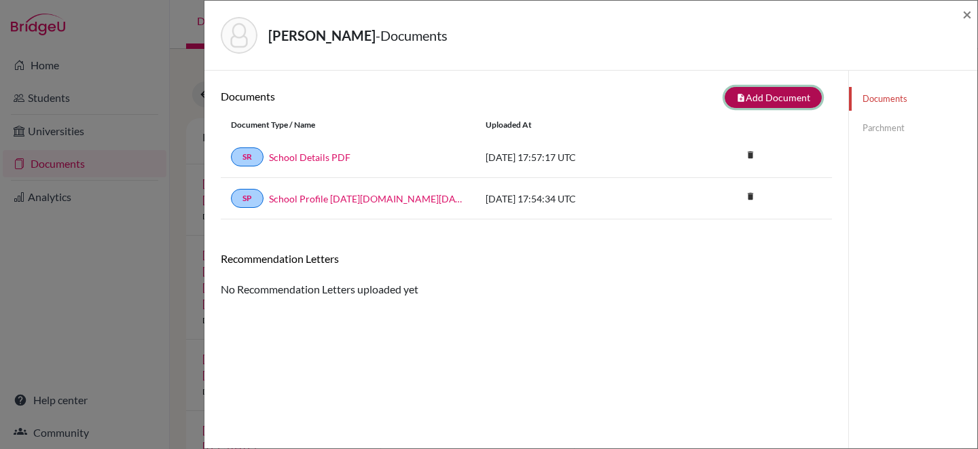
click at [797, 98] on button "note_add Add Document" at bounding box center [772, 97] width 97 height 21
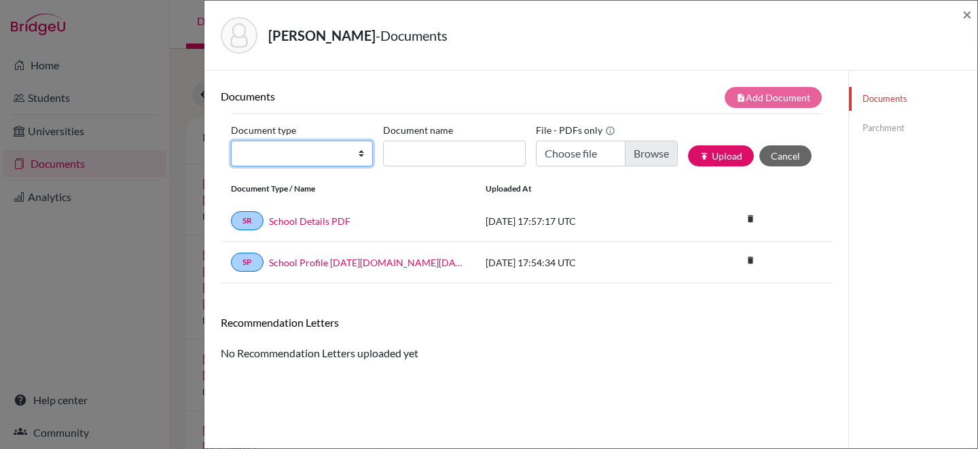
click at [344, 155] on select "Change explanation for Common App reports Counselor recommendation Internationa…" at bounding box center [302, 154] width 142 height 26
select select "2"
click at [231, 141] on select "Change explanation for Common App reports Counselor recommendation Internationa…" at bounding box center [302, 154] width 142 height 26
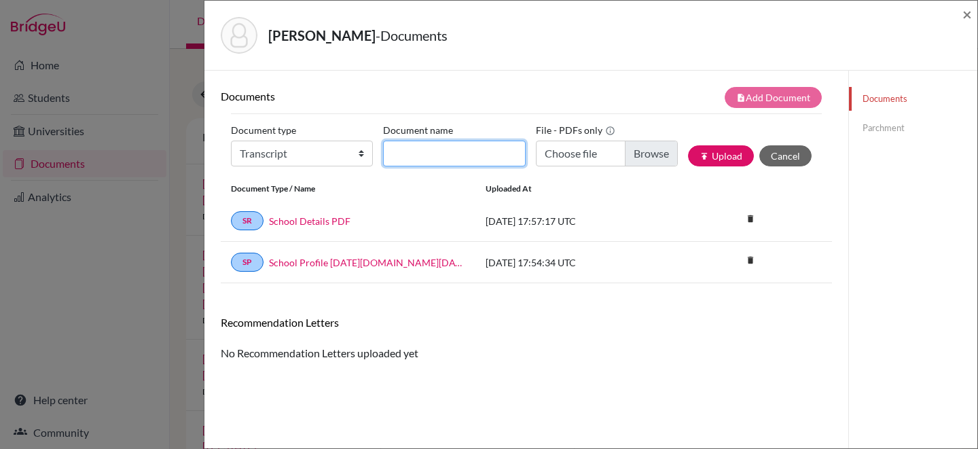
click at [411, 156] on input "Document name" at bounding box center [454, 154] width 142 height 26
type input "Initial Transcript"
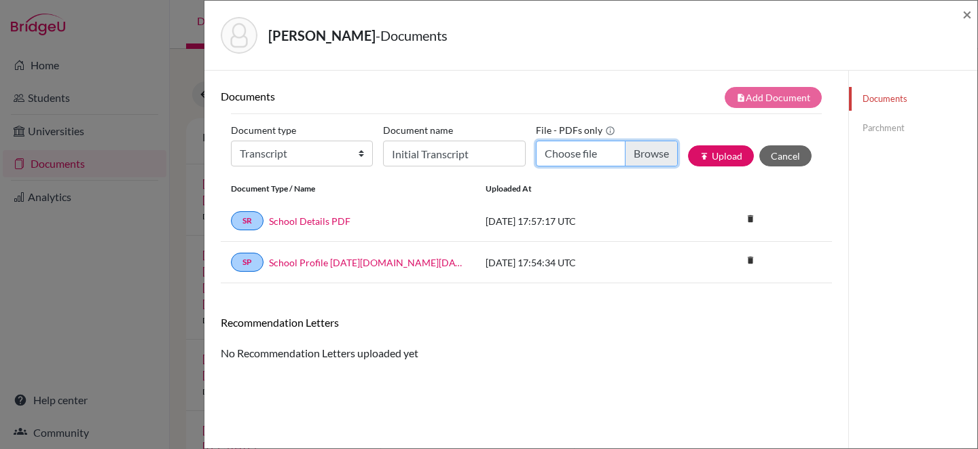
click at [640, 152] on input "Choose file" at bounding box center [607, 154] width 142 height 26
type input "C:\fakepath\Rodriguez, Tiffany.pdf"
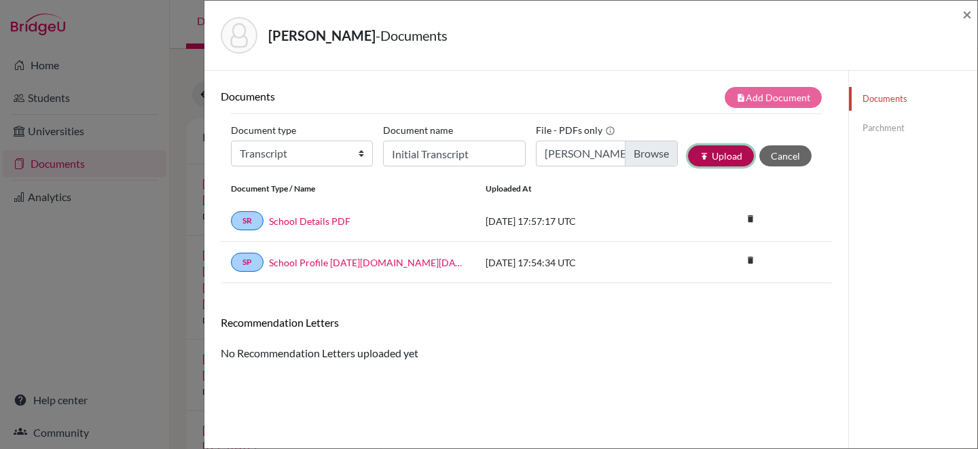
click at [700, 149] on button "publish Upload" at bounding box center [721, 155] width 66 height 21
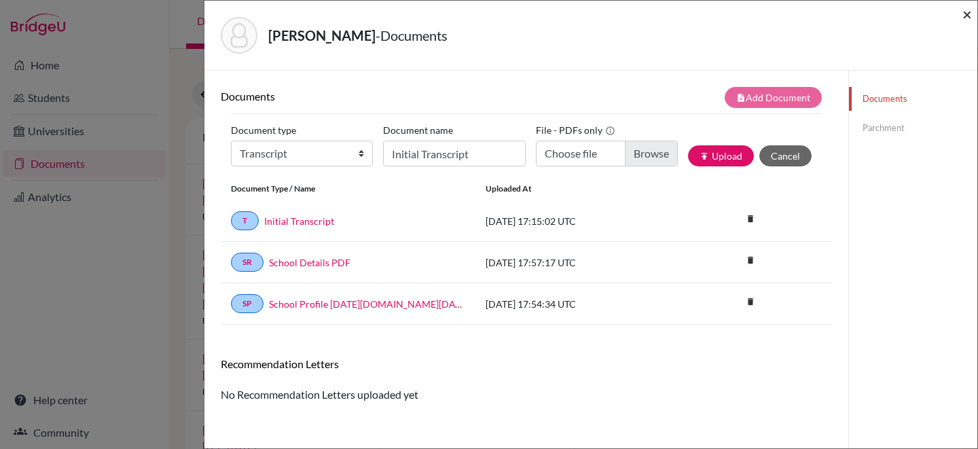
click at [969, 14] on span "×" at bounding box center [967, 14] width 10 height 20
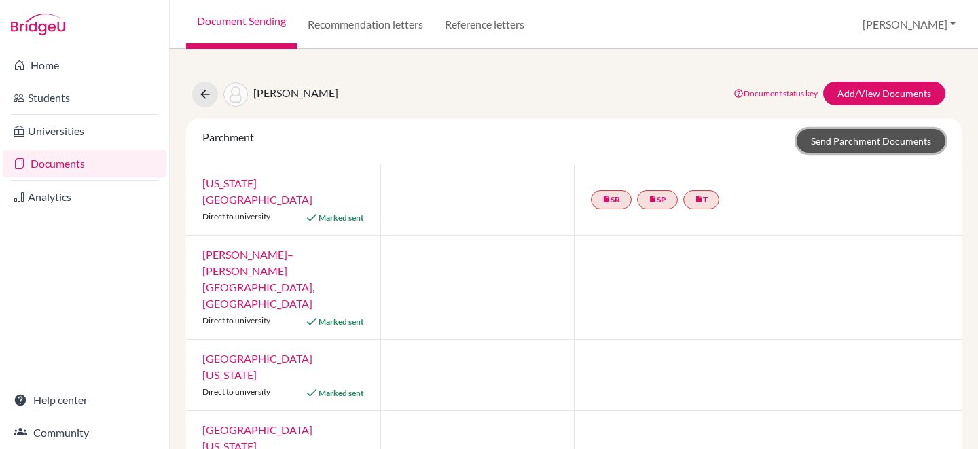
click at [830, 141] on link "Send Parchment Documents" at bounding box center [870, 141] width 149 height 24
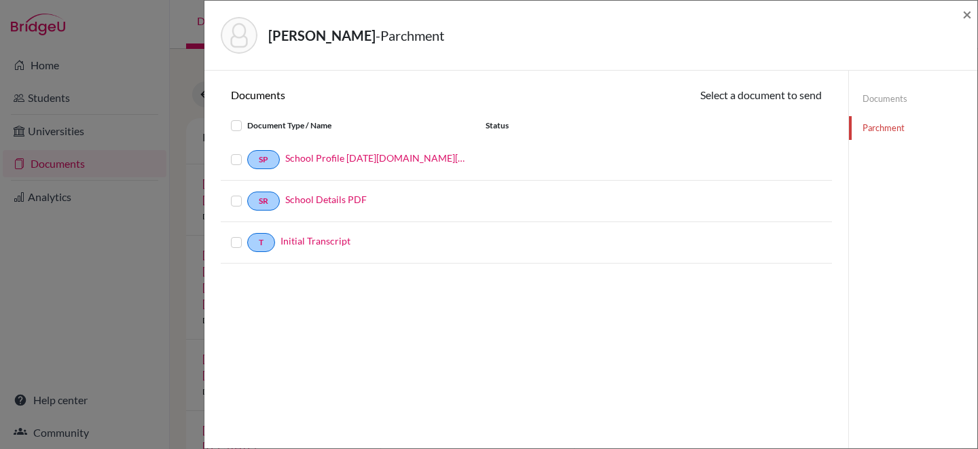
click at [247, 234] on label at bounding box center [247, 234] width 0 height 0
click at [0, 0] on input "checkbox" at bounding box center [0, 0] width 0 height 0
click at [753, 92] on button "Continue" at bounding box center [783, 97] width 75 height 21
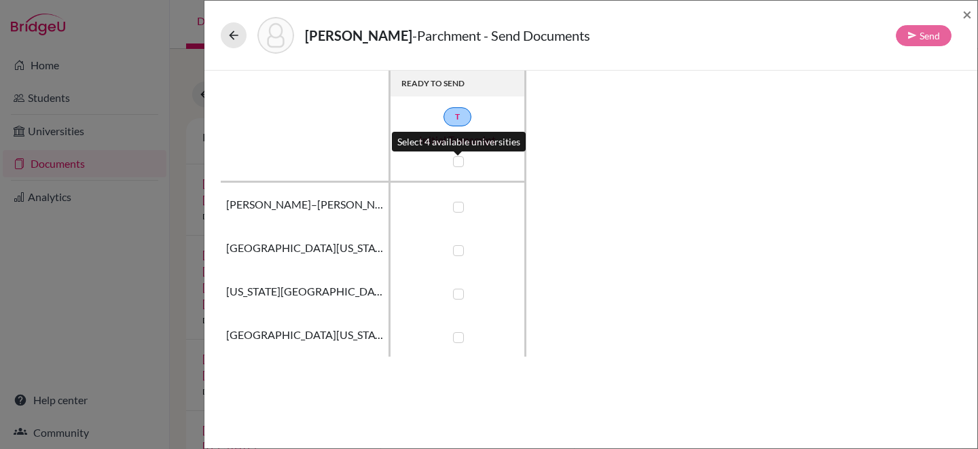
click at [461, 158] on label at bounding box center [458, 161] width 11 height 11
click at [460, 158] on input "checkbox" at bounding box center [454, 160] width 11 height 14
checkbox input "true"
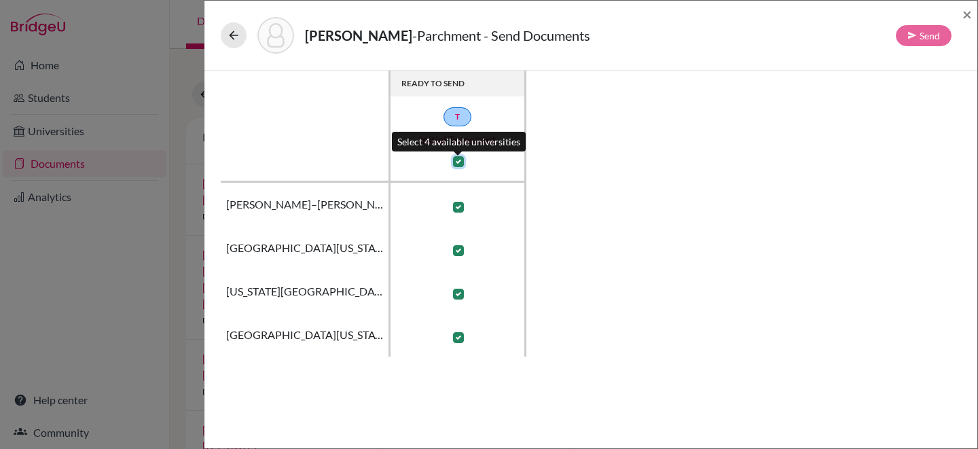
checkbox input "true"
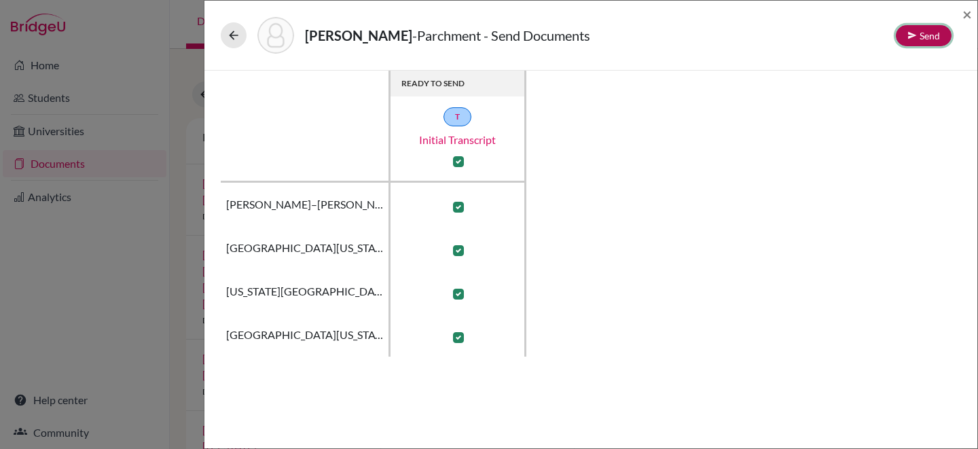
click at [909, 35] on icon at bounding box center [912, 36] width 10 height 10
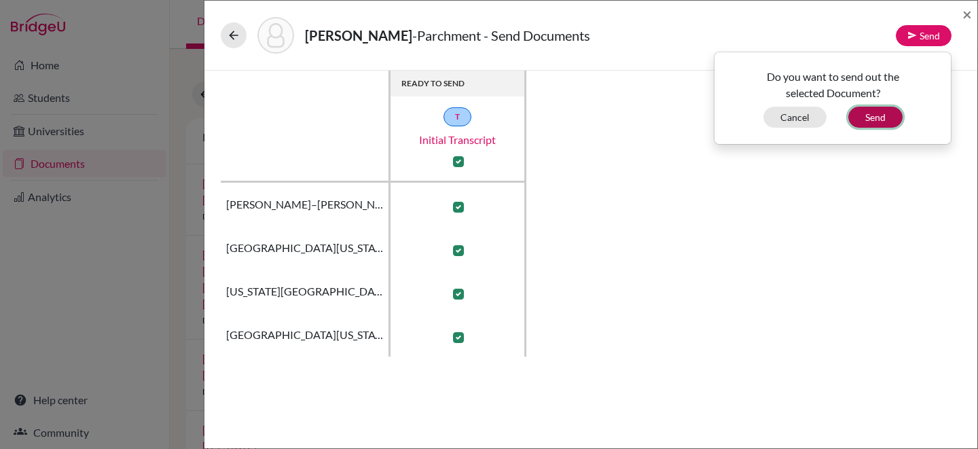
click at [883, 115] on button "Send" at bounding box center [875, 117] width 54 height 21
checkbox input "false"
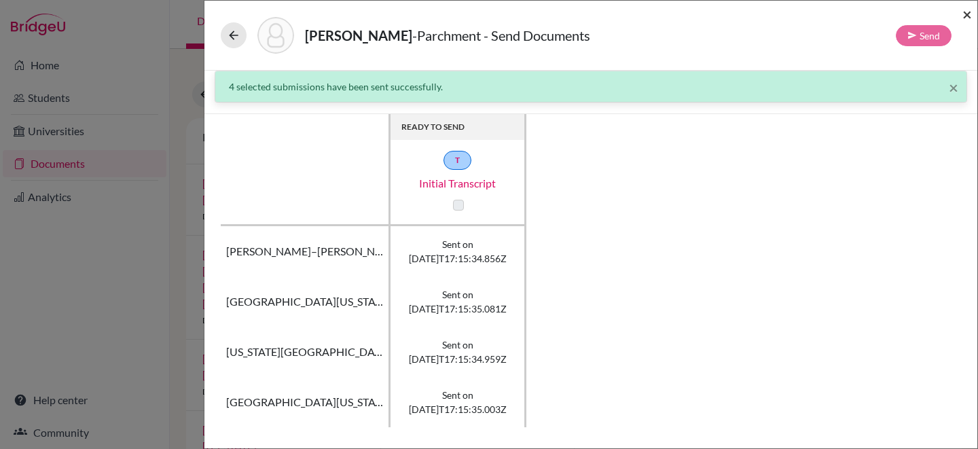
click at [969, 12] on span "×" at bounding box center [967, 14] width 10 height 20
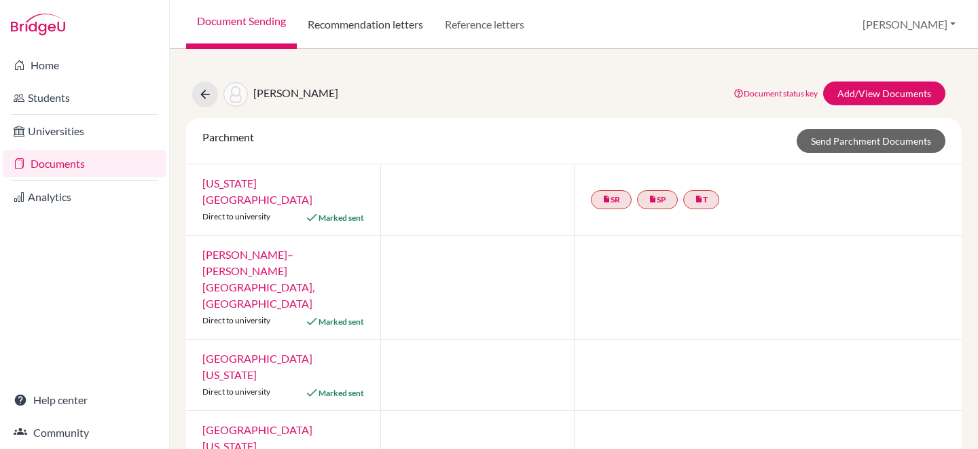
click at [375, 20] on link "Recommendation letters" at bounding box center [365, 24] width 137 height 49
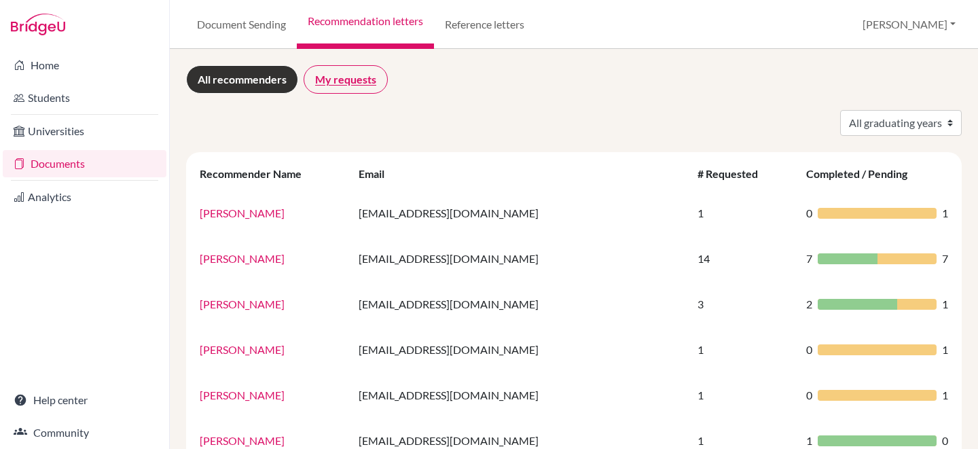
click at [361, 79] on link "My requests" at bounding box center [346, 79] width 84 height 29
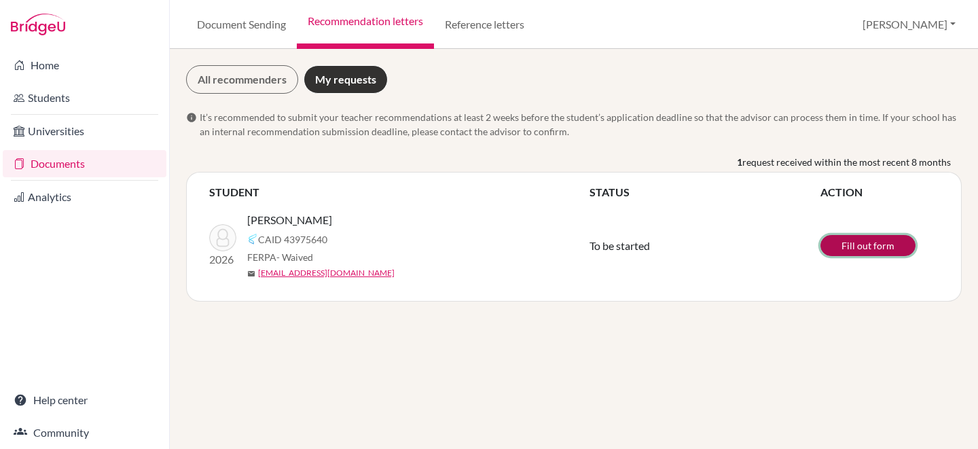
click at [873, 249] on link "Fill out form" at bounding box center [867, 245] width 95 height 21
click at [265, 28] on link "Document Sending" at bounding box center [241, 24] width 111 height 49
